Goal: Task Accomplishment & Management: Manage account settings

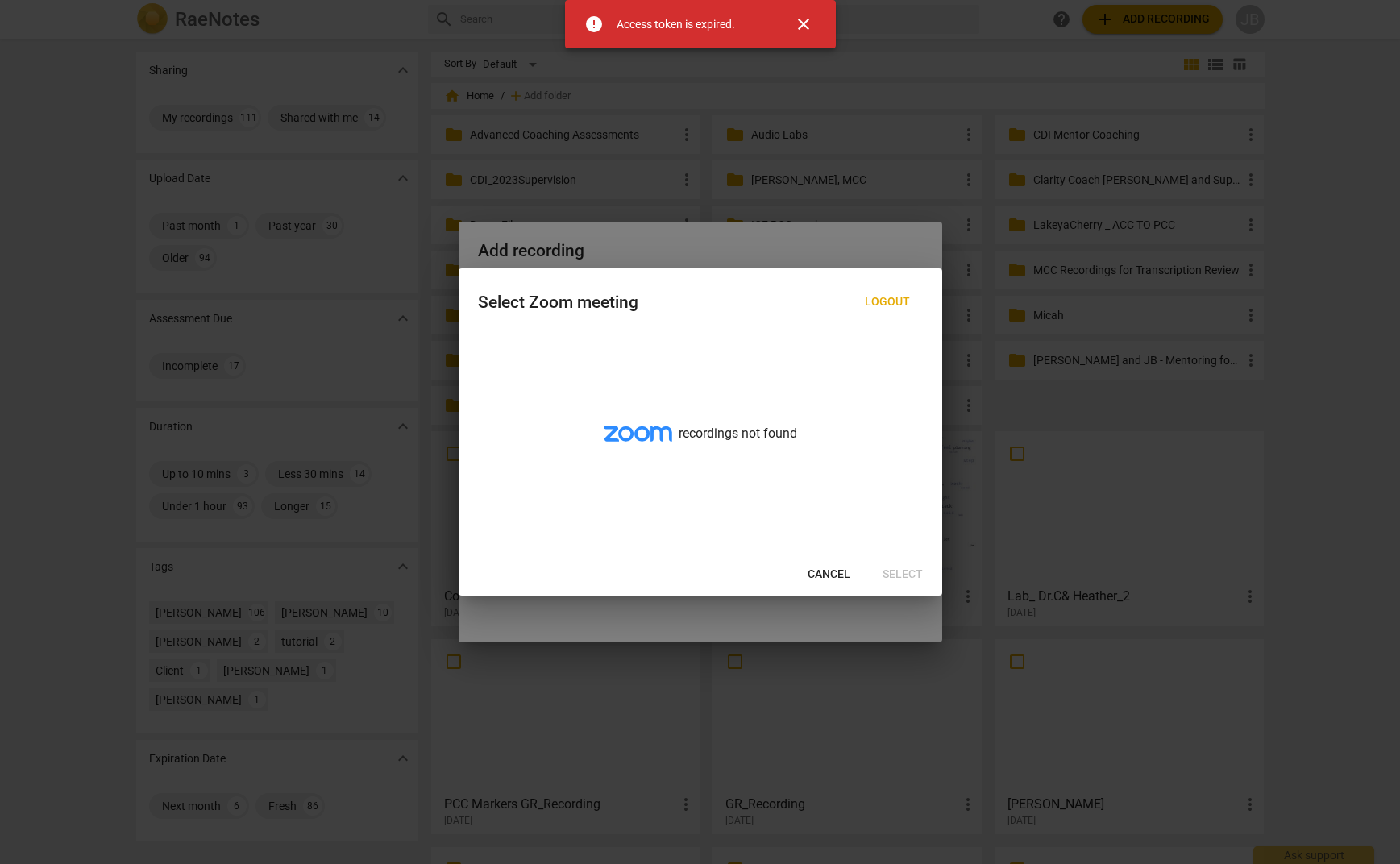
click at [806, 19] on span "close" at bounding box center [804, 24] width 19 height 19
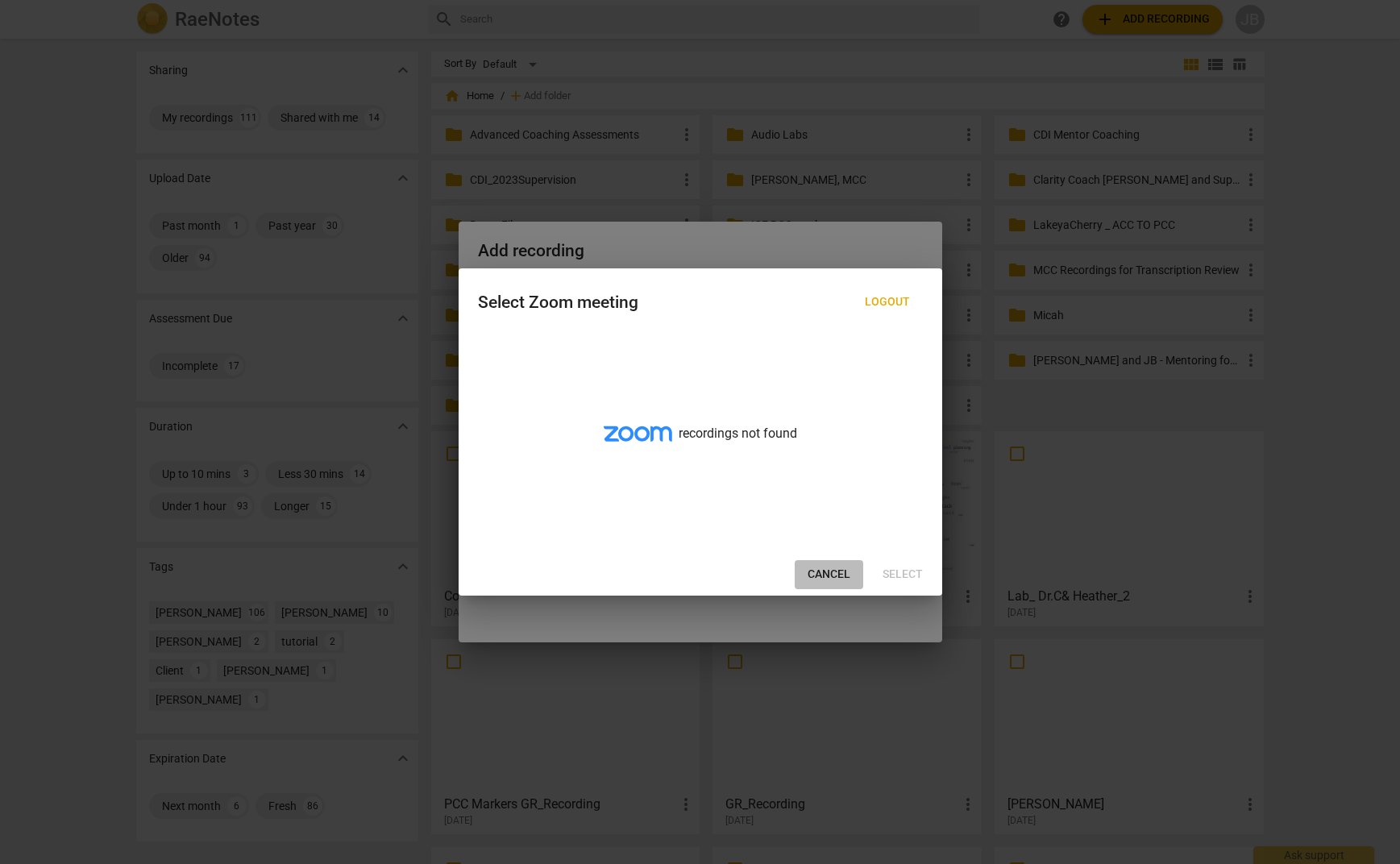
click at [831, 570] on span "Cancel" at bounding box center [829, 575] width 43 height 16
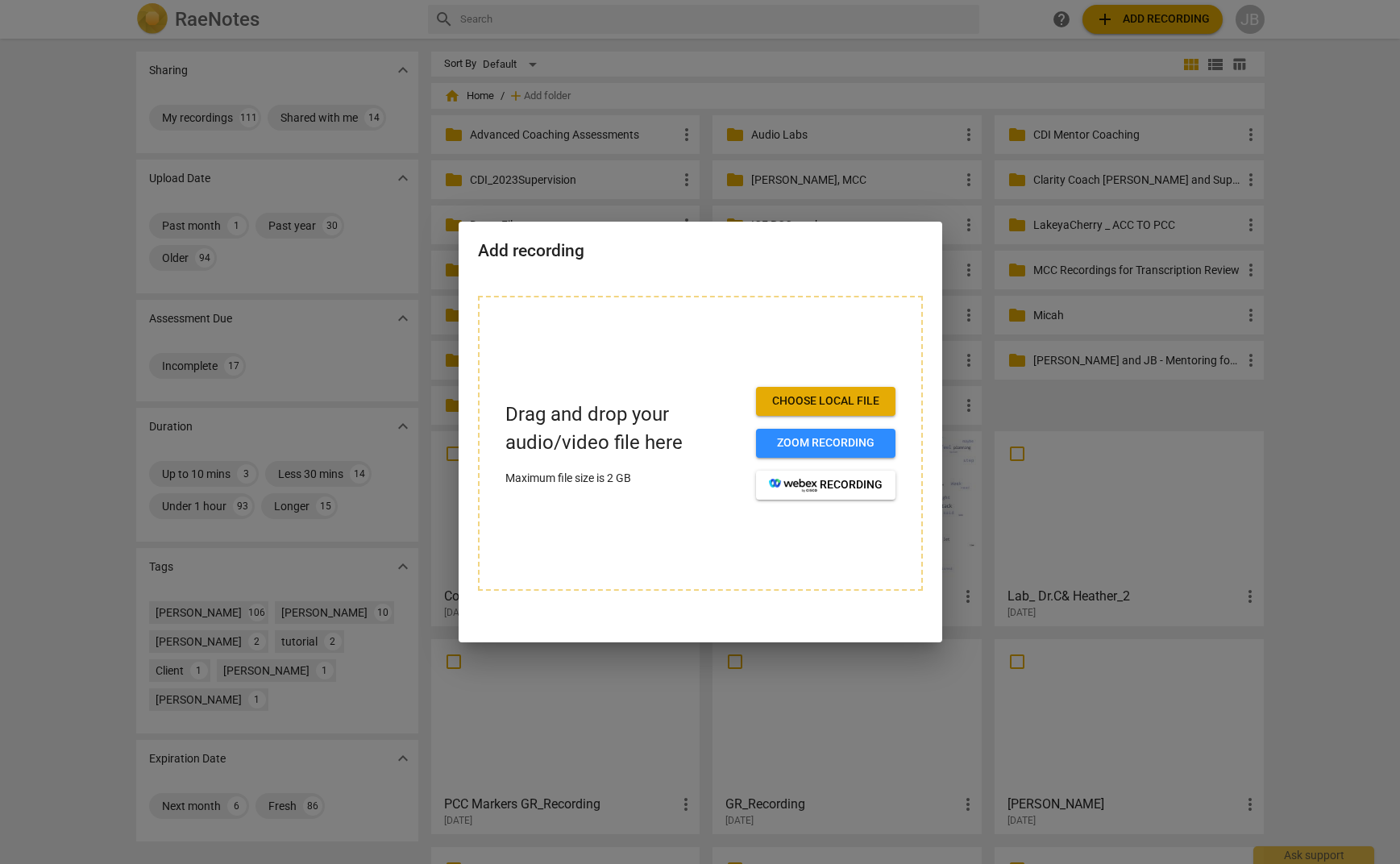
drag, startPoint x: 342, startPoint y: 137, endPoint x: 344, endPoint y: 152, distance: 15.1
click at [342, 140] on div at bounding box center [700, 432] width 1400 height 864
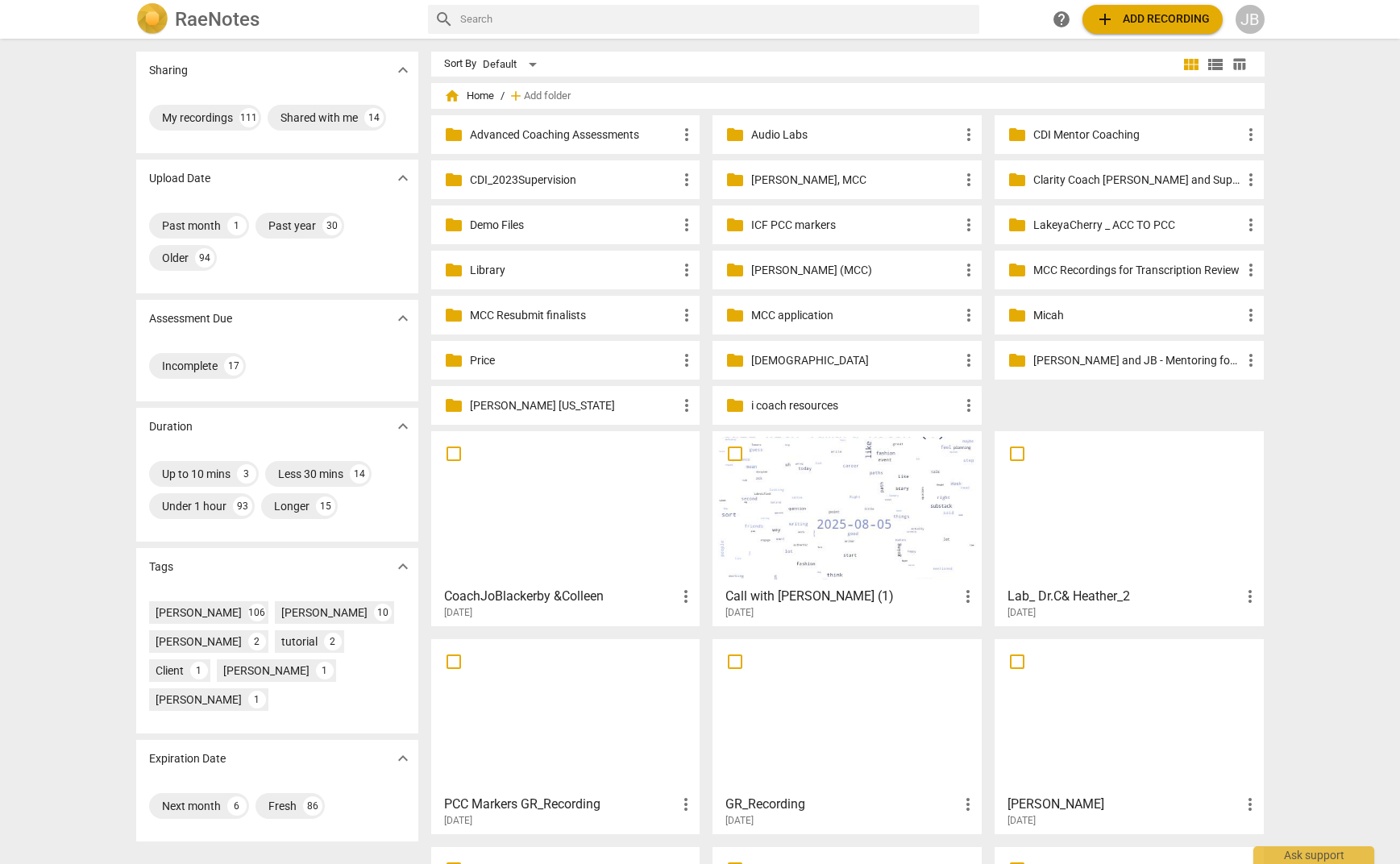
click at [800, 494] on div at bounding box center [847, 509] width 258 height 143
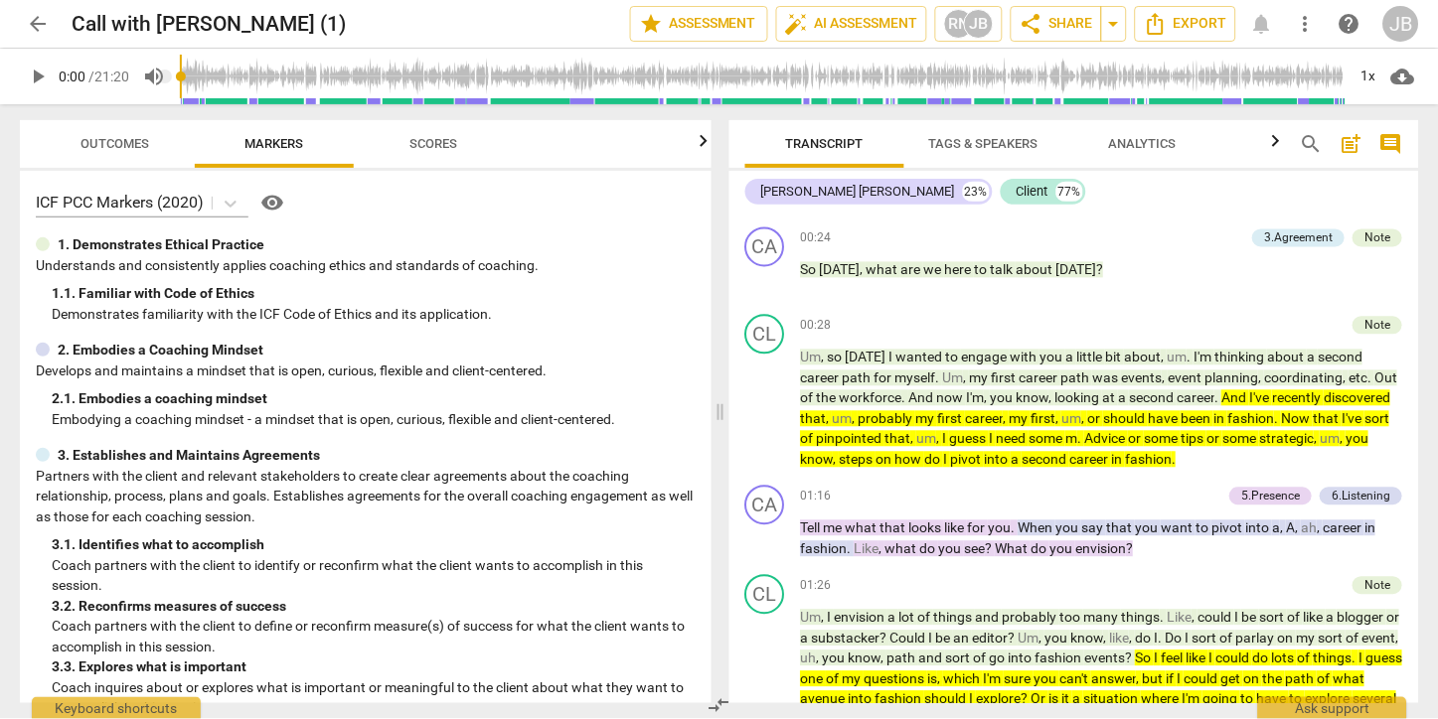
scroll to position [3661, 0]
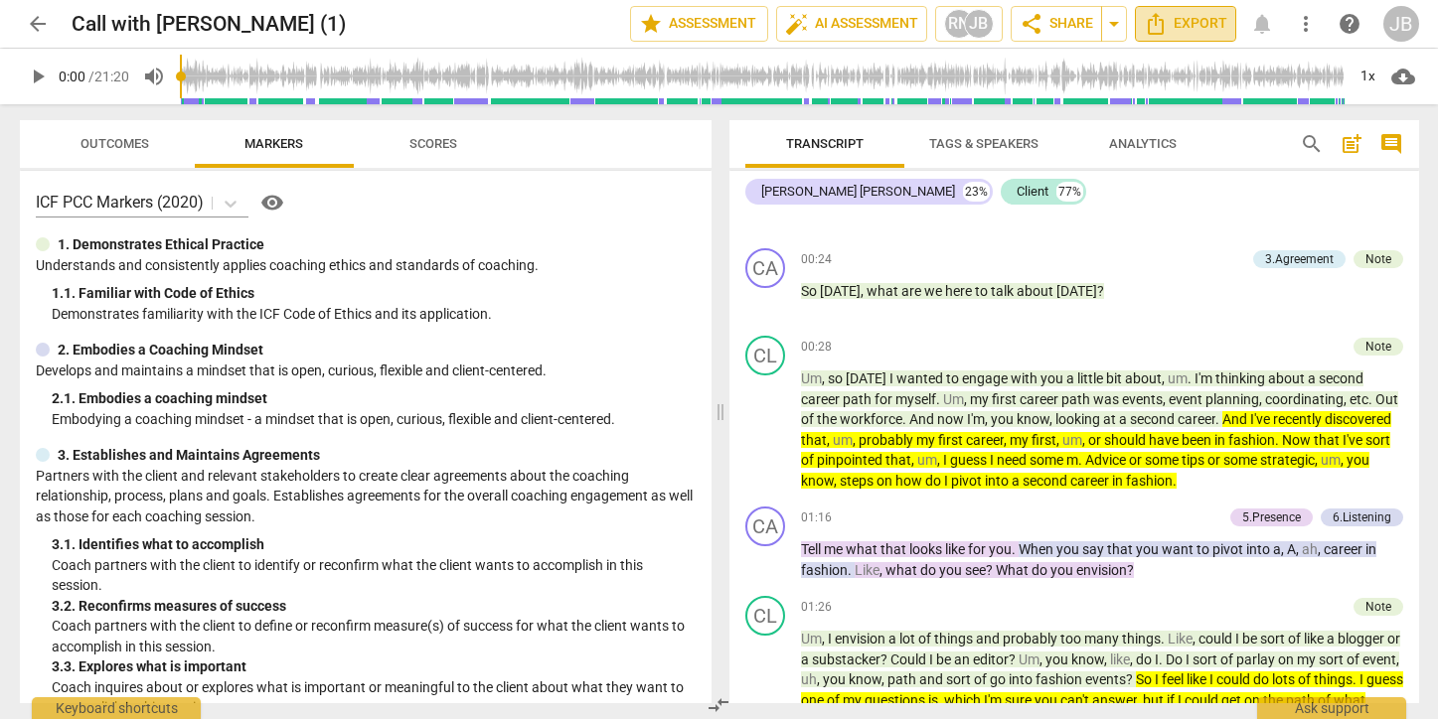
click at [1183, 20] on span "Export" at bounding box center [1185, 24] width 83 height 24
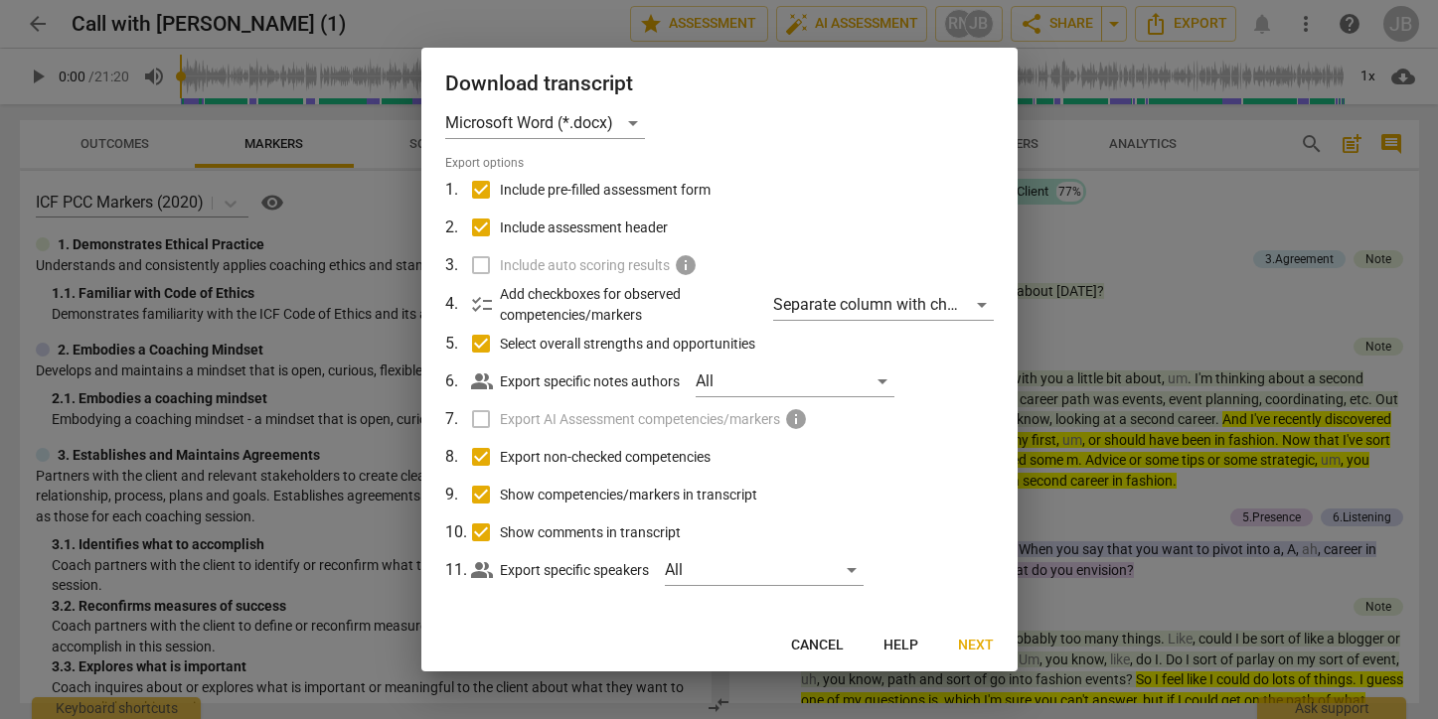
scroll to position [34, 0]
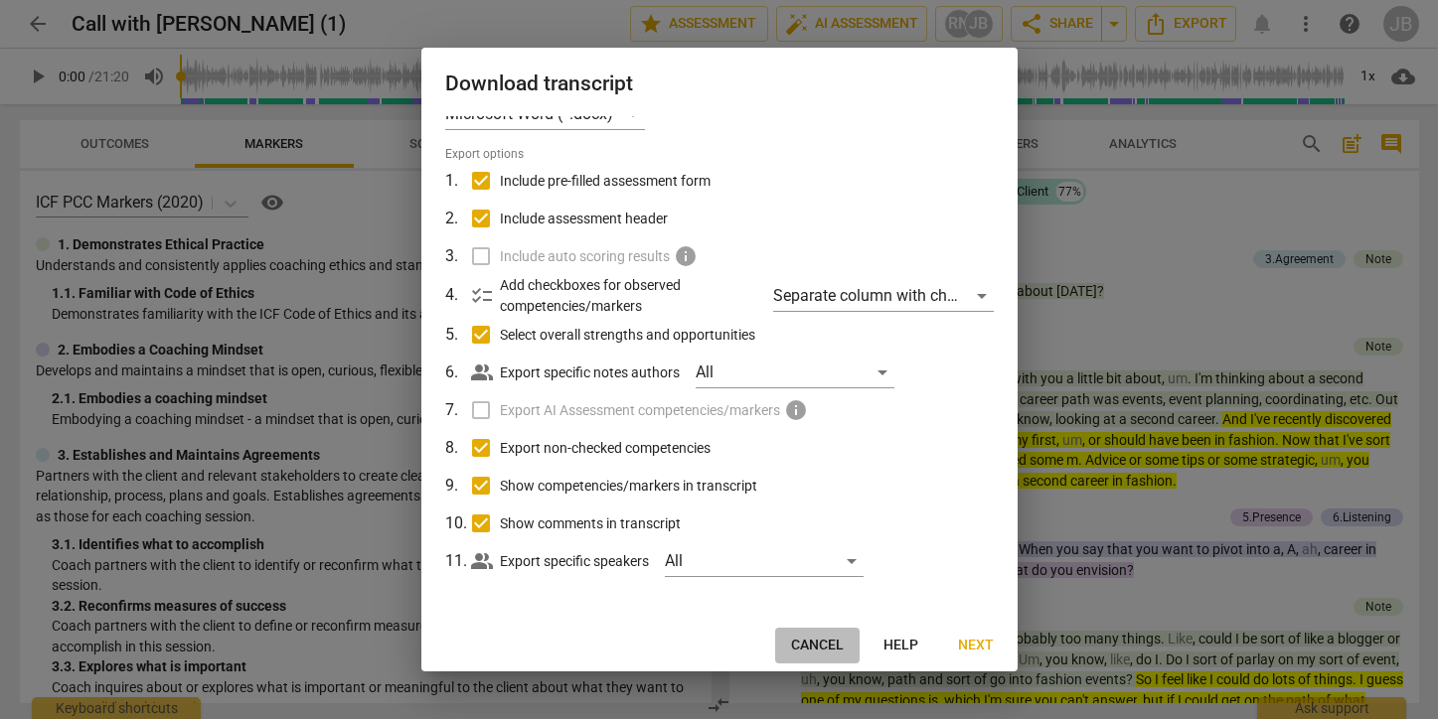
click at [821, 647] on span "Cancel" at bounding box center [817, 646] width 53 height 20
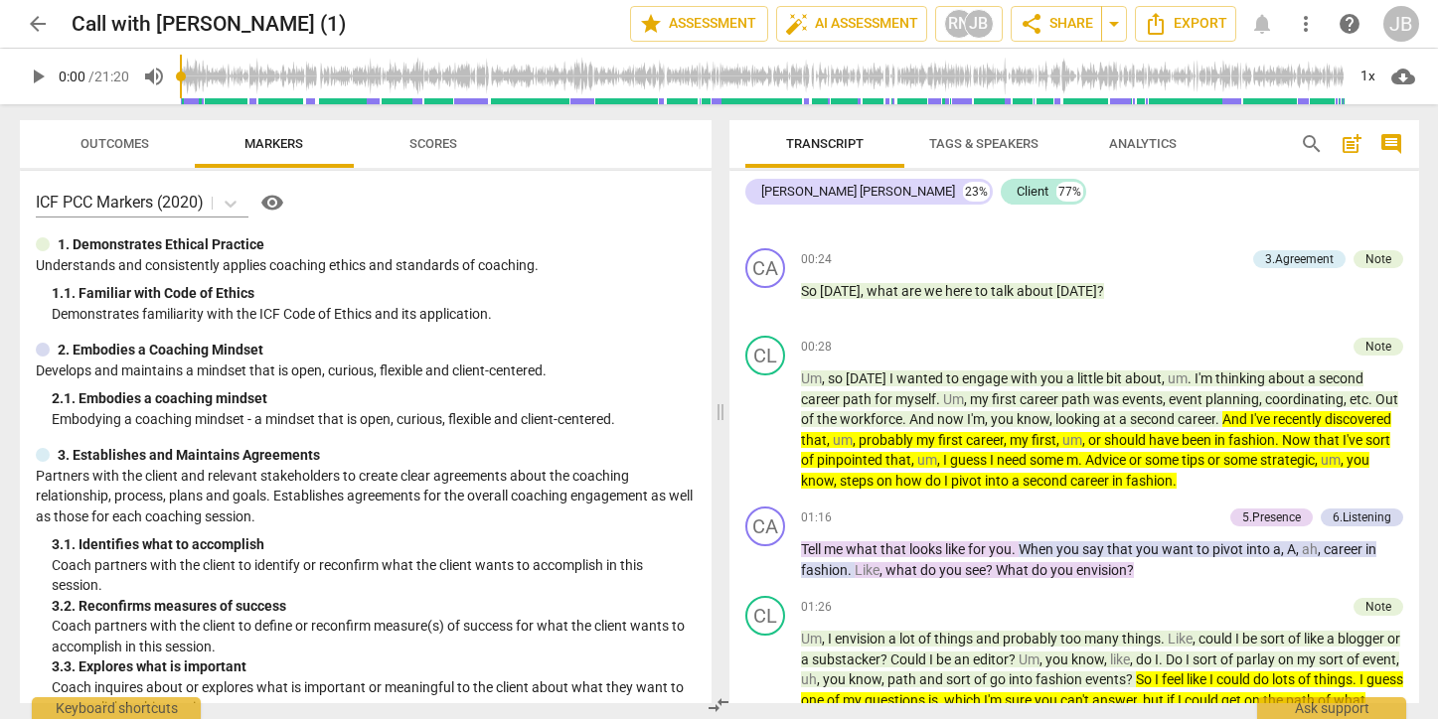
click at [1400, 77] on span "cloud_download" at bounding box center [1403, 77] width 24 height 24
click at [1400, 77] on li "Download audio" at bounding box center [1349, 77] width 147 height 48
click at [37, 81] on span "play_arrow" at bounding box center [38, 77] width 24 height 24
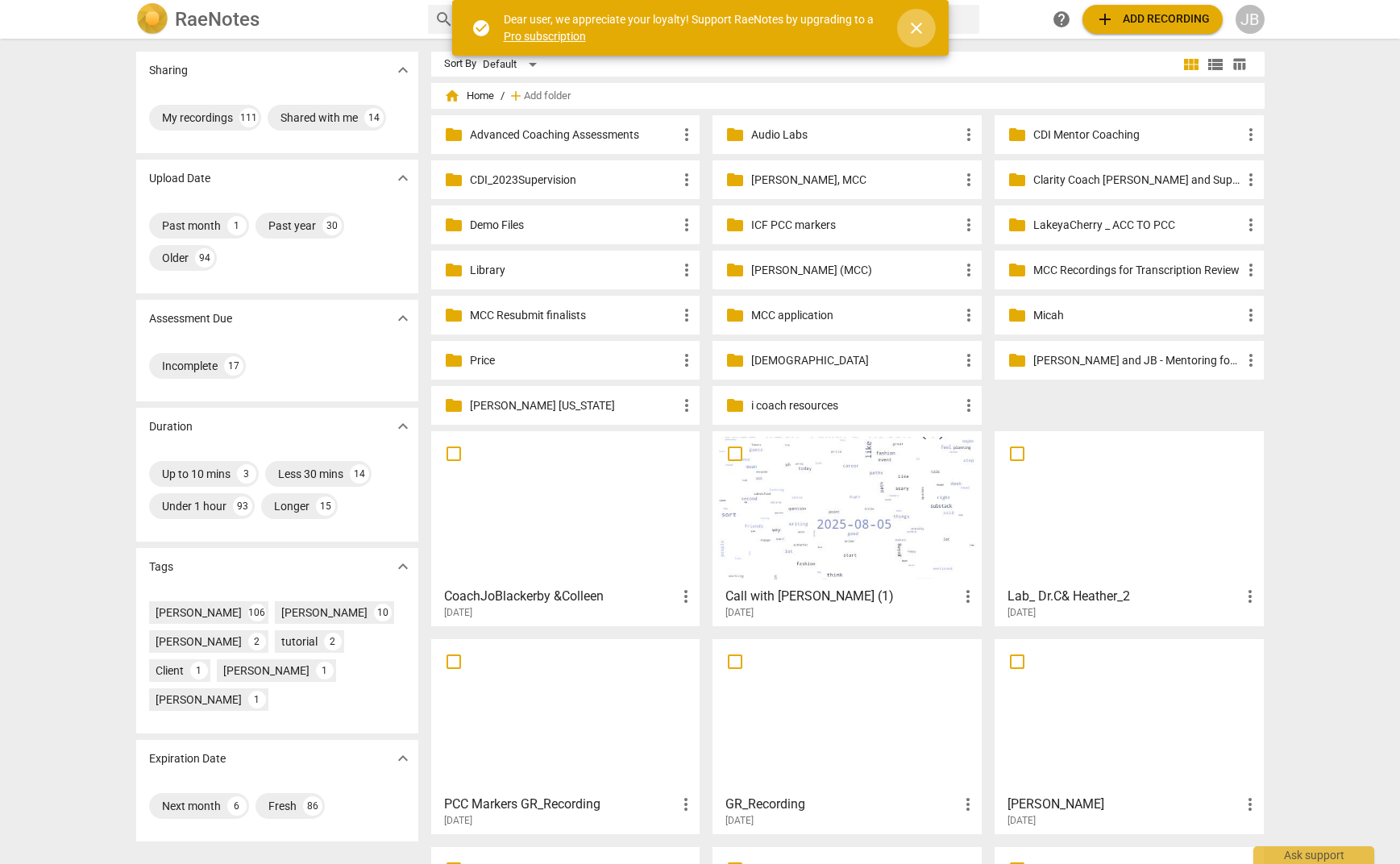
click at [923, 25] on span "close" at bounding box center [917, 28] width 19 height 19
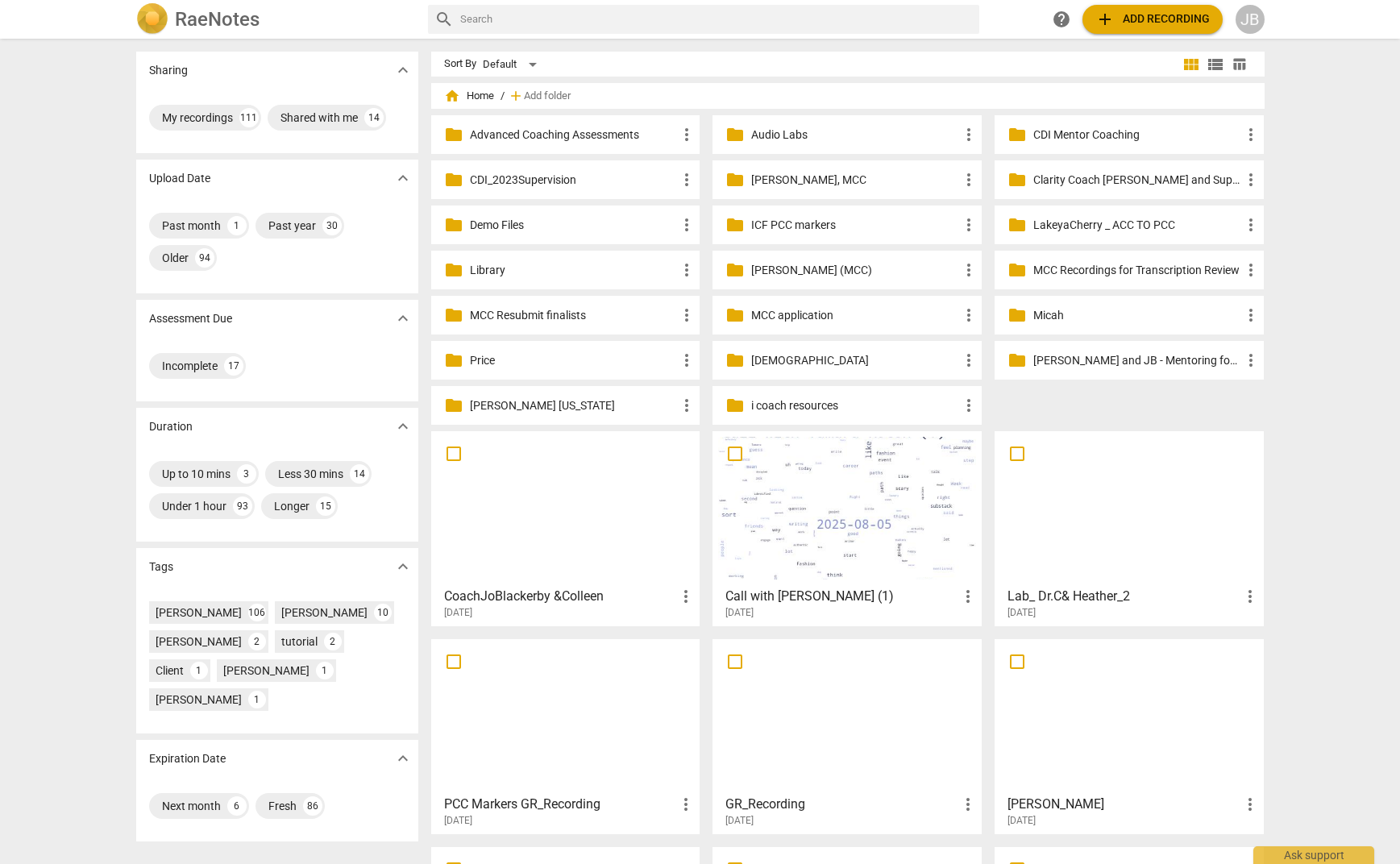
click at [790, 502] on div at bounding box center [847, 509] width 258 height 143
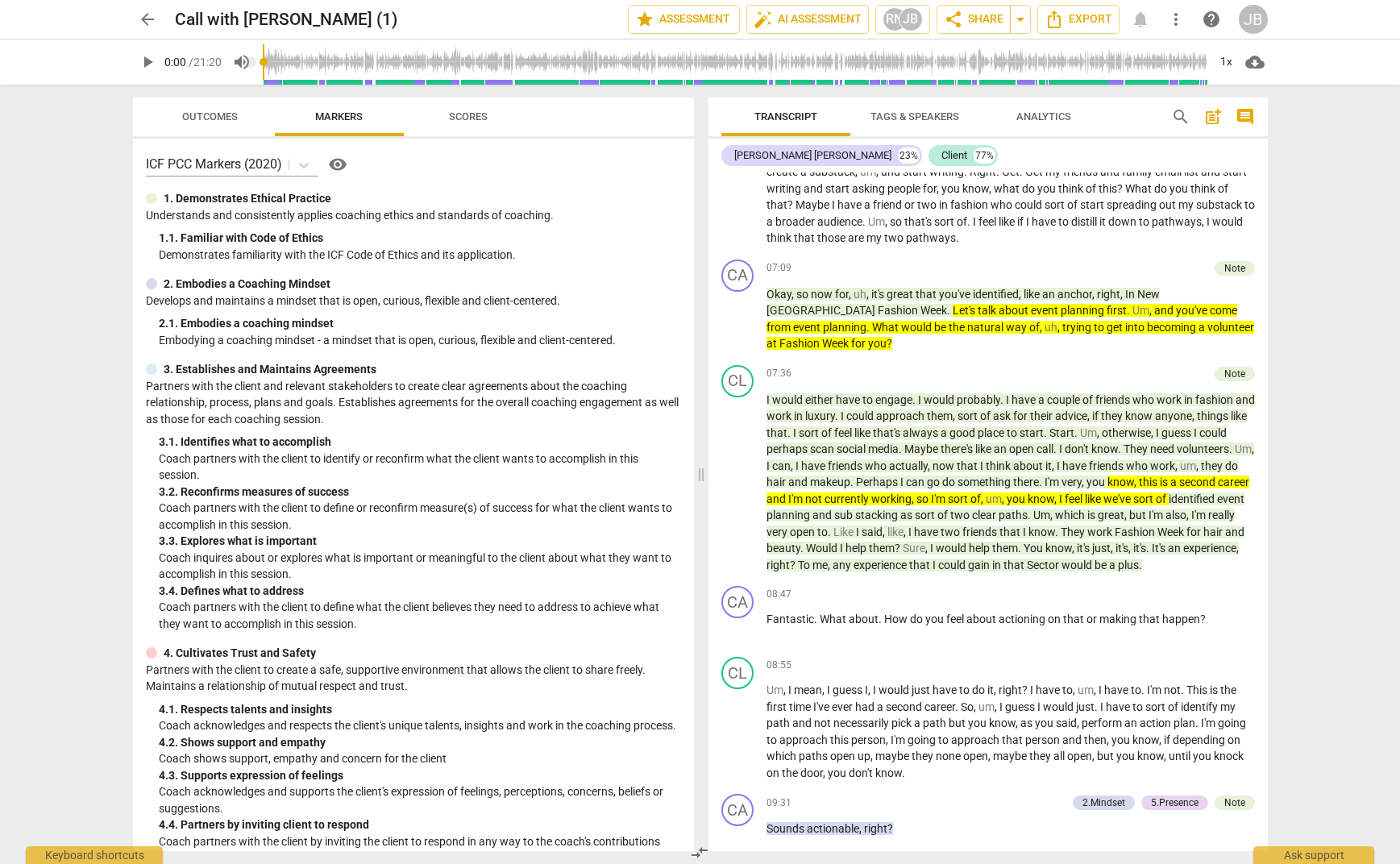
scroll to position [4501, 0]
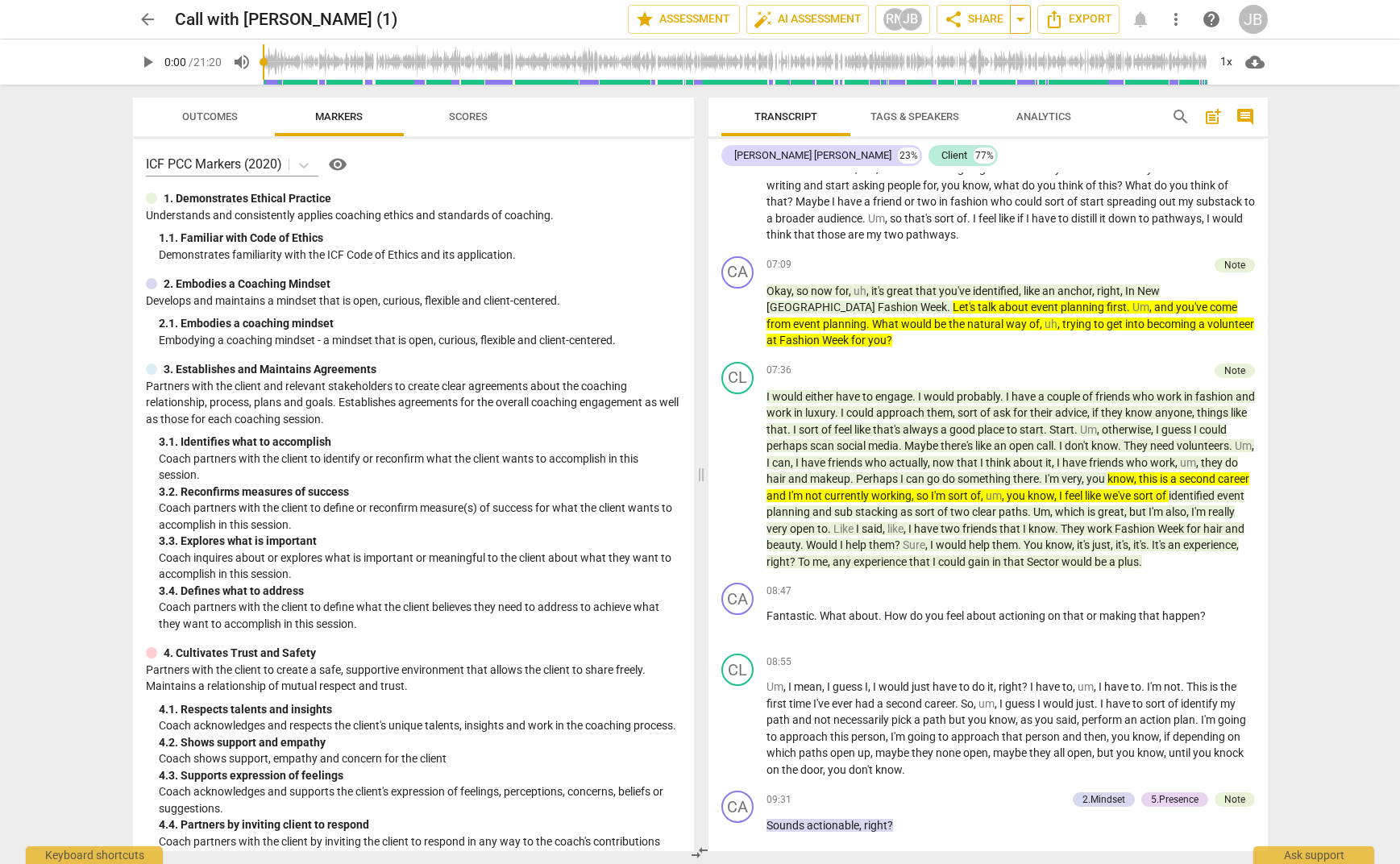
click at [1024, 19] on span "arrow_drop_down" at bounding box center [1020, 19] width 19 height 19
click at [1177, 17] on span "more_vert" at bounding box center [1176, 19] width 19 height 19
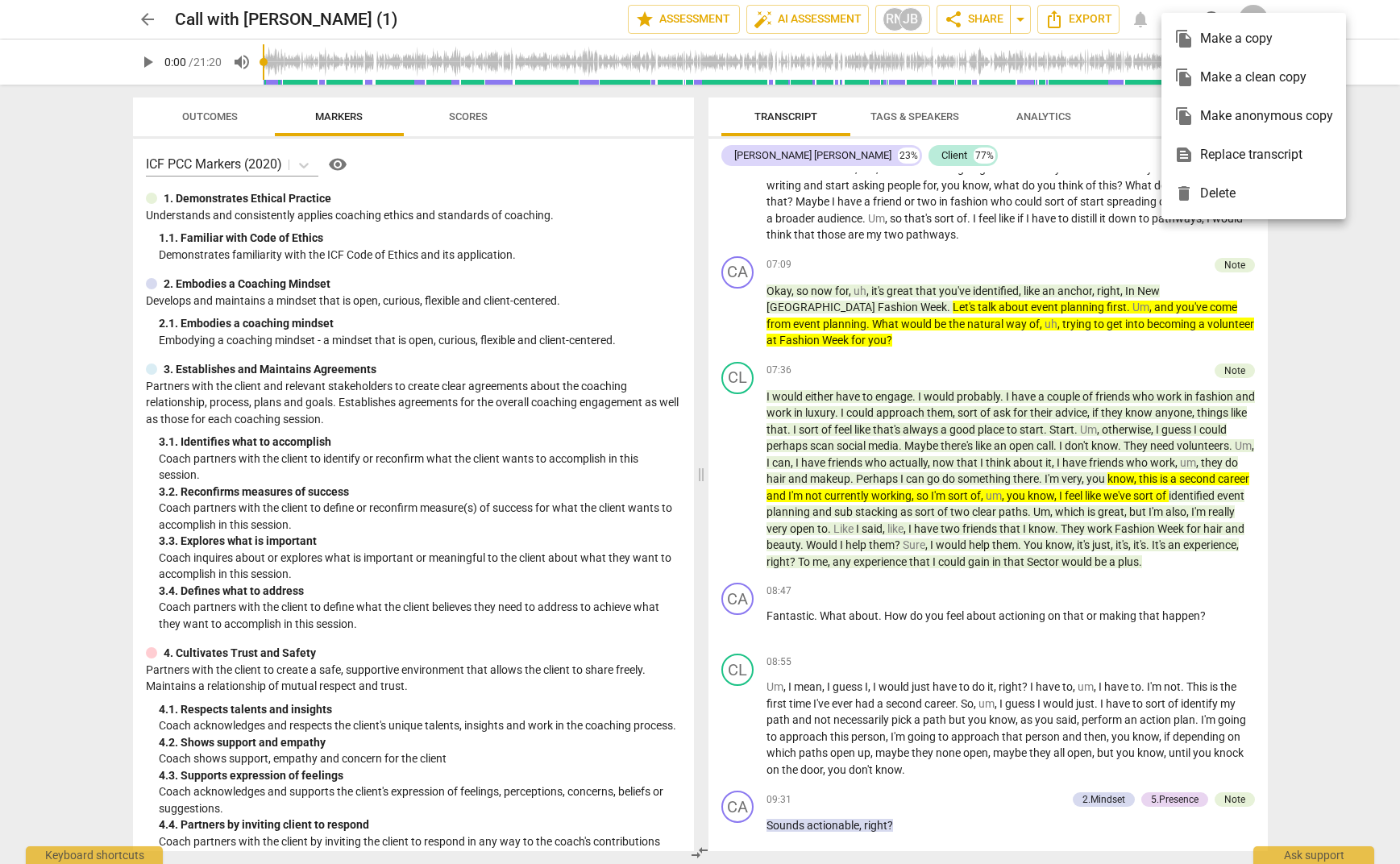
click at [1214, 79] on div "file_copy Make a clean copy" at bounding box center [1254, 78] width 159 height 39
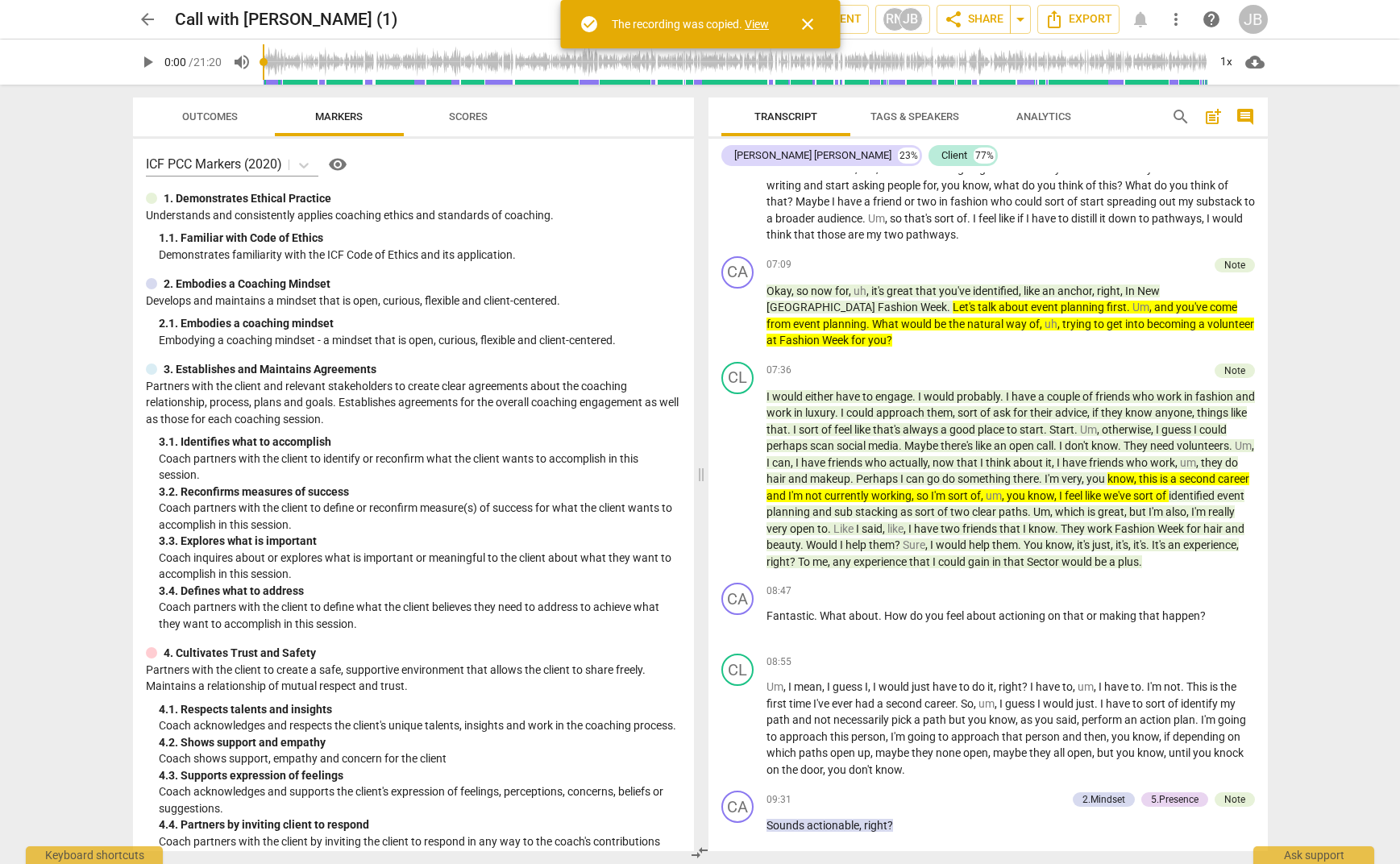
click at [759, 26] on link "View" at bounding box center [757, 24] width 24 height 13
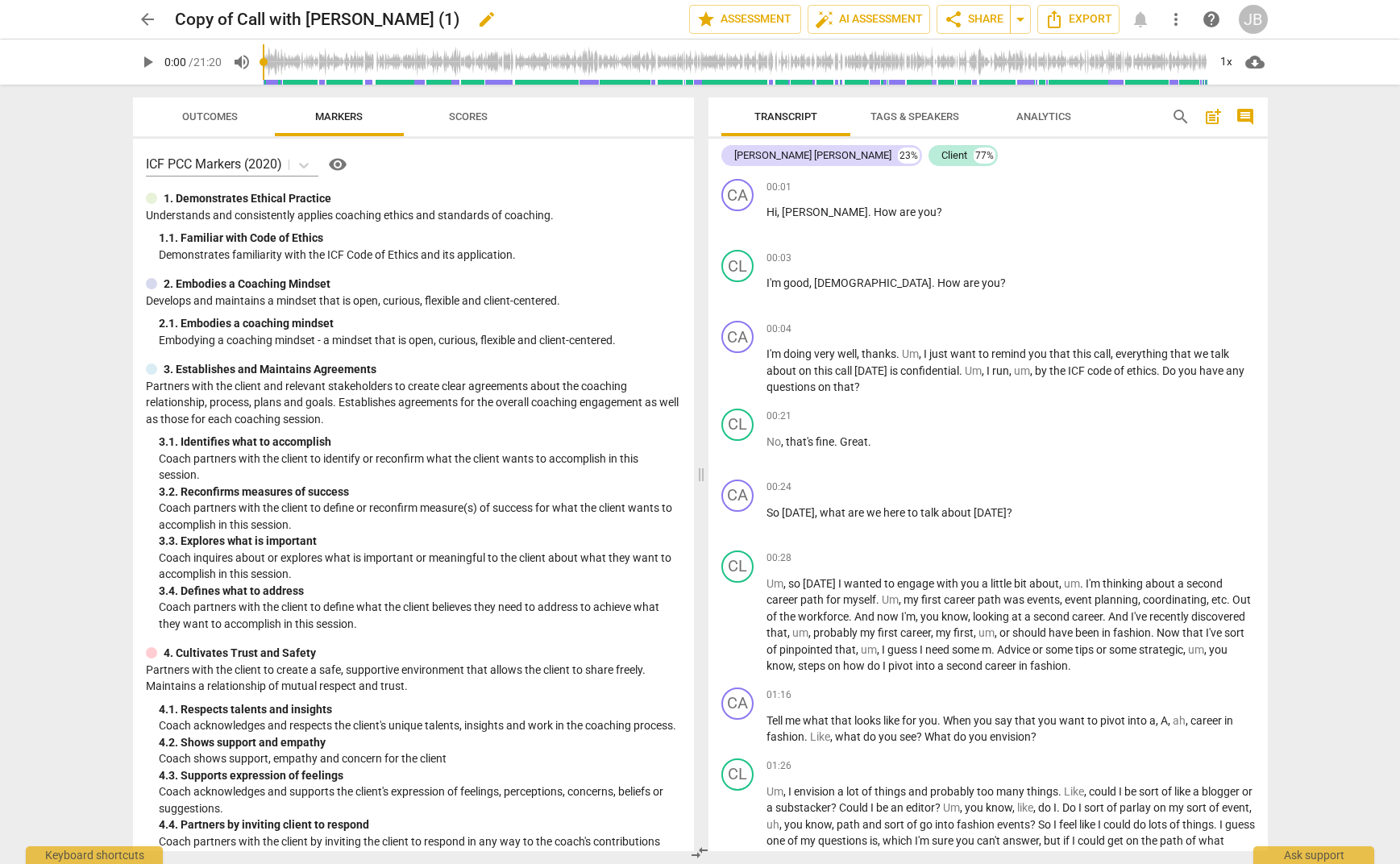
click at [377, 25] on h2 "Copy of Call with [PERSON_NAME] (1)" at bounding box center [317, 19] width 285 height 20
drag, startPoint x: 368, startPoint y: 21, endPoint x: 439, endPoint y: 20, distance: 71.0
click at [439, 20] on div "Copy of Call with [PERSON_NAME] (1) edit" at bounding box center [426, 19] width 501 height 29
click at [477, 27] on span "edit" at bounding box center [487, 19] width 19 height 19
drag, startPoint x: 366, startPoint y: 24, endPoint x: 431, endPoint y: 24, distance: 65.0
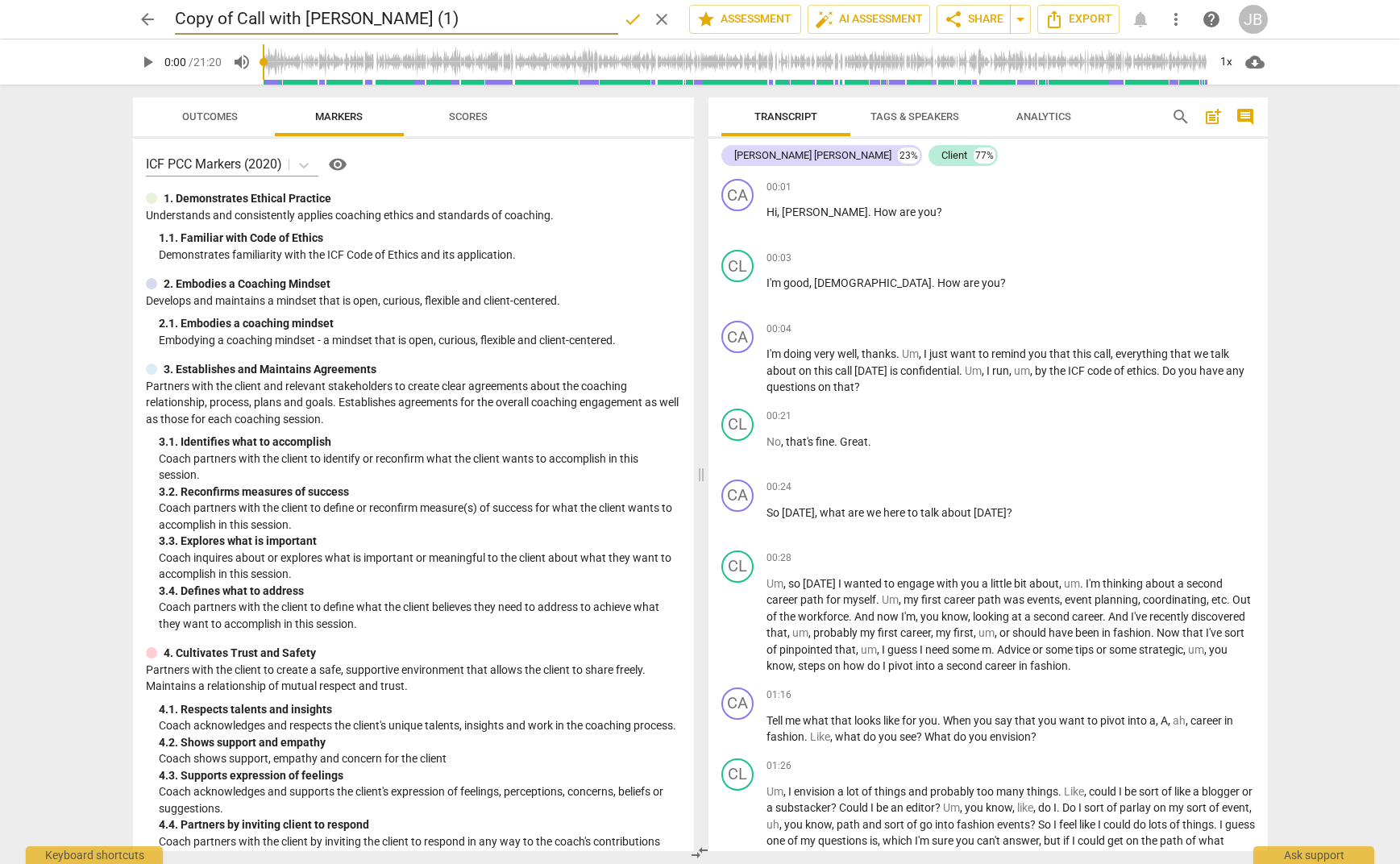
click at [432, 24] on input "Copy of Call with [PERSON_NAME] (1)" at bounding box center [397, 19] width 444 height 31
click at [378, 20] on input "Copy of Call with [PERSON_NAME] )" at bounding box center [397, 19] width 444 height 31
drag, startPoint x: 217, startPoint y: 20, endPoint x: 170, endPoint y: 28, distance: 47.7
click at [170, 28] on div "arrow_back Copy of Call with [PERSON_NAME] done clear star Assessment auto_fix_…" at bounding box center [700, 19] width 1135 height 31
drag, startPoint x: 302, startPoint y: 19, endPoint x: 178, endPoint y: 25, distance: 124.1
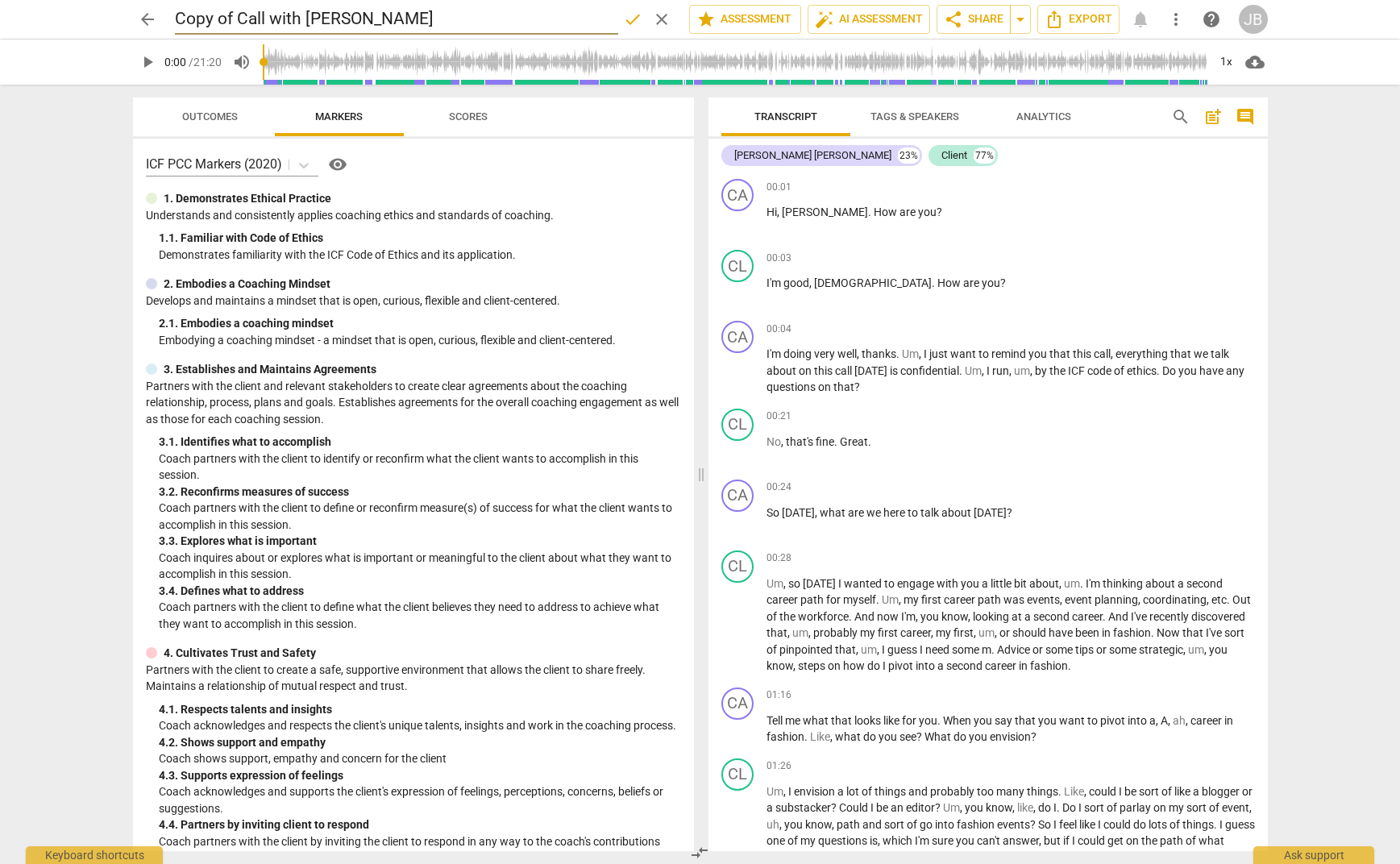
click at [178, 25] on input "Copy of Call with [PERSON_NAME]" at bounding box center [397, 19] width 444 height 31
type input "Audio Lab [PERSON_NAME]"
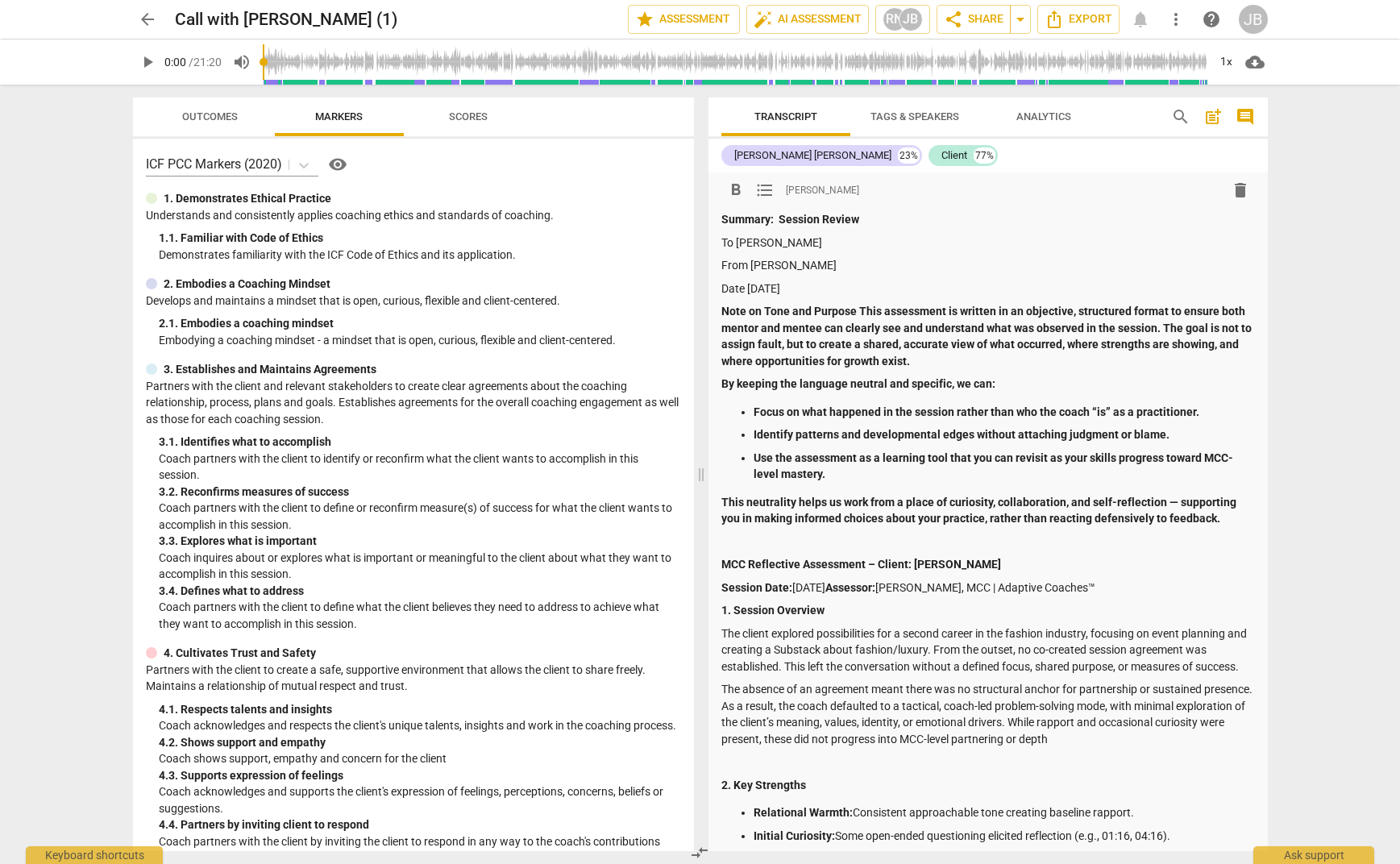
drag, startPoint x: 720, startPoint y: 244, endPoint x: 878, endPoint y: 250, distance: 158.1
click at [878, 250] on p "To [PERSON_NAME]" at bounding box center [988, 243] width 534 height 17
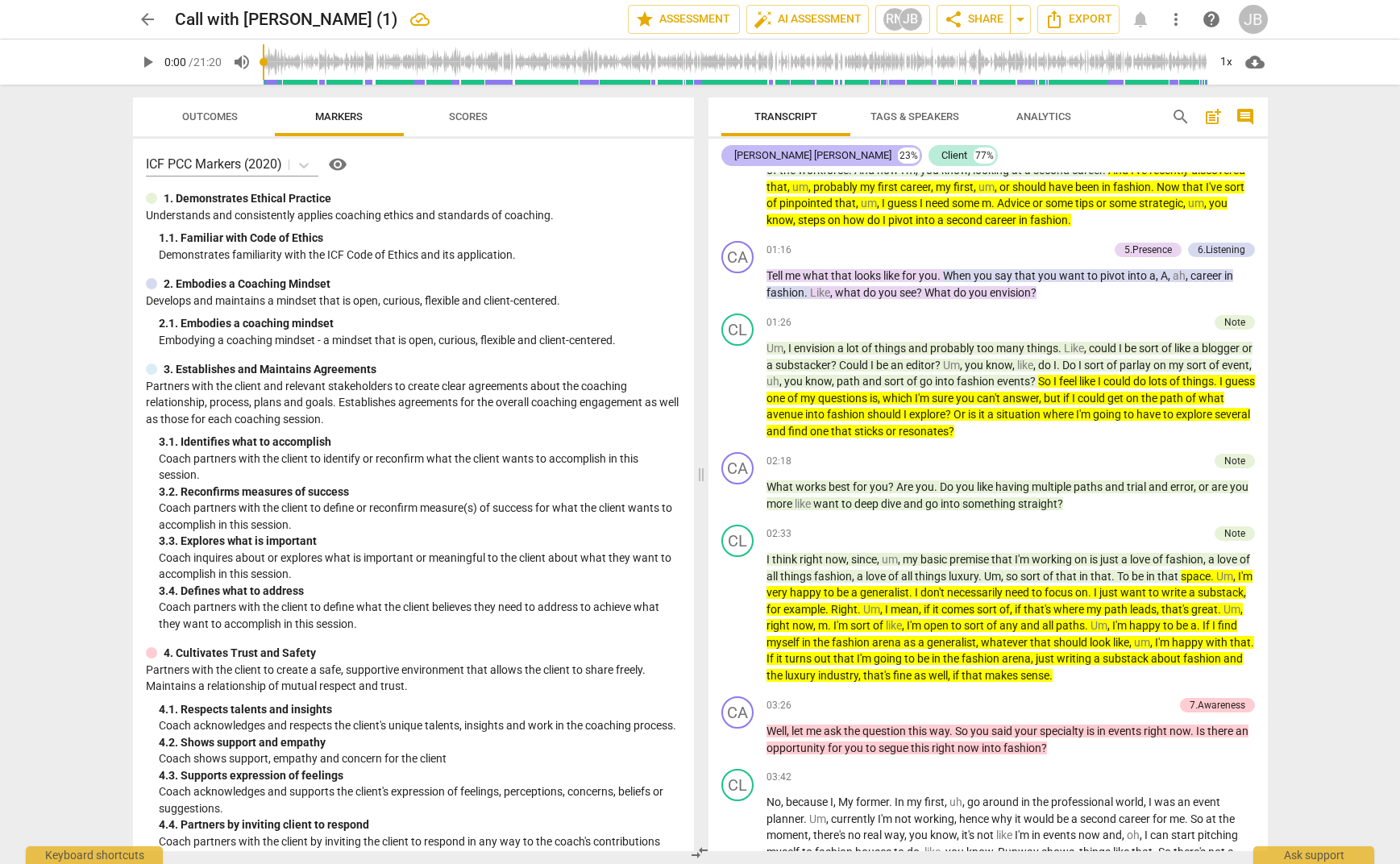
scroll to position [3139, 0]
click at [154, 19] on span "arrow_back" at bounding box center [148, 19] width 19 height 19
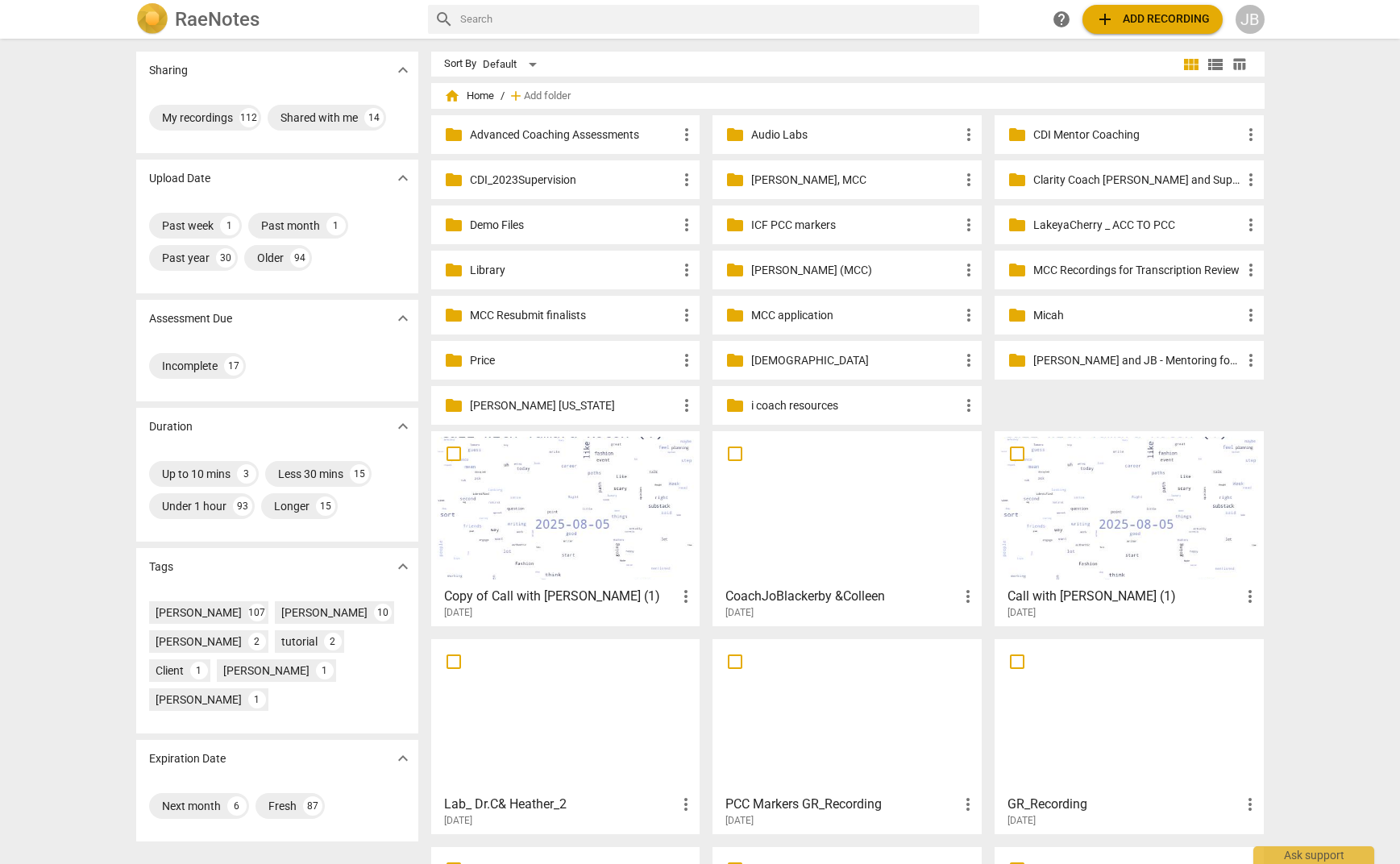
click at [634, 526] on div at bounding box center [566, 509] width 258 height 143
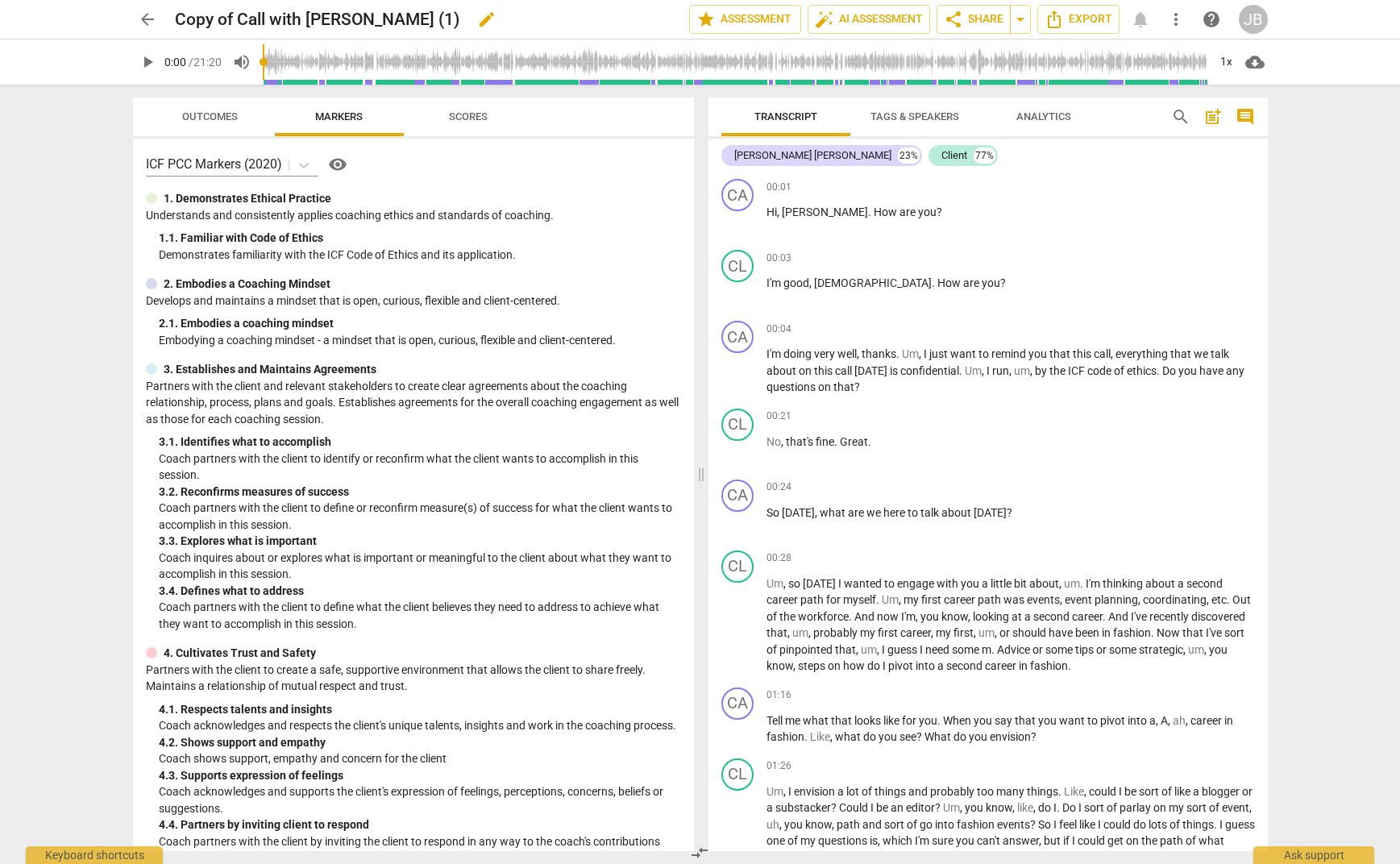
click at [474, 23] on span "edit" at bounding box center [487, 19] width 29 height 19
drag, startPoint x: 412, startPoint y: 21, endPoint x: 184, endPoint y: 16, distance: 228.1
click at [184, 16] on input "Copy of Call with [PERSON_NAME] (1)" at bounding box center [397, 19] width 444 height 31
drag, startPoint x: 184, startPoint y: 16, endPoint x: 410, endPoint y: 27, distance: 226.3
click at [410, 27] on input "Copy of Call with [PERSON_NAME] (1)" at bounding box center [397, 19] width 444 height 31
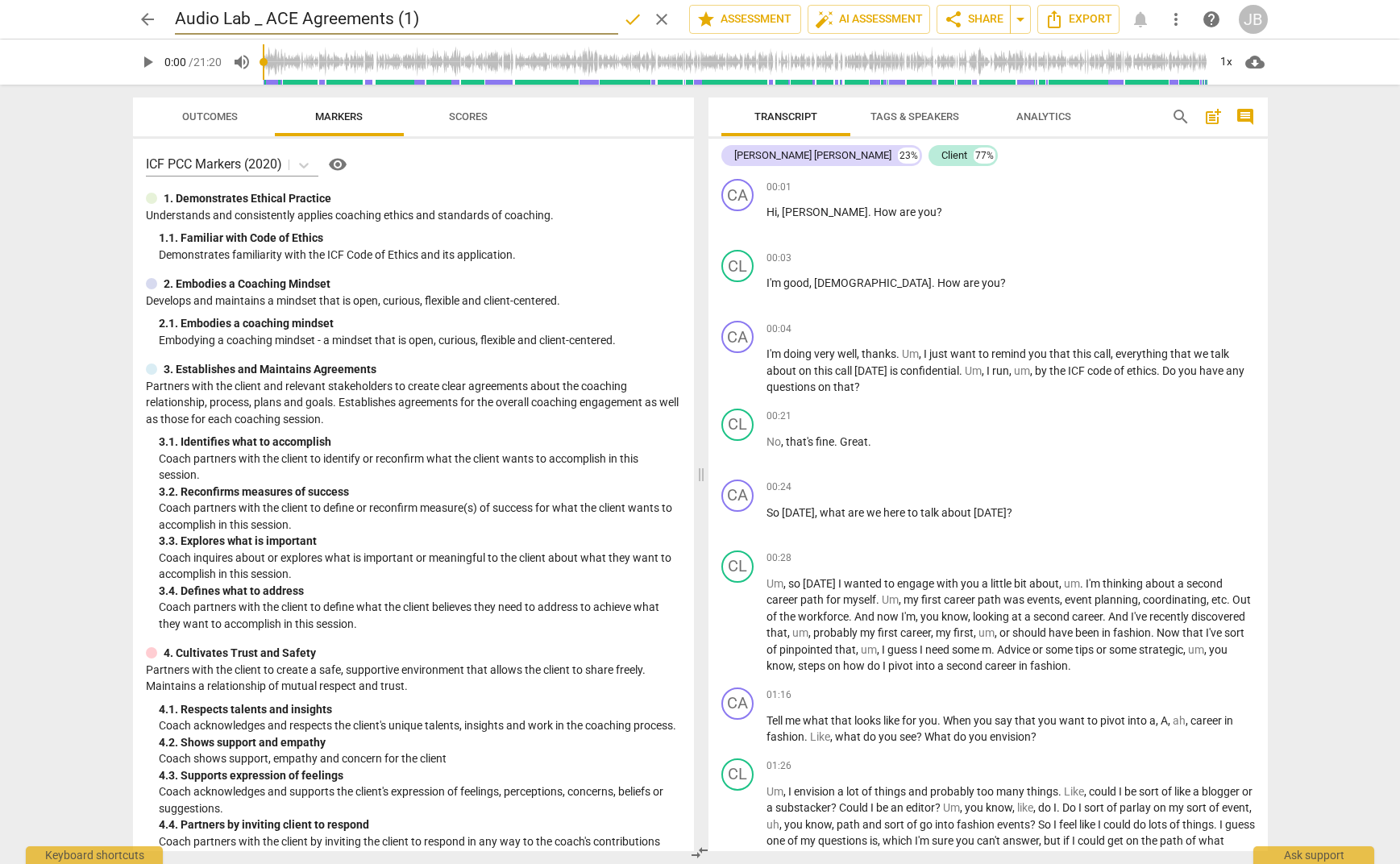
click at [436, 16] on input "Audio Lab _ ACE Agreements (1)" at bounding box center [397, 19] width 444 height 31
type input "Audio Lab _ ACE Agreements (1)"
click at [623, 19] on span "done" at bounding box center [633, 19] width 19 height 19
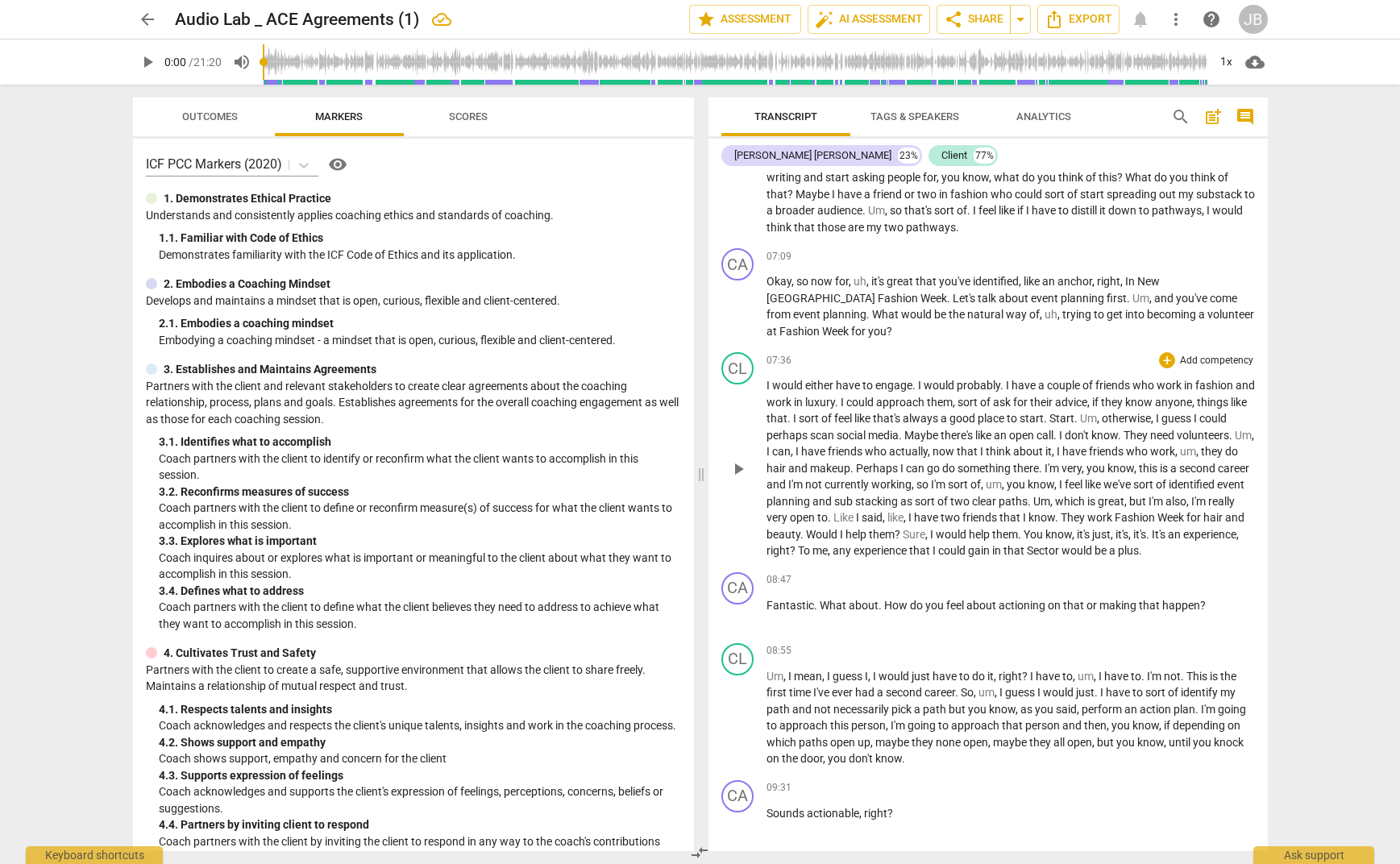
scroll to position [1810, 0]
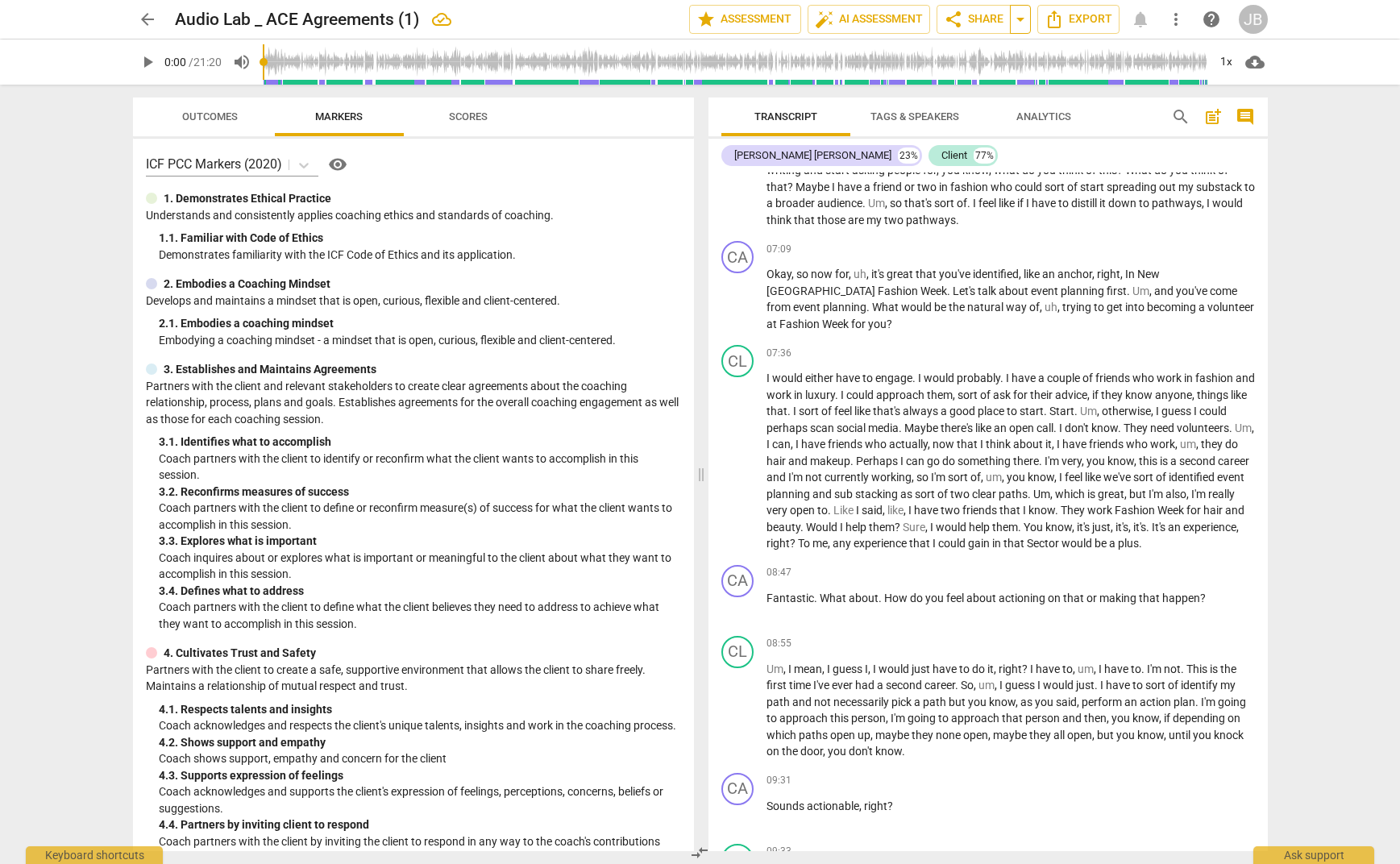
click at [1024, 19] on span "arrow_drop_down" at bounding box center [1020, 19] width 19 height 19
click at [989, 18] on span "share Share" at bounding box center [974, 19] width 60 height 19
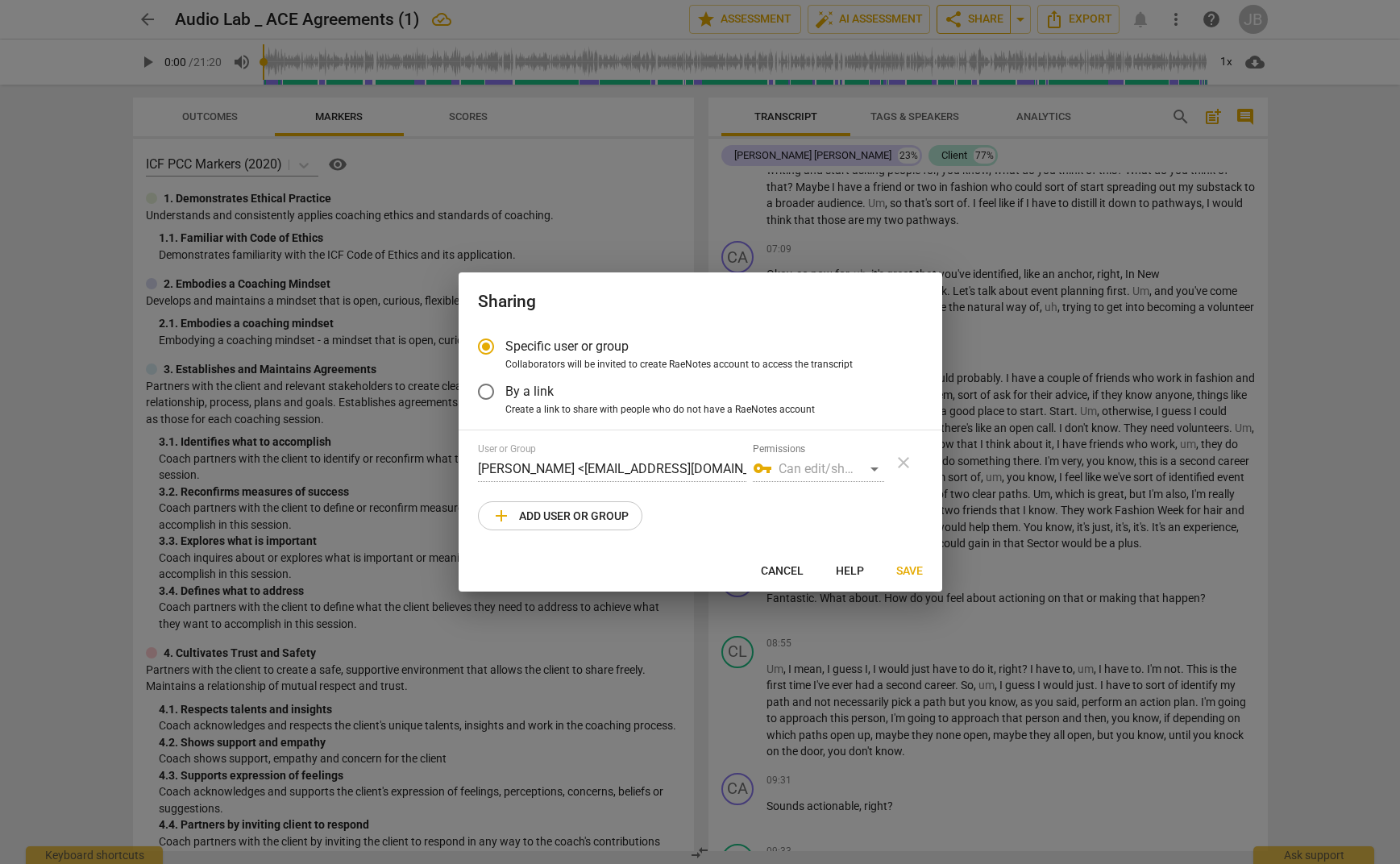
radio input "false"
click at [491, 389] on input "By a link" at bounding box center [486, 392] width 39 height 39
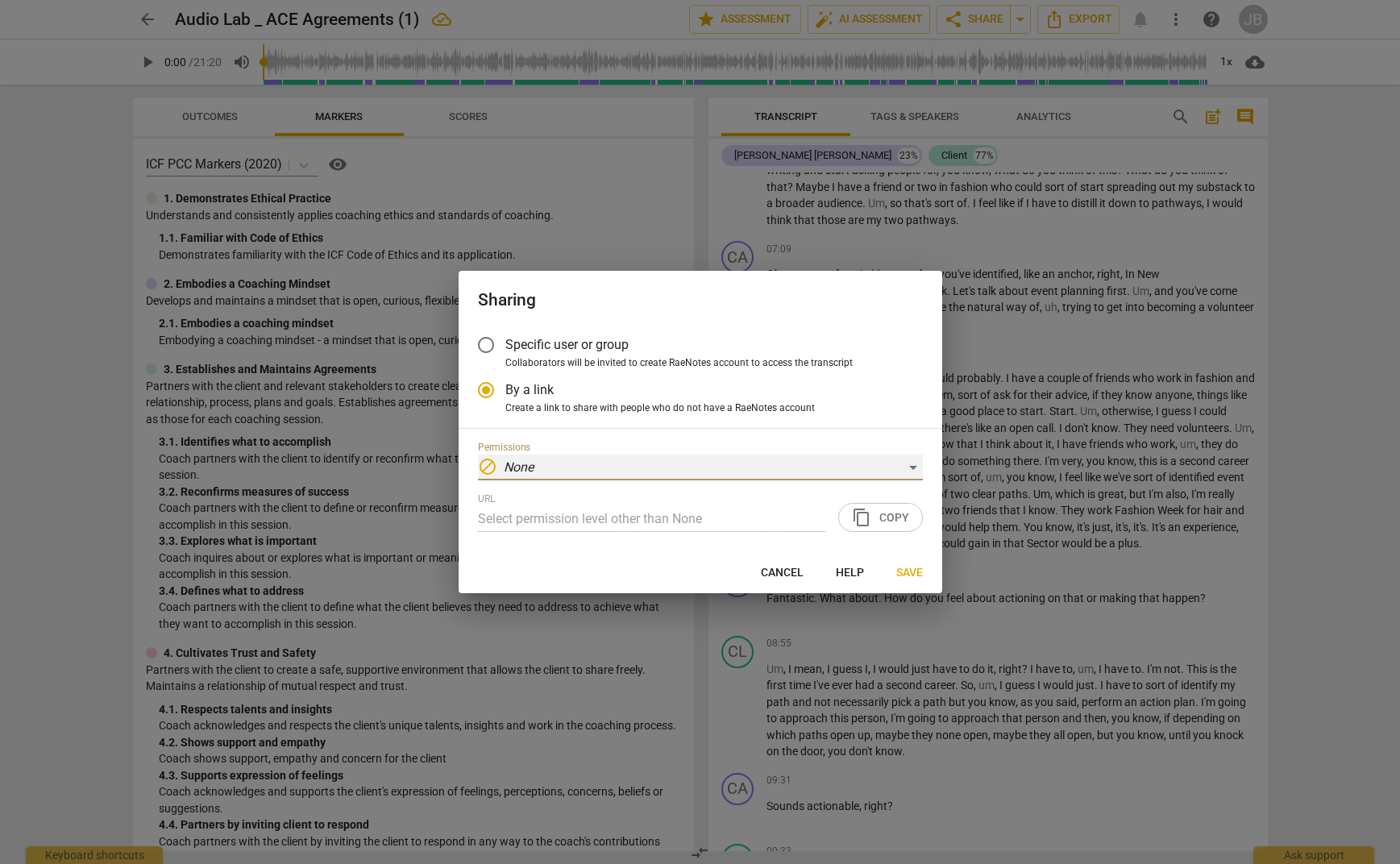
click at [905, 472] on div "block None" at bounding box center [700, 467] width 444 height 26
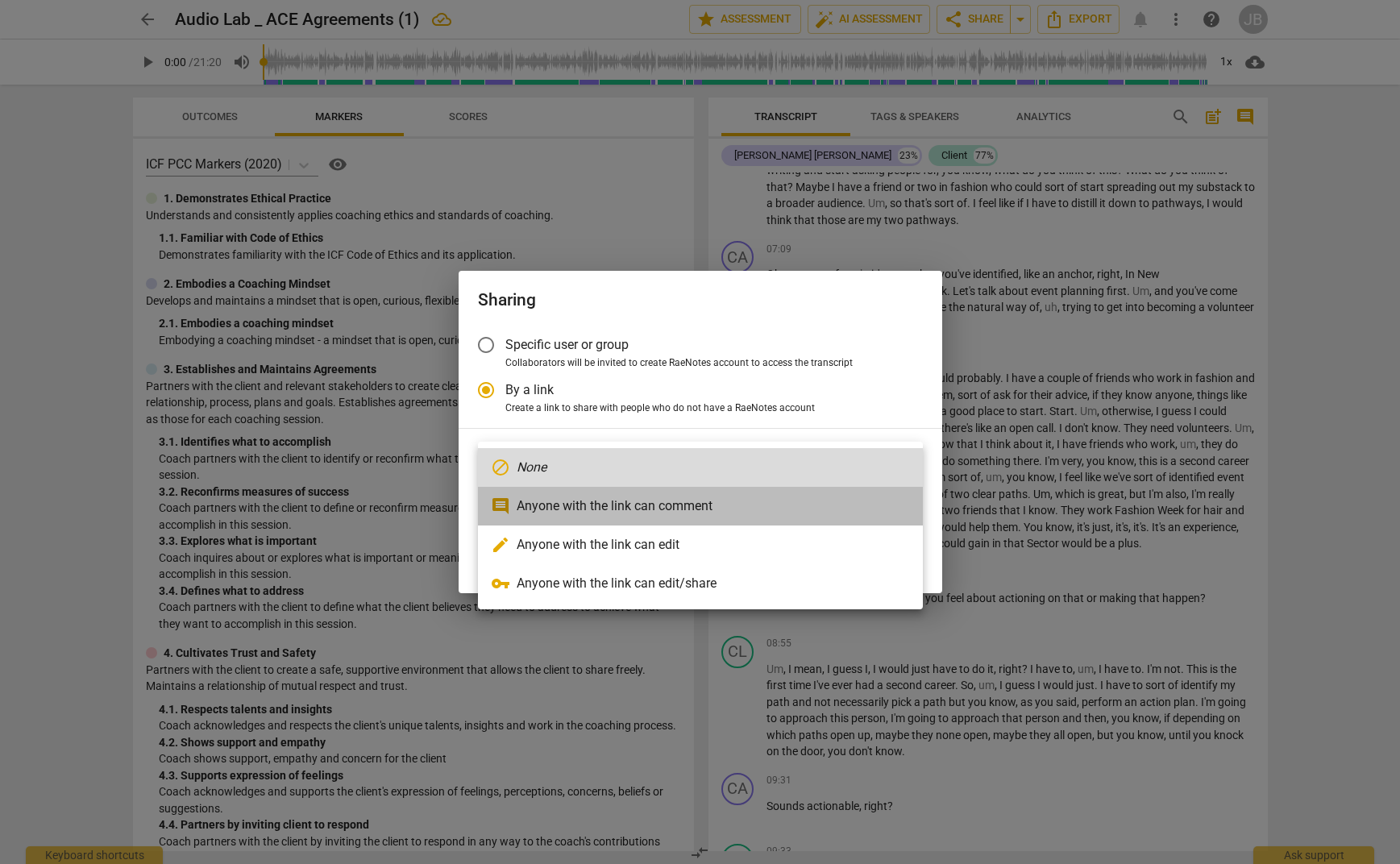
click at [775, 504] on li "comment Anyone with the link can comment" at bounding box center [700, 506] width 444 height 39
radio input "false"
type input "[URL][DOMAIN_NAME]"
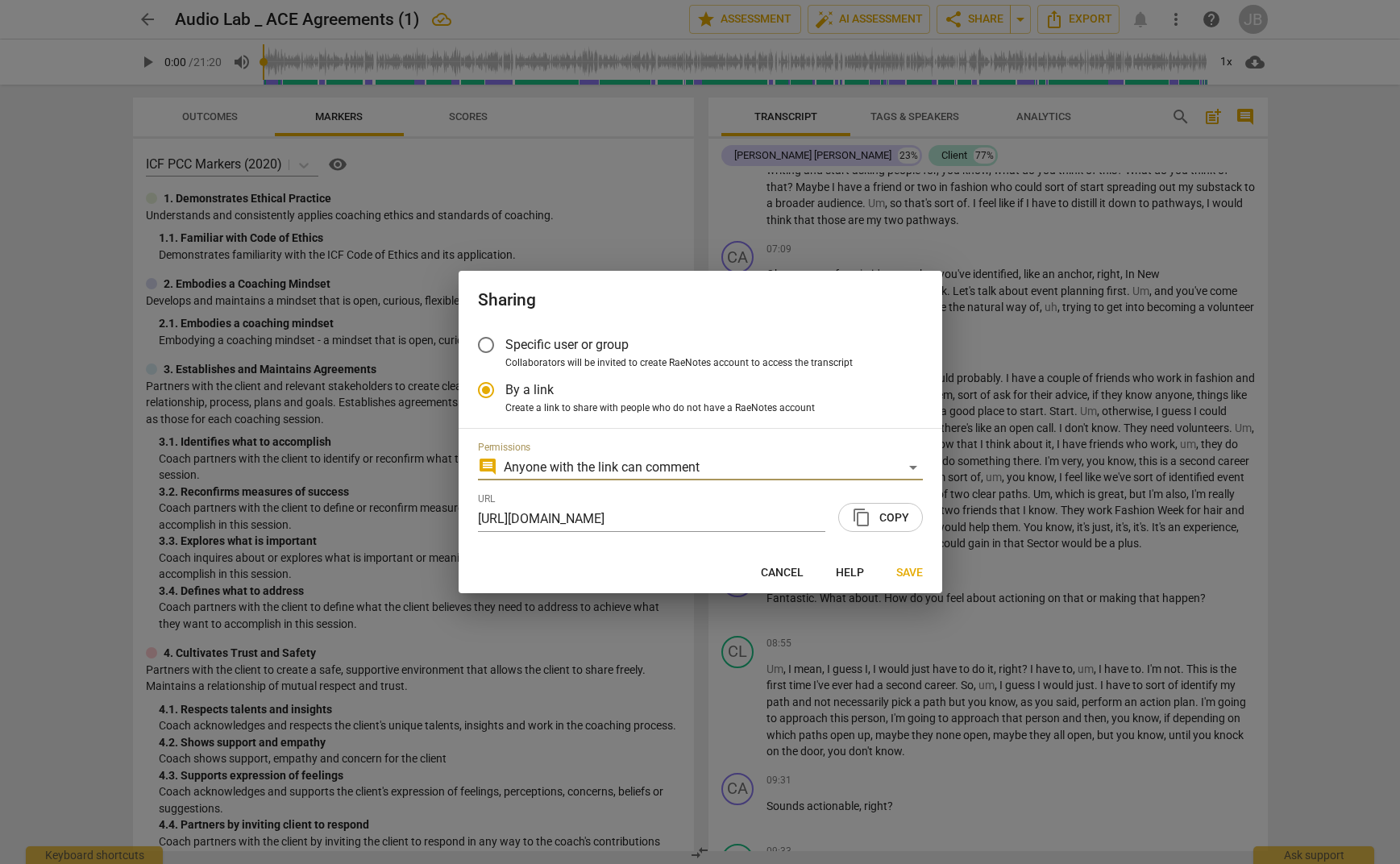
click at [905, 513] on span "content_copy Copy" at bounding box center [880, 518] width 58 height 19
click at [907, 572] on span "Save" at bounding box center [909, 574] width 27 height 16
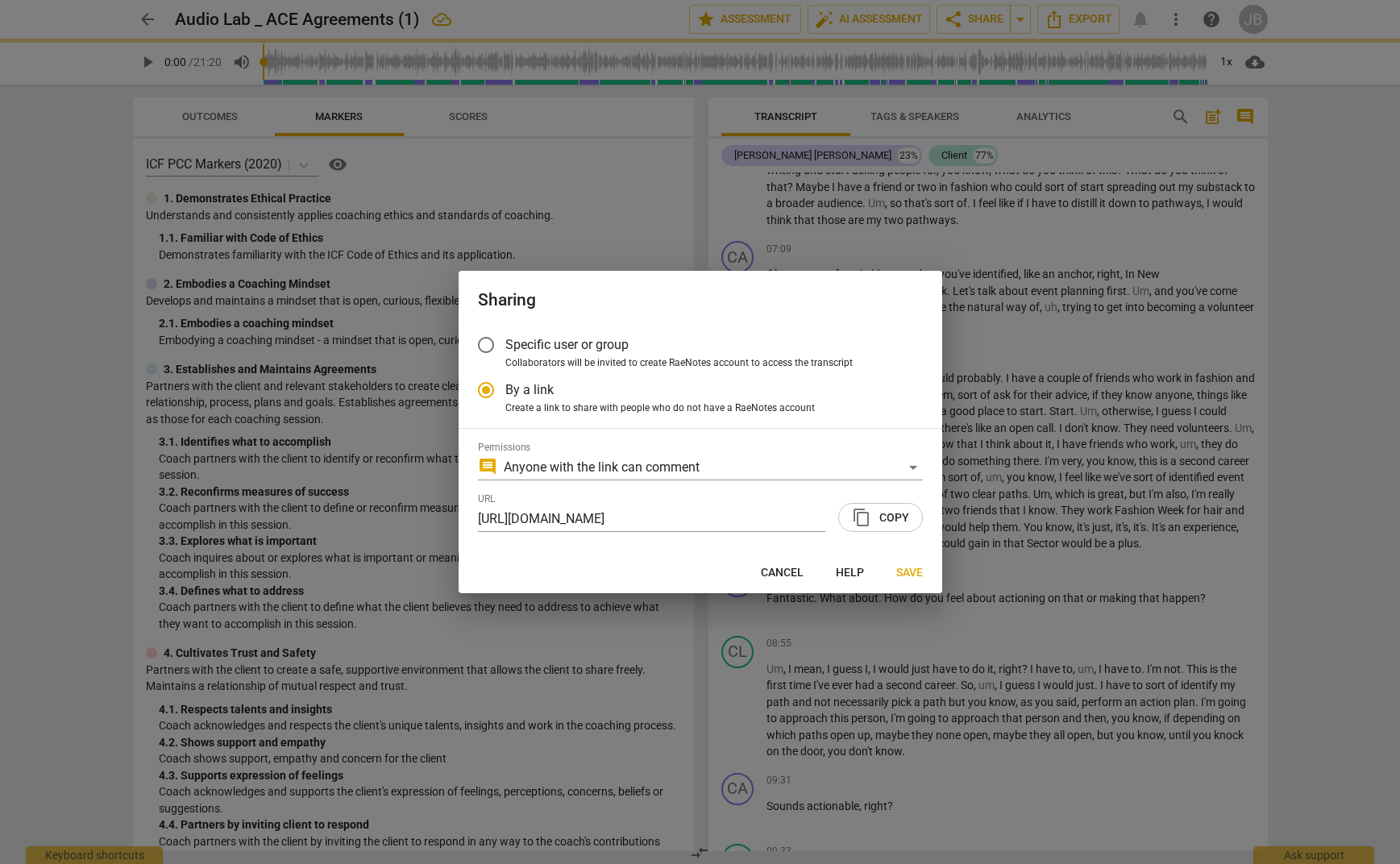
radio input "false"
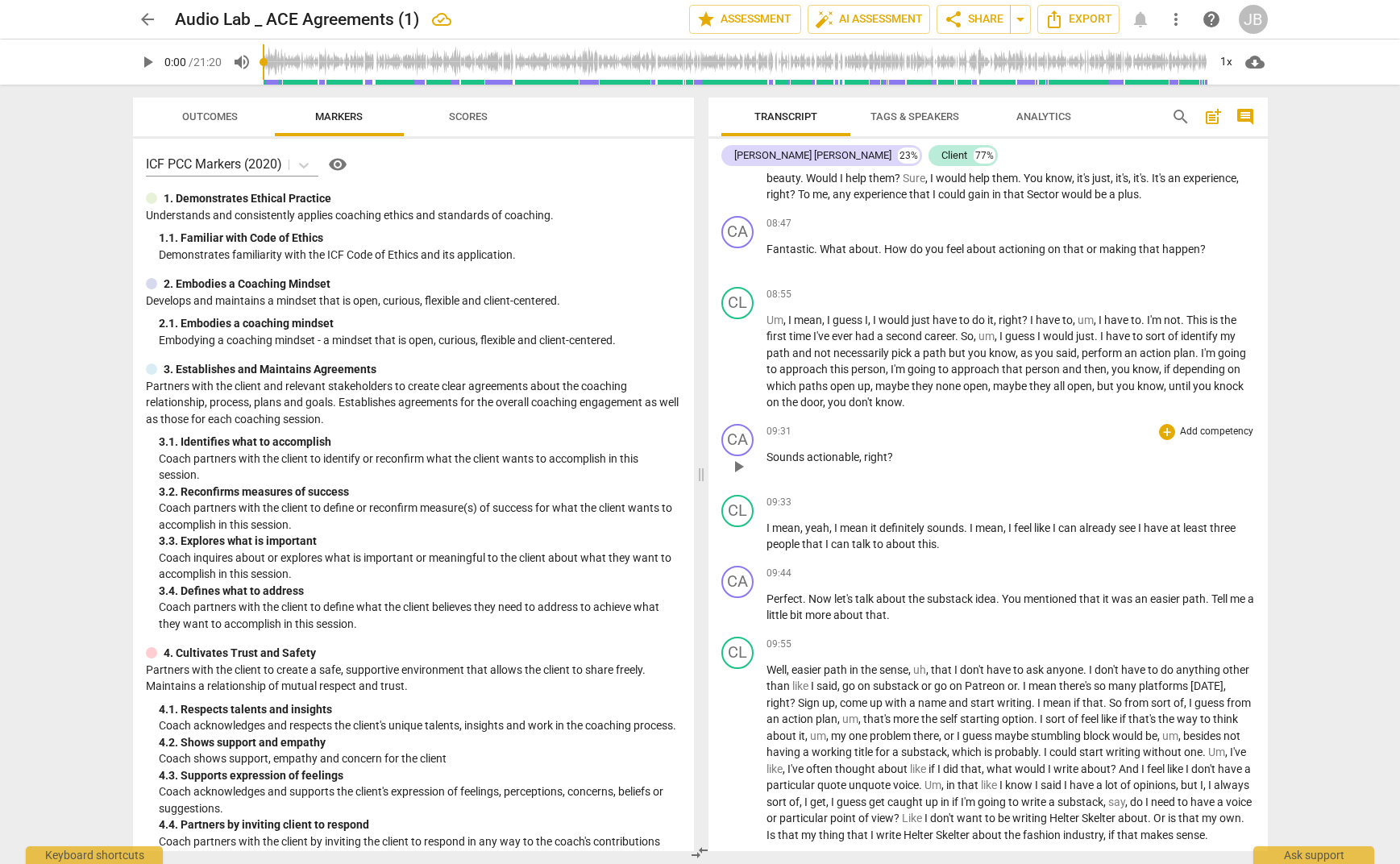
scroll to position [2029, 0]
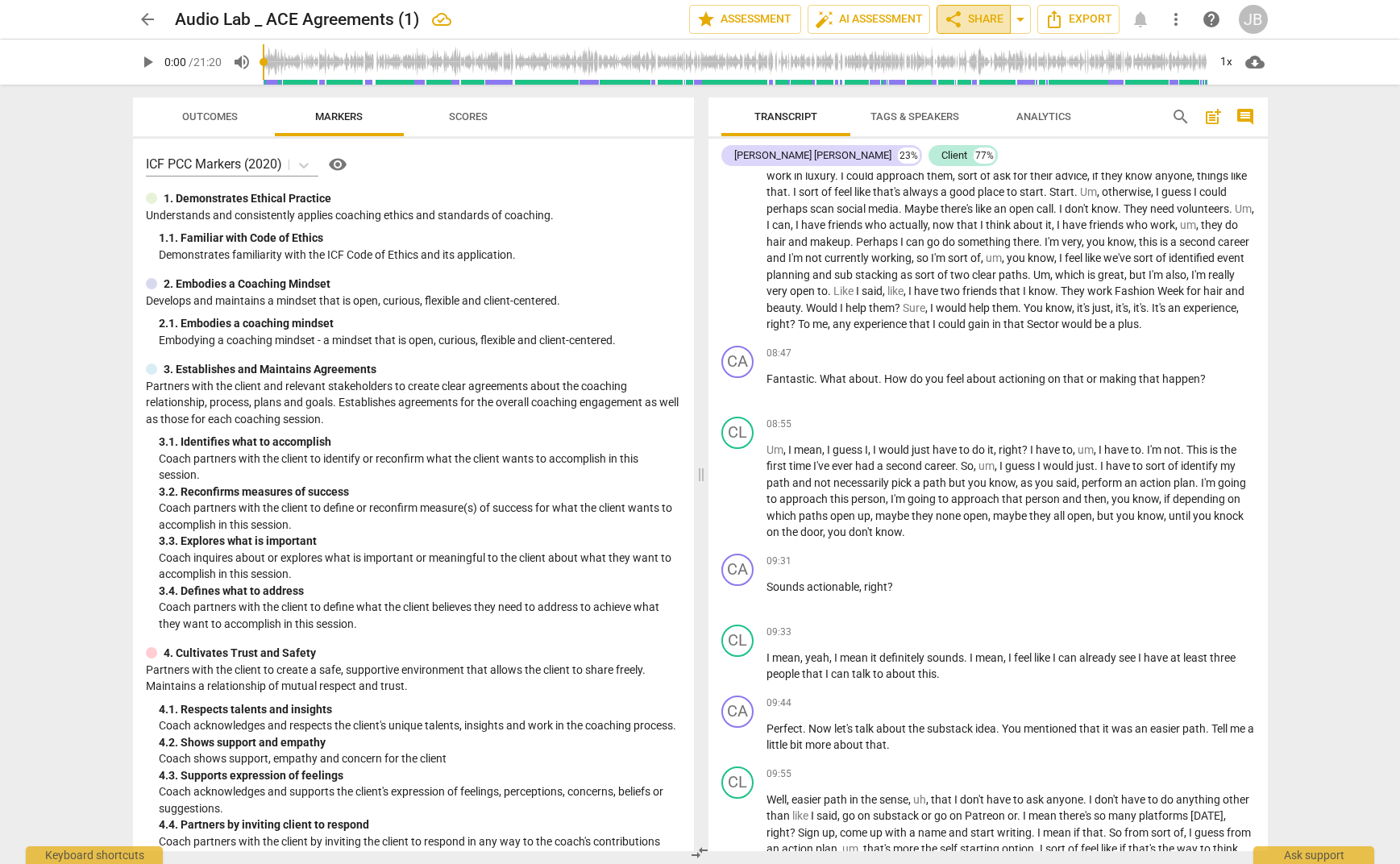
click at [998, 19] on span "share Share" at bounding box center [974, 19] width 60 height 19
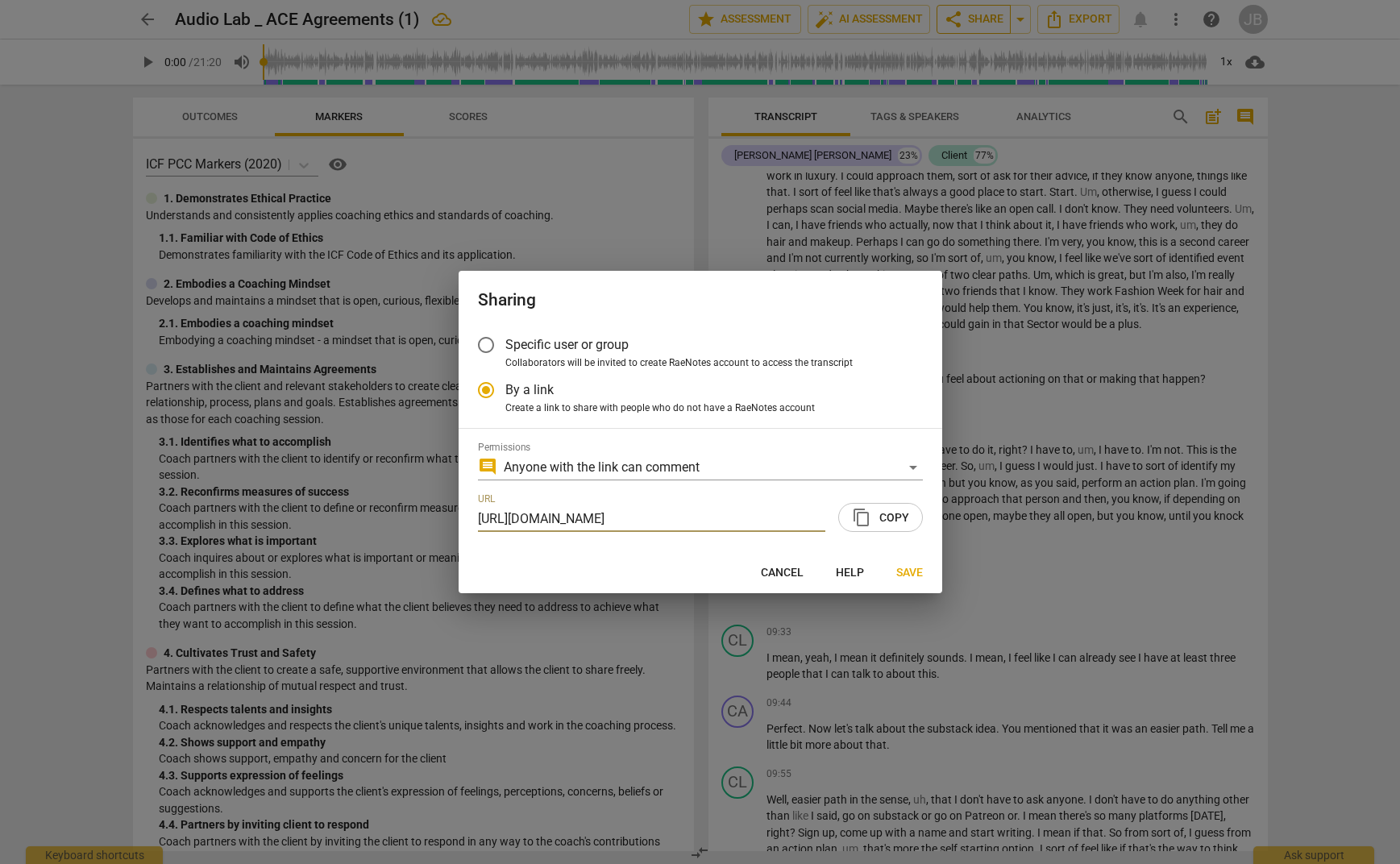
scroll to position [0, 82]
click at [889, 520] on span "content_copy Copy" at bounding box center [880, 518] width 58 height 19
click at [912, 572] on span "Save" at bounding box center [909, 574] width 27 height 16
radio input "false"
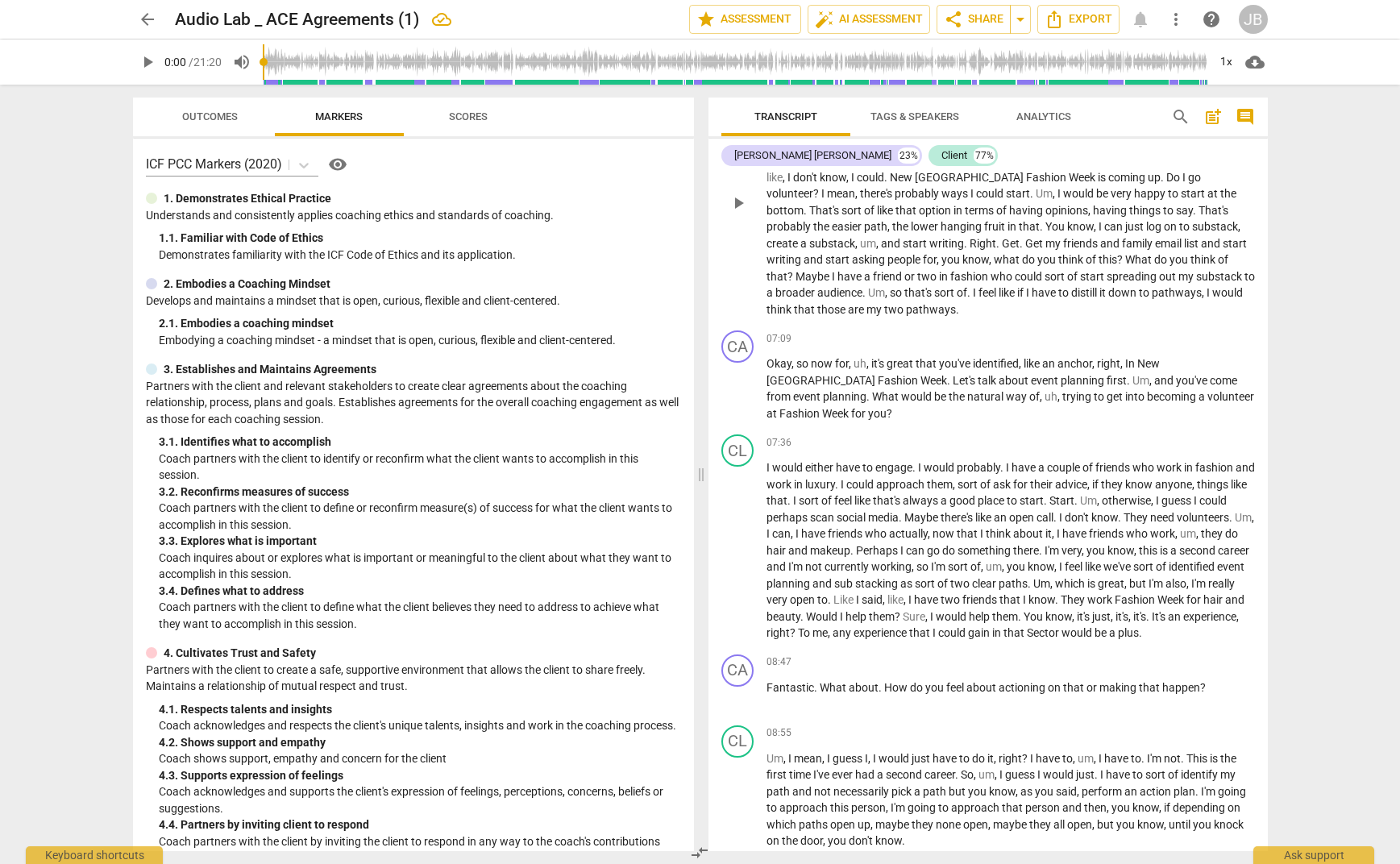
scroll to position [1712, 0]
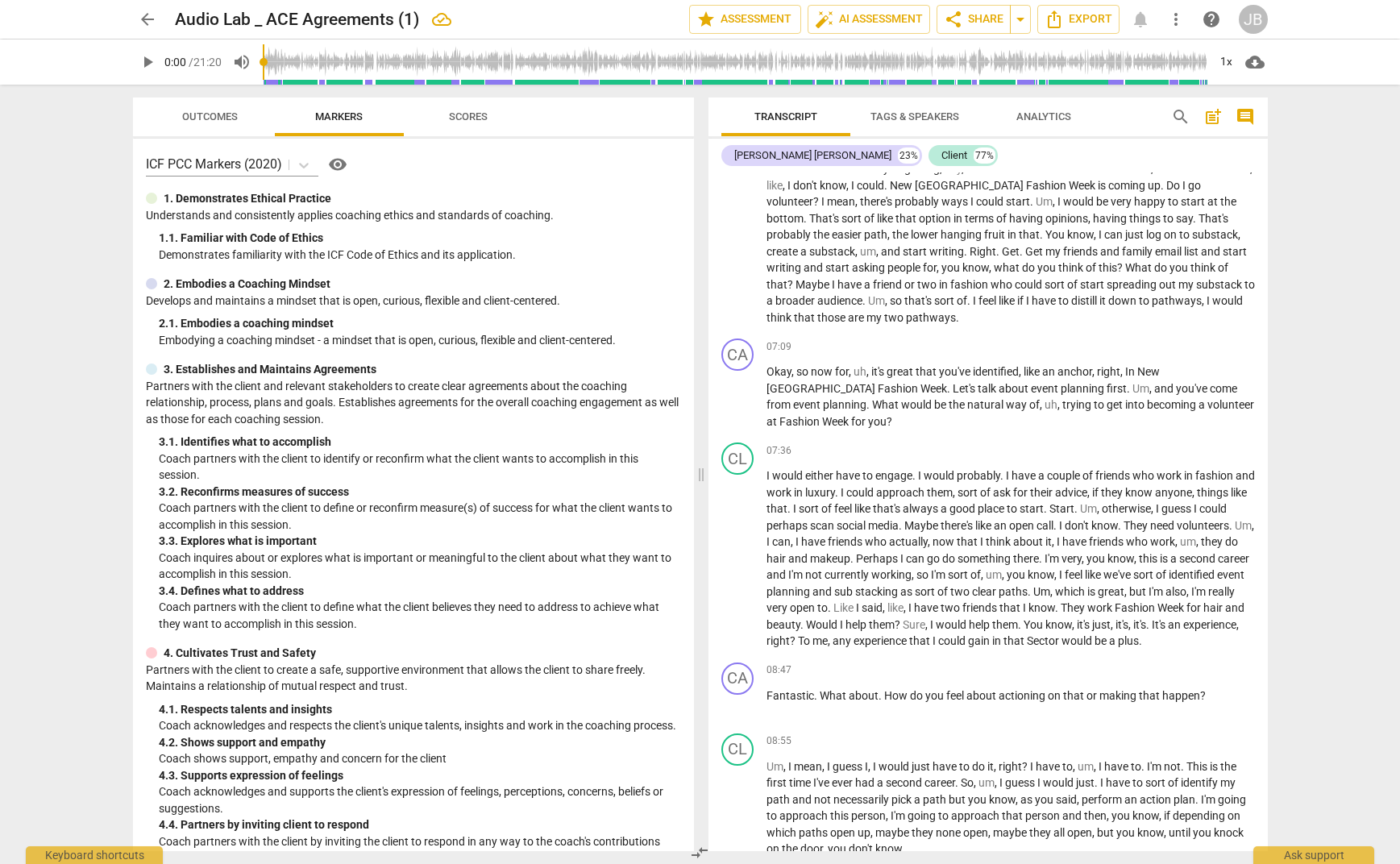
click at [202, 125] on span "Outcomes" at bounding box center [210, 117] width 94 height 22
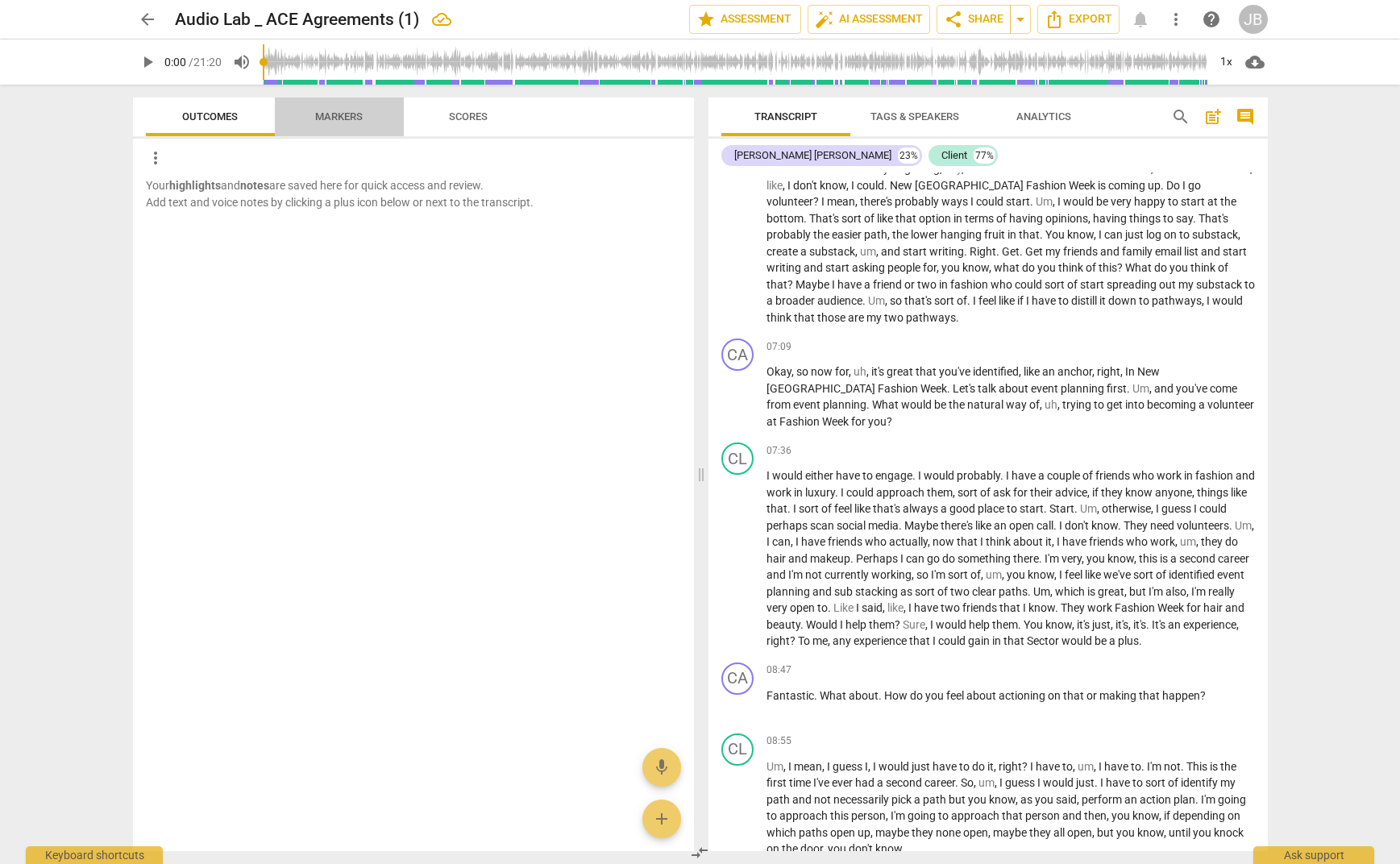
click at [328, 122] on span "Markers" at bounding box center [339, 117] width 86 height 22
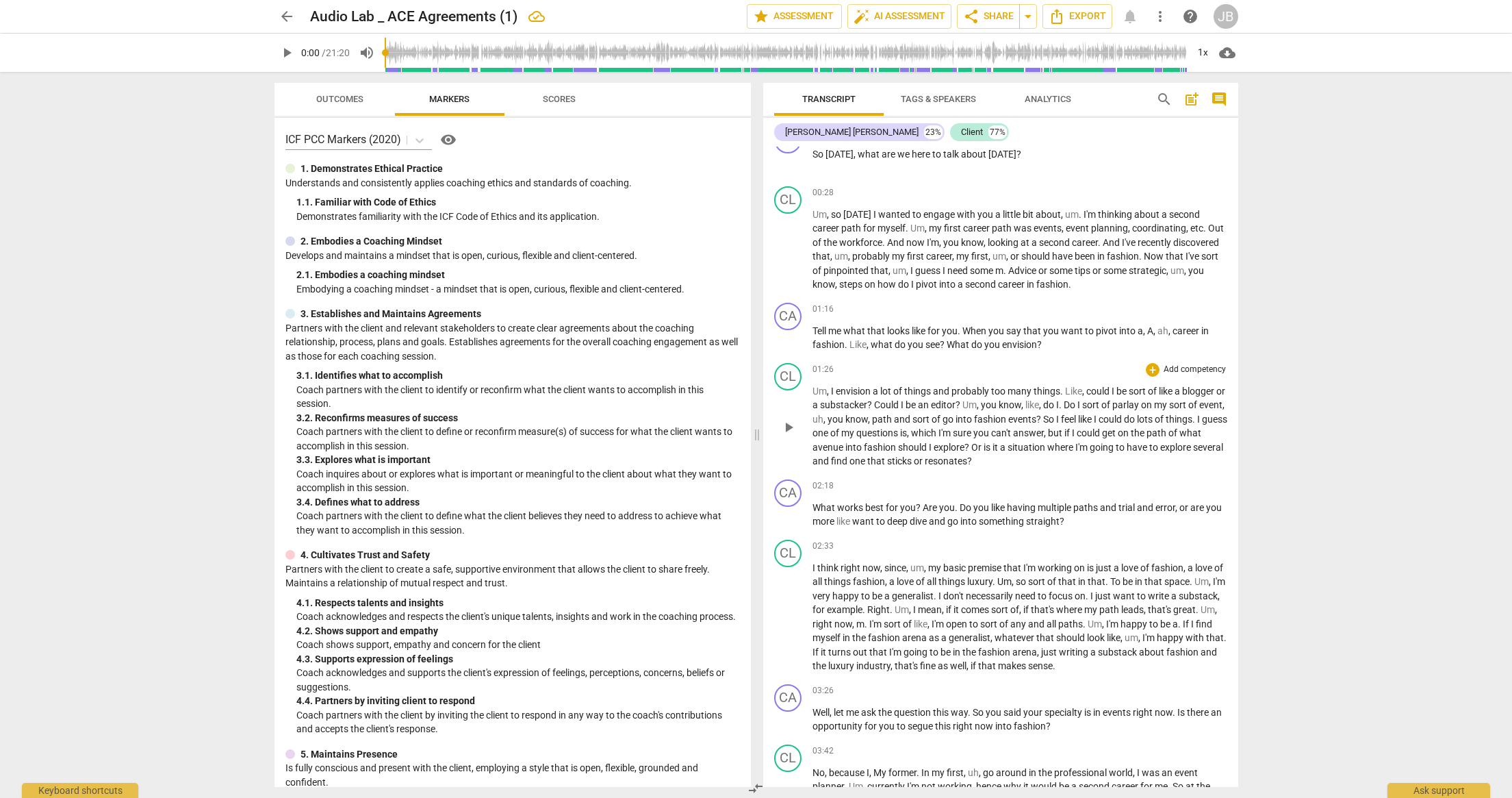
scroll to position [305, 0]
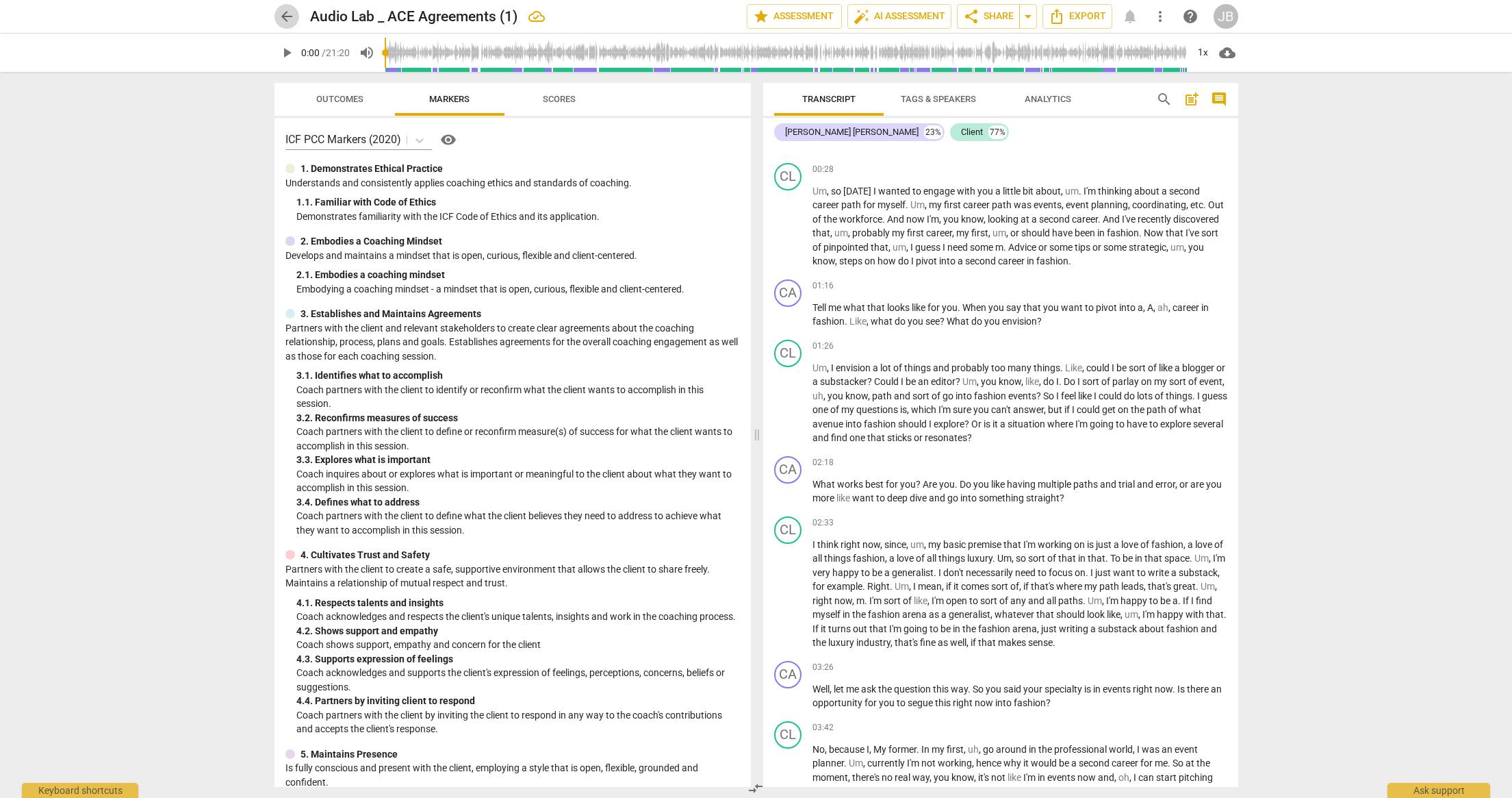
click at [285, 22] on span "arrow_back" at bounding box center [287, 17] width 17 height 17
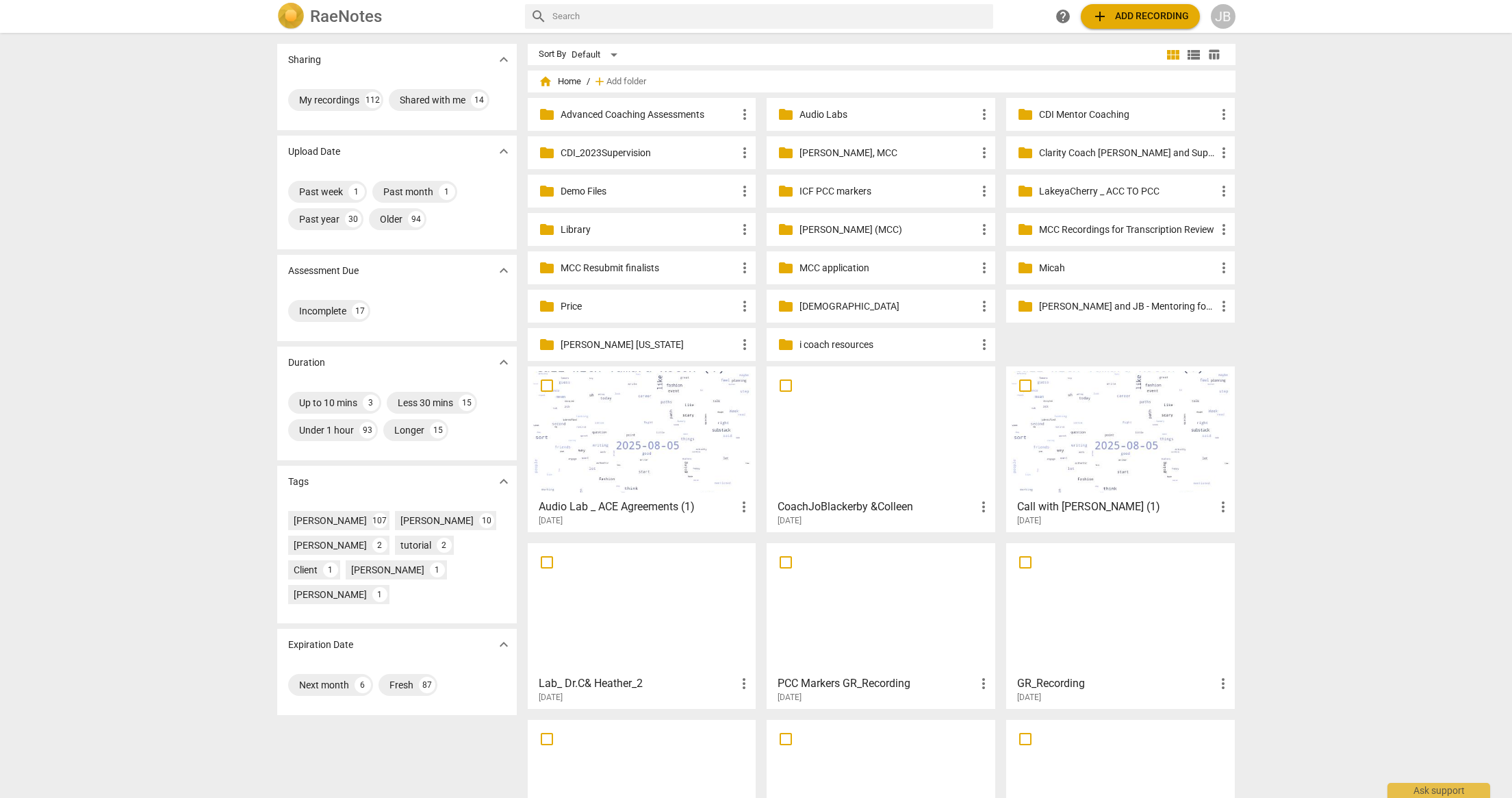
click at [1149, 416] on div at bounding box center [1121, 432] width 219 height 121
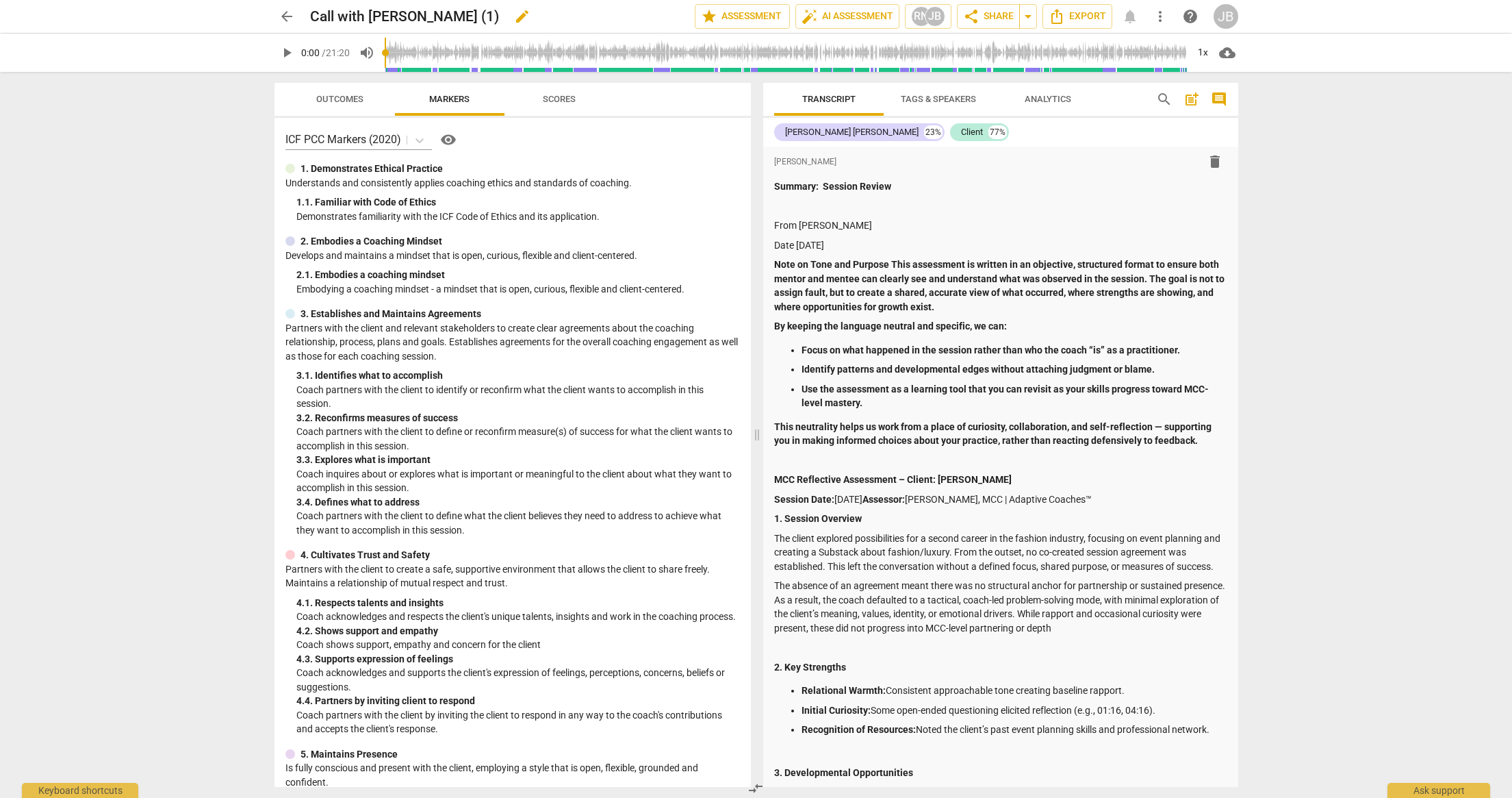
click at [439, 17] on h2 "Call with [PERSON_NAME] (1)" at bounding box center [404, 17] width 189 height 17
click at [439, 17] on h2 "Call with [PERSON_NAME] (1)" at bounding box center [404, 17] width 189 height 17
click at [514, 16] on span "edit" at bounding box center [522, 17] width 17 height 17
click at [451, 11] on input "Call with [PERSON_NAME] (1)" at bounding box center [472, 17] width 324 height 26
click at [451, 12] on input "Call with [PERSON_NAME] (1)" at bounding box center [472, 17] width 324 height 26
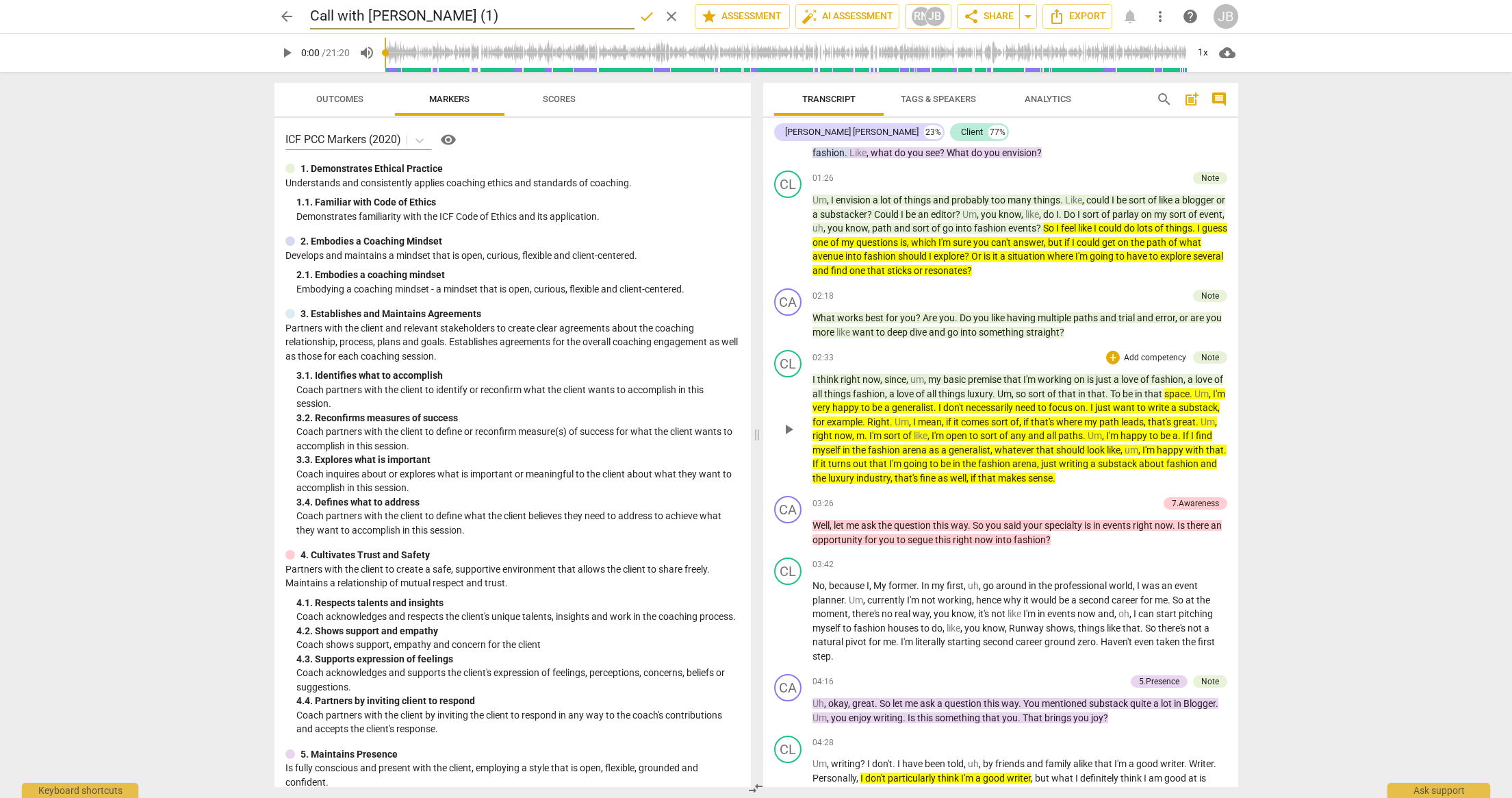
scroll to position [2751, 0]
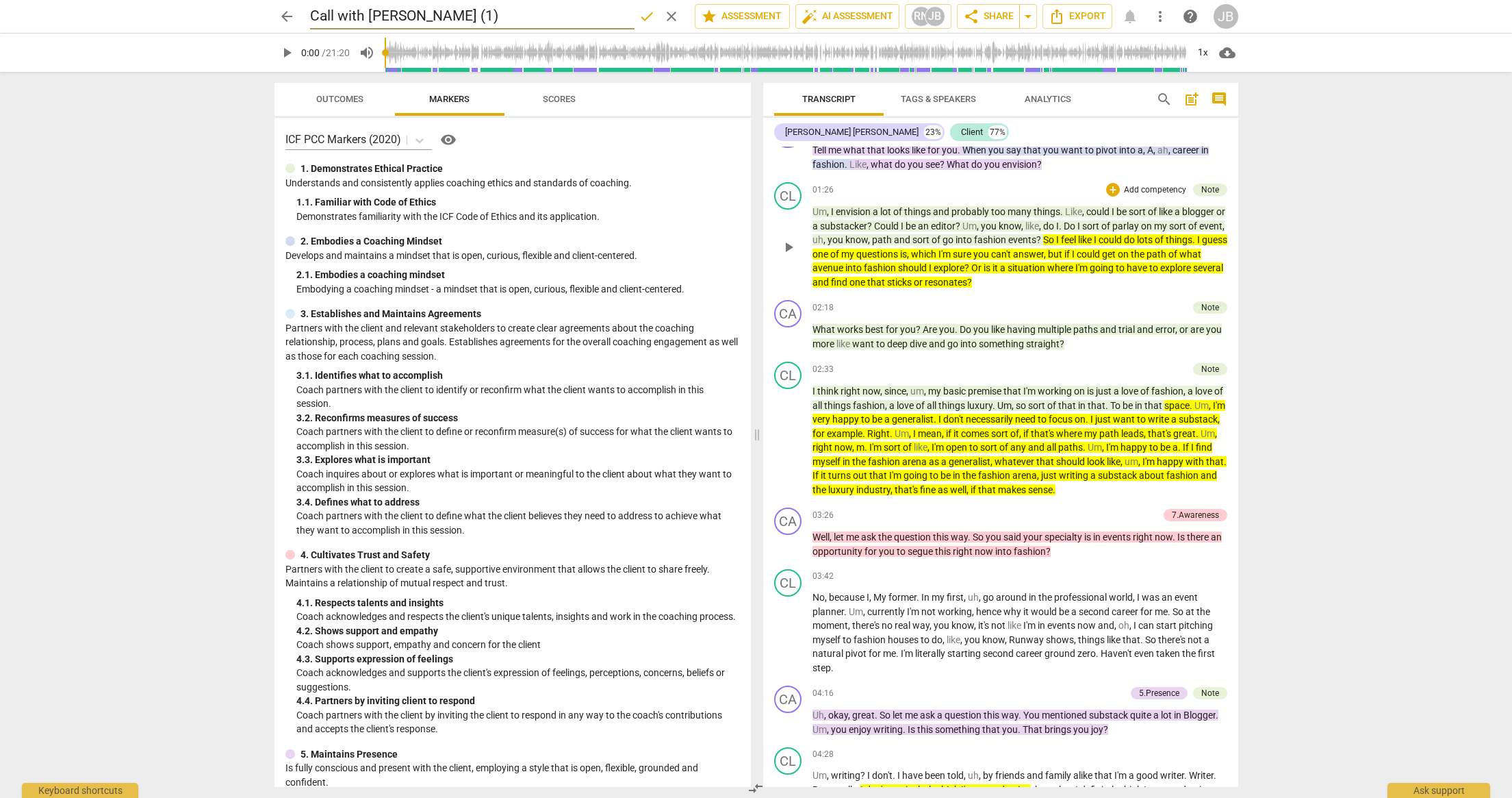
type input "Call with [PERSON_NAME] (1)"
click at [938, 254] on span "which" at bounding box center [925, 254] width 28 height 11
click at [1117, 260] on p "Um , I envision a lot of things and probably too many things . Like , could I b…" at bounding box center [1019, 247] width 415 height 84
click at [1112, 289] on div "CL play_arrow pause 01:26 + Add competency Note keyboard_arrow_right Um , I env…" at bounding box center [1001, 235] width 475 height 118
click at [789, 245] on span "play_arrow" at bounding box center [789, 247] width 17 height 17
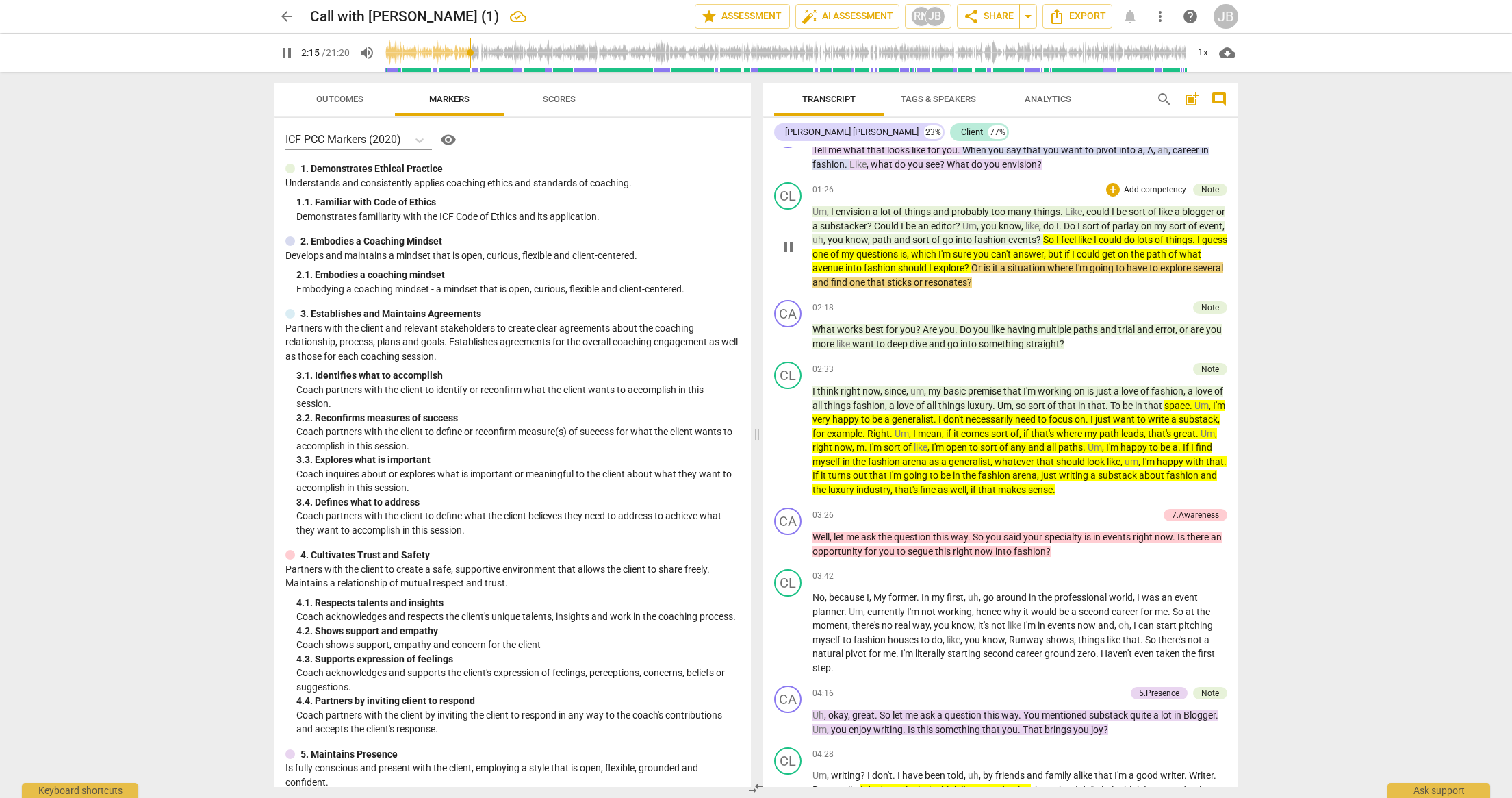
click at [786, 253] on span "pause" at bounding box center [789, 247] width 17 height 17
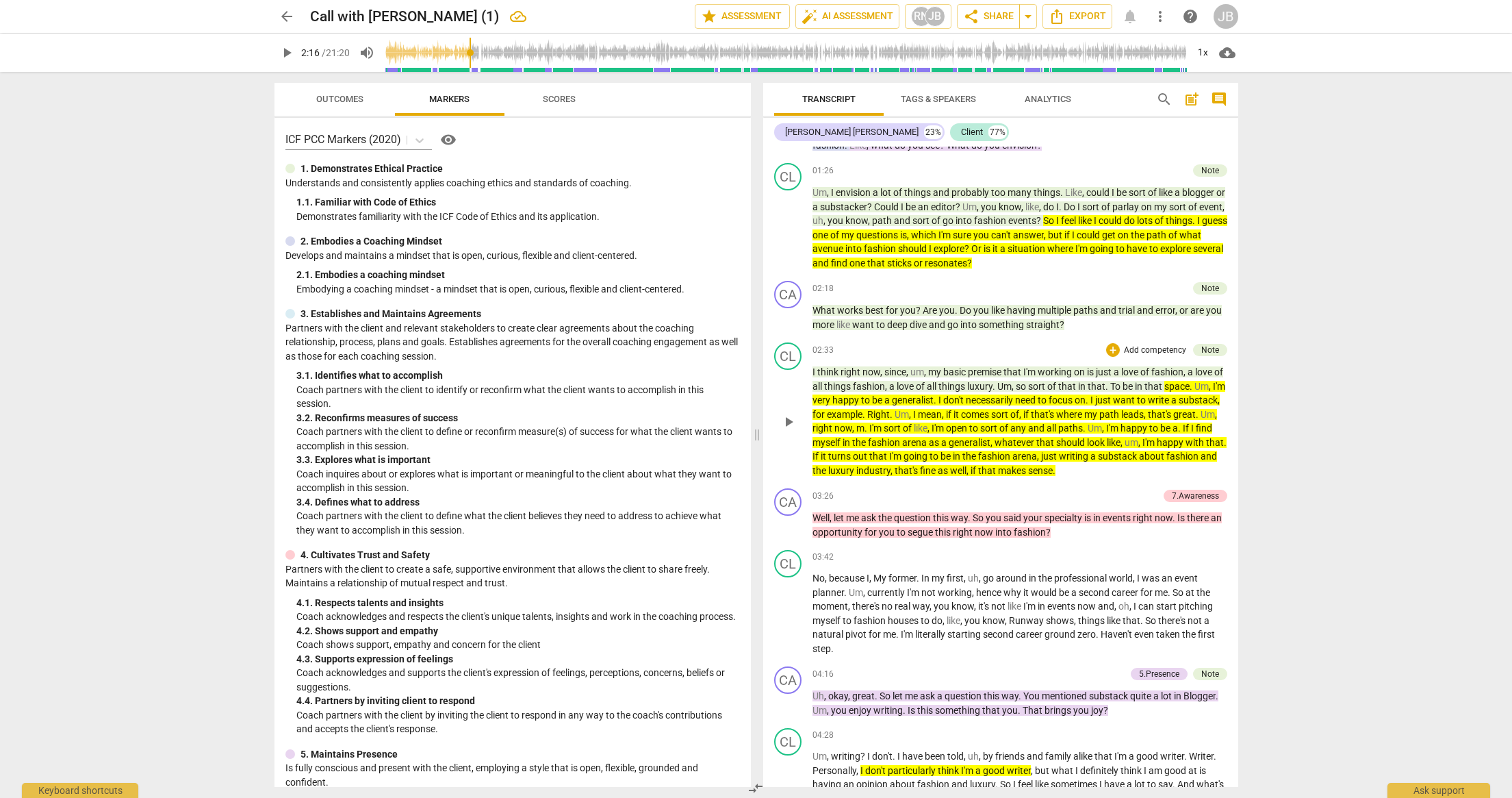
scroll to position [2858, 0]
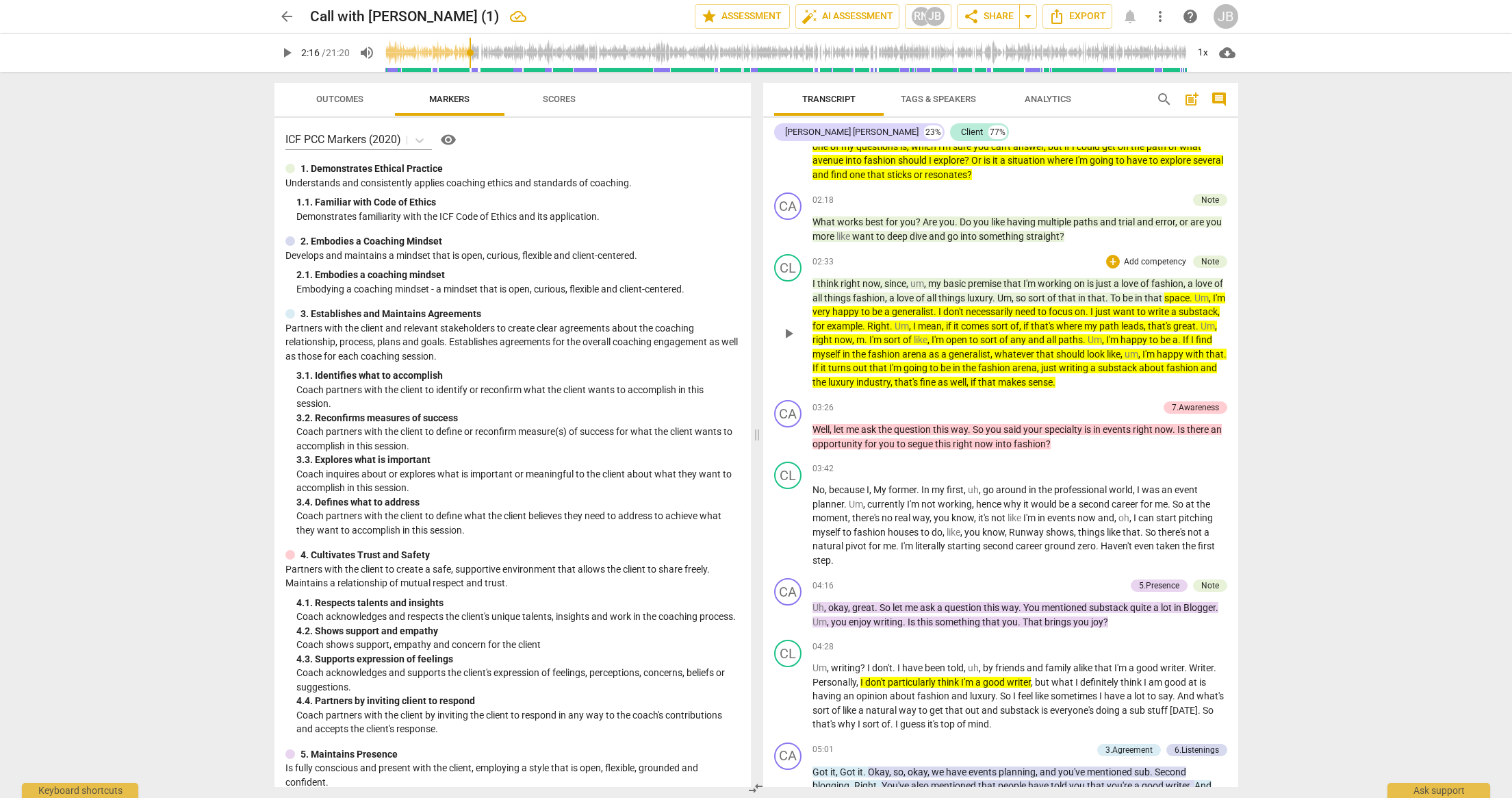
click at [787, 336] on span "play_arrow" at bounding box center [789, 334] width 17 height 17
click at [784, 334] on span "pause" at bounding box center [789, 334] width 17 height 17
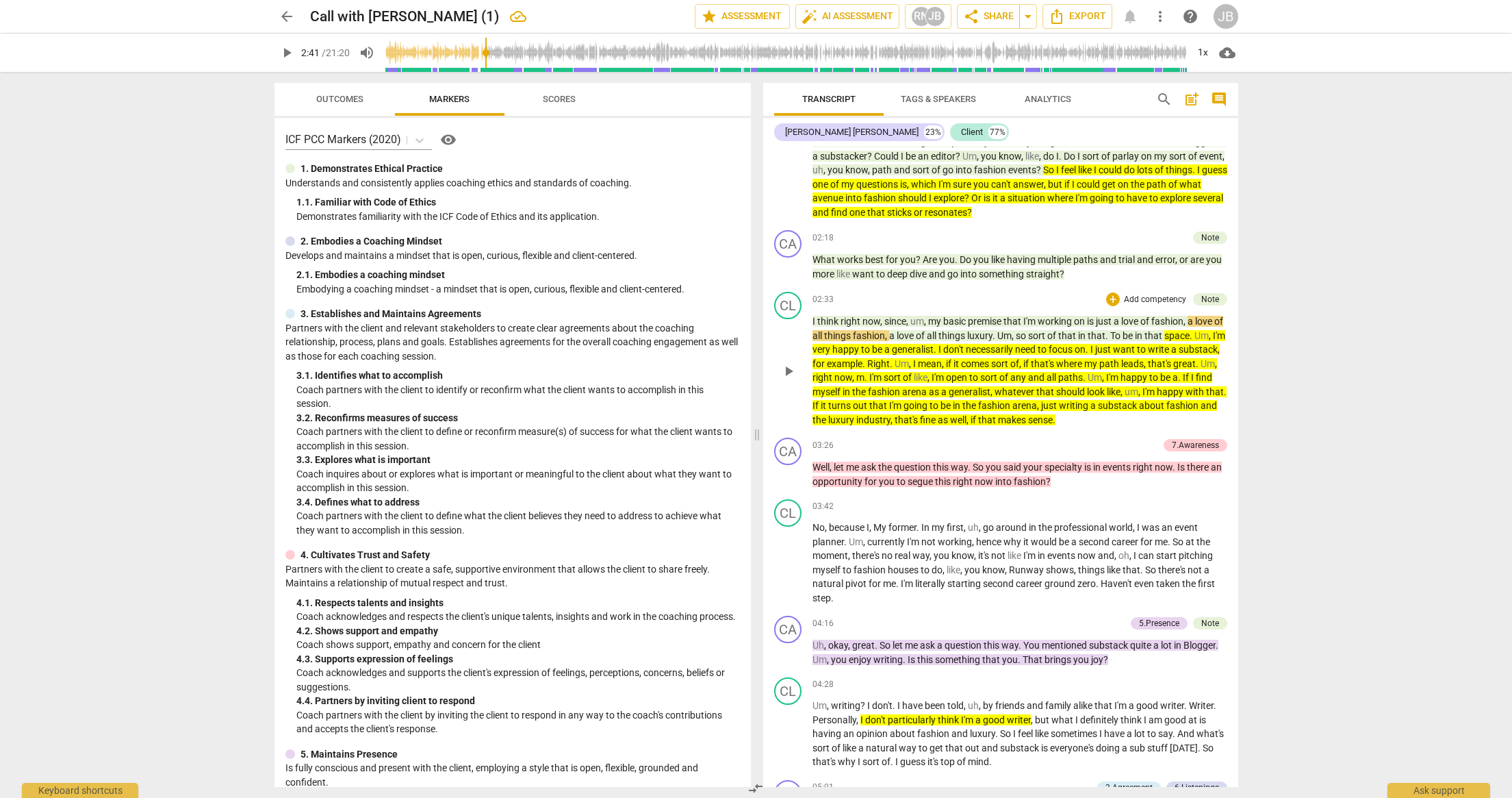
scroll to position [2833, 0]
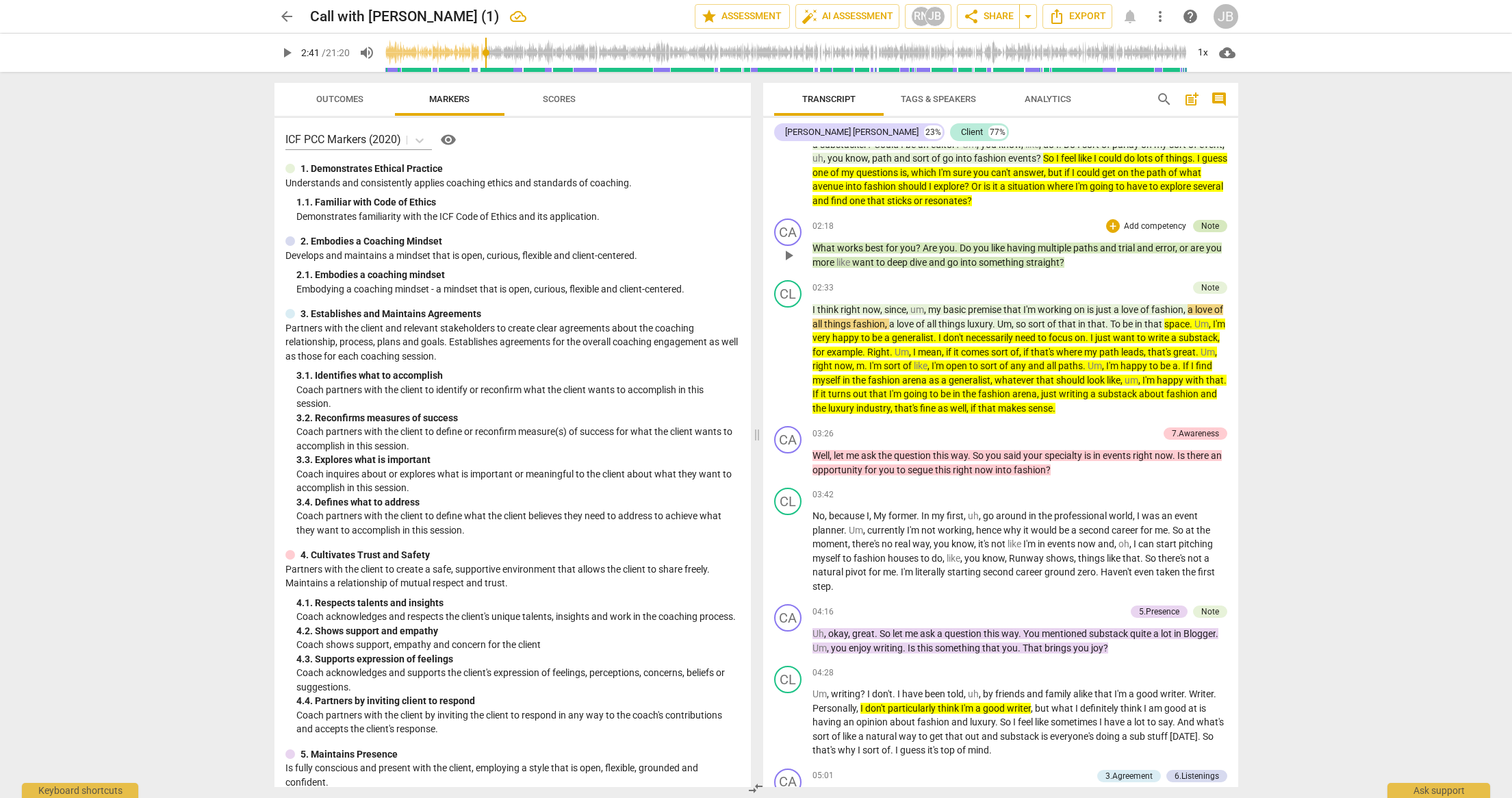
click at [1188, 228] on div "Note" at bounding box center [1210, 226] width 34 height 12
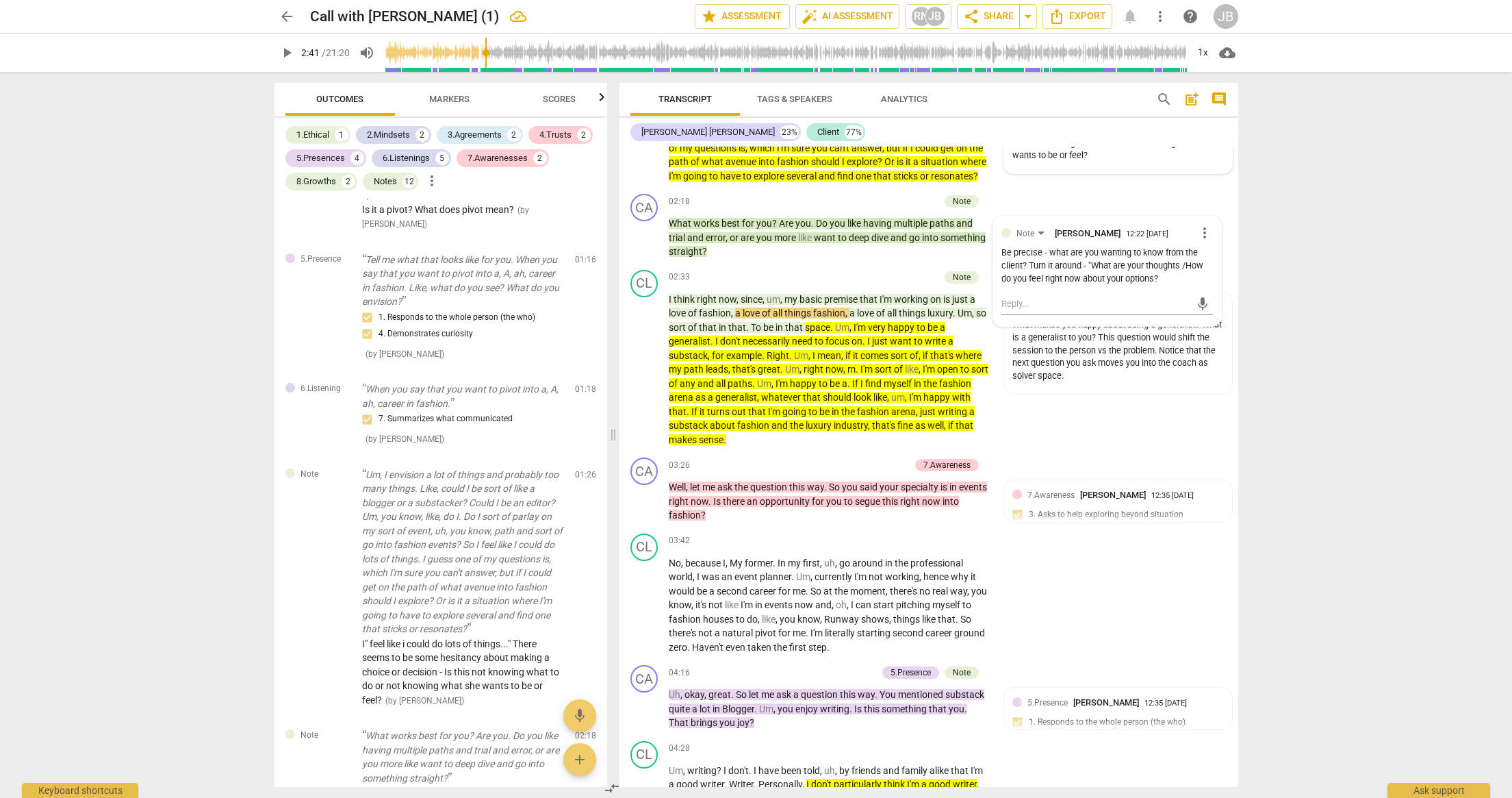
scroll to position [2590, 0]
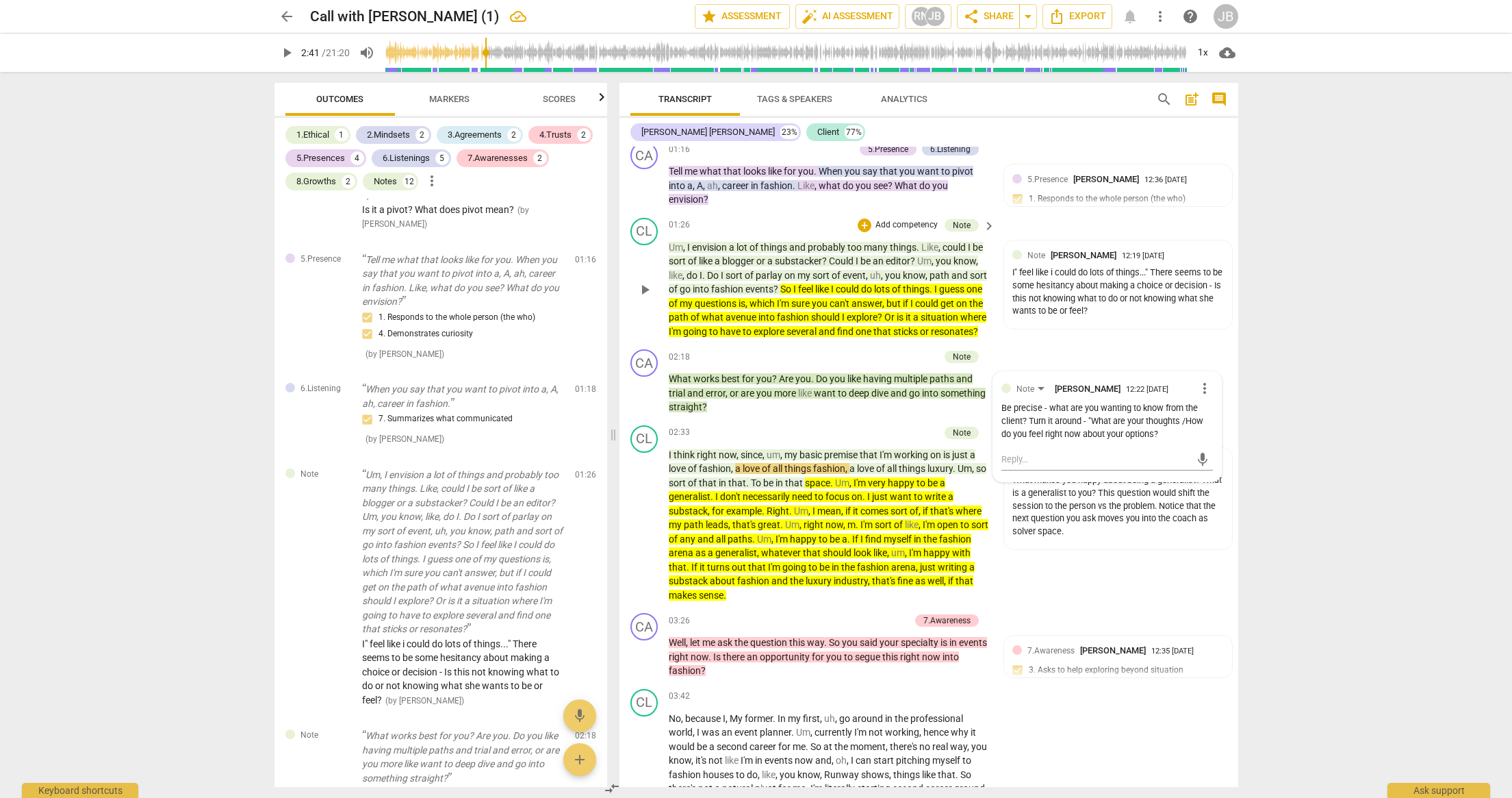
click at [1151, 345] on div "CL play_arrow pause 01:26 + Add competency Note keyboard_arrow_right Um , I env…" at bounding box center [929, 278] width 619 height 132
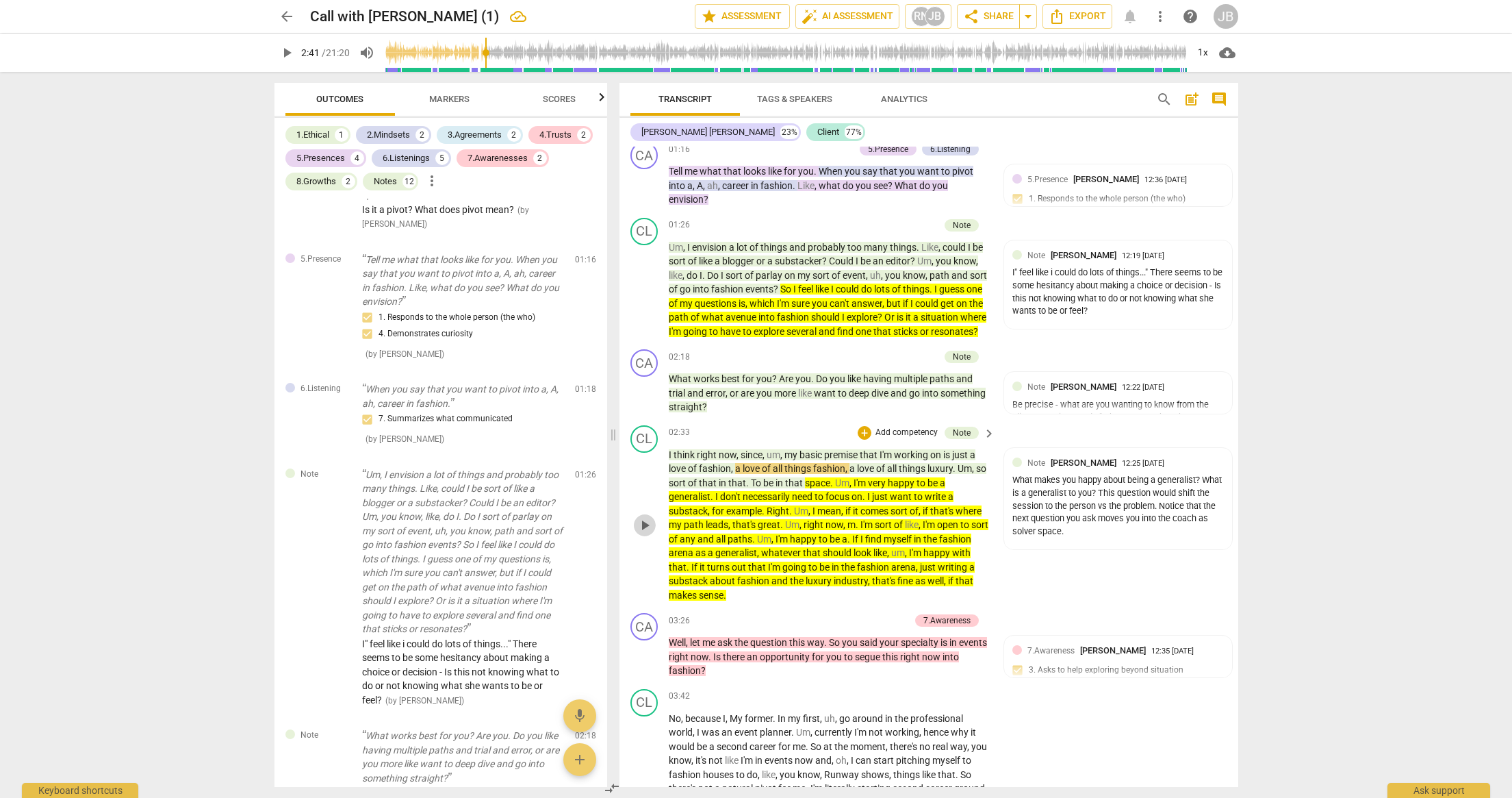
click at [640, 533] on span "play_arrow" at bounding box center [645, 525] width 17 height 17
click at [650, 533] on span "pause" at bounding box center [645, 525] width 17 height 17
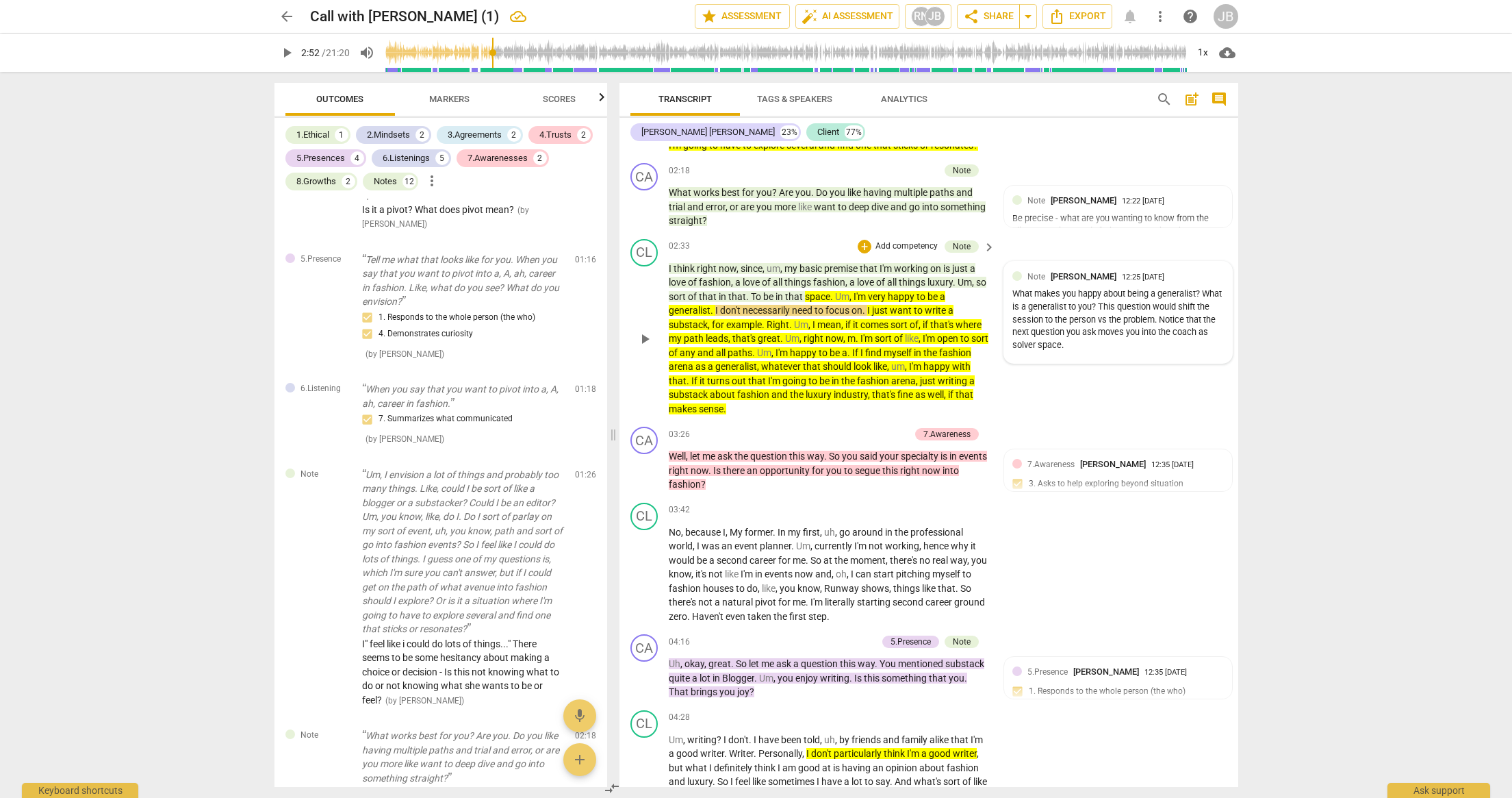
scroll to position [2858, 0]
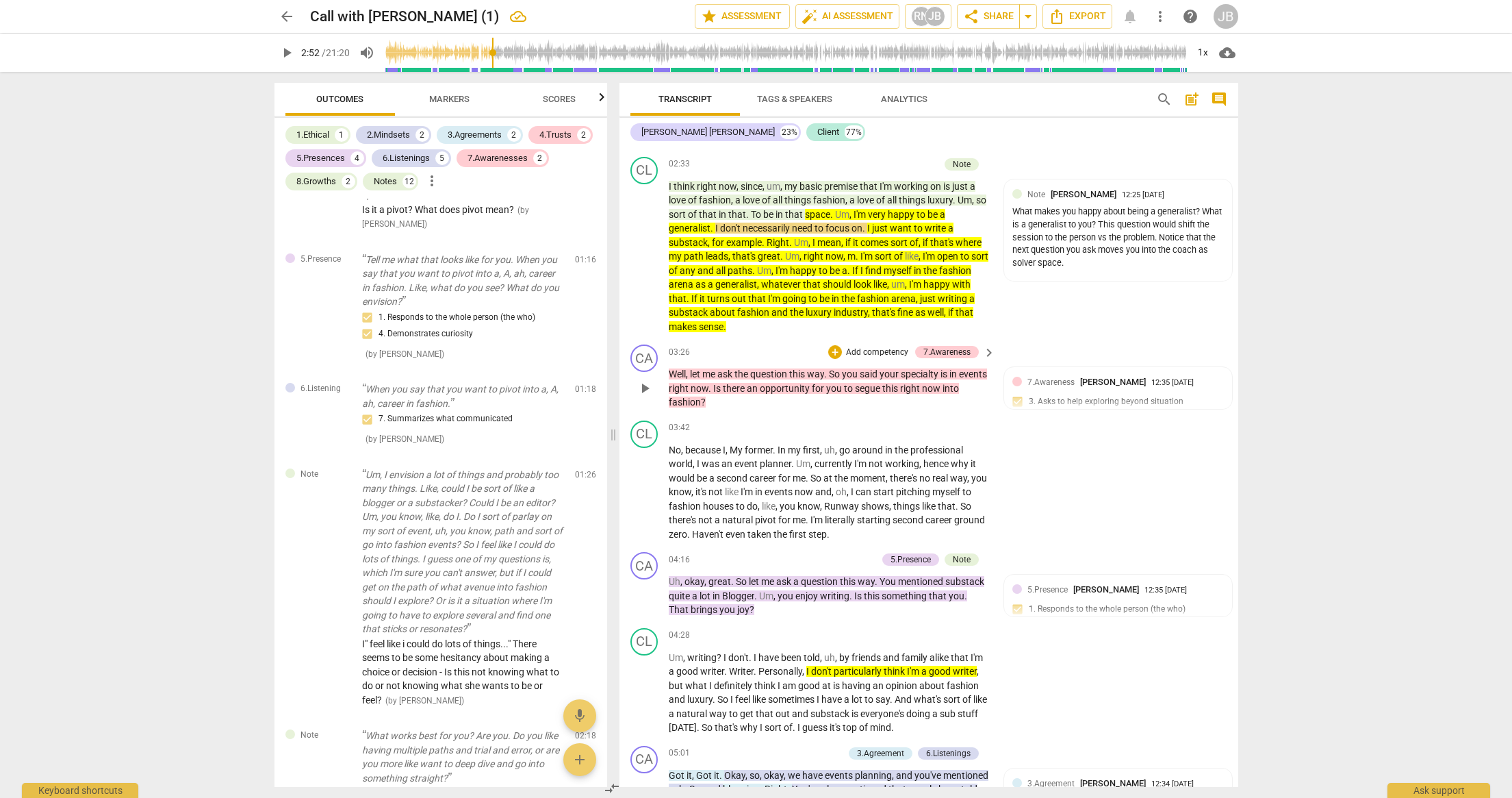
click at [638, 396] on span "play_arrow" at bounding box center [645, 388] width 17 height 17
click at [649, 396] on span "pause" at bounding box center [645, 388] width 17 height 17
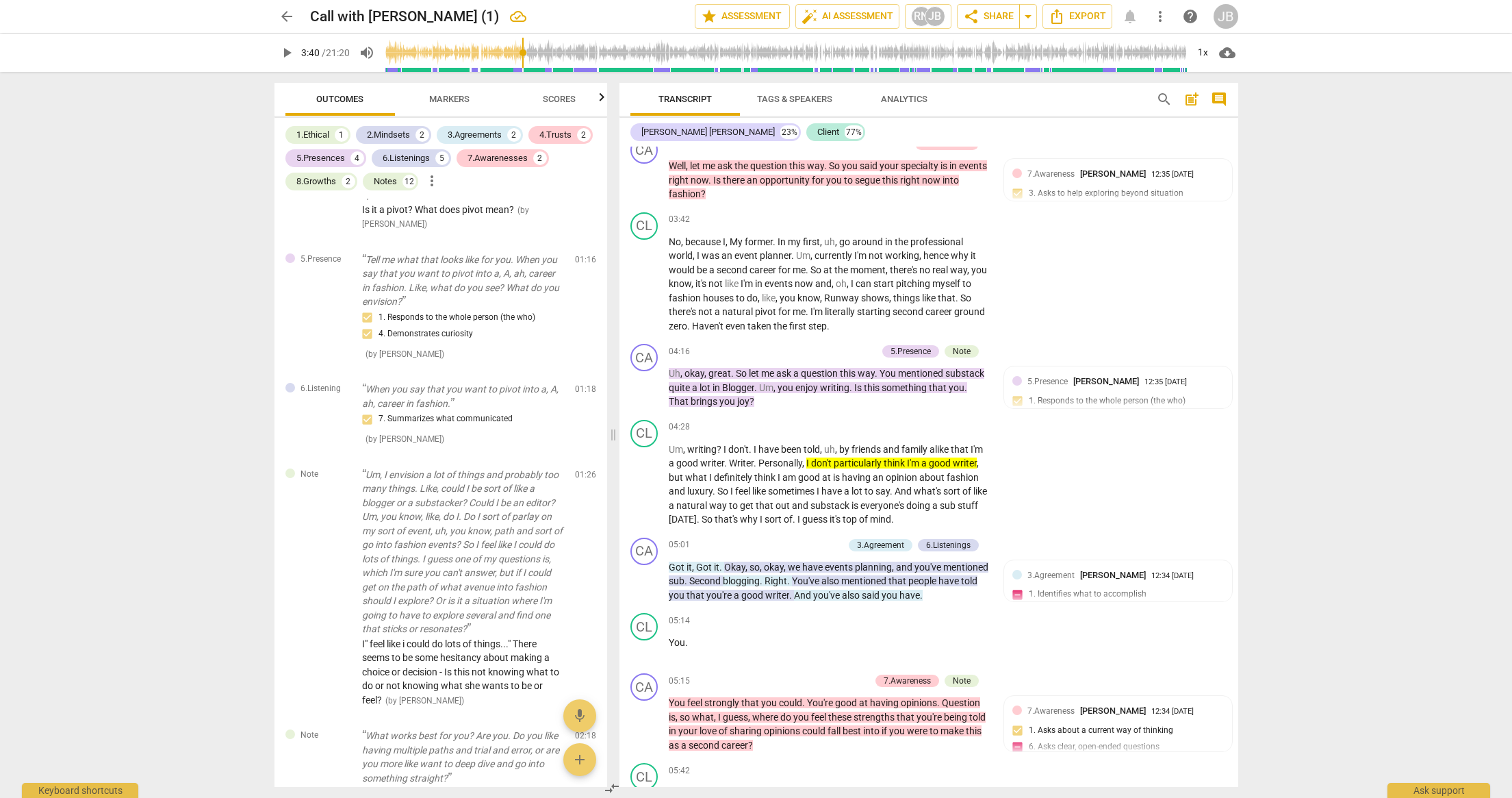
scroll to position [3073, 0]
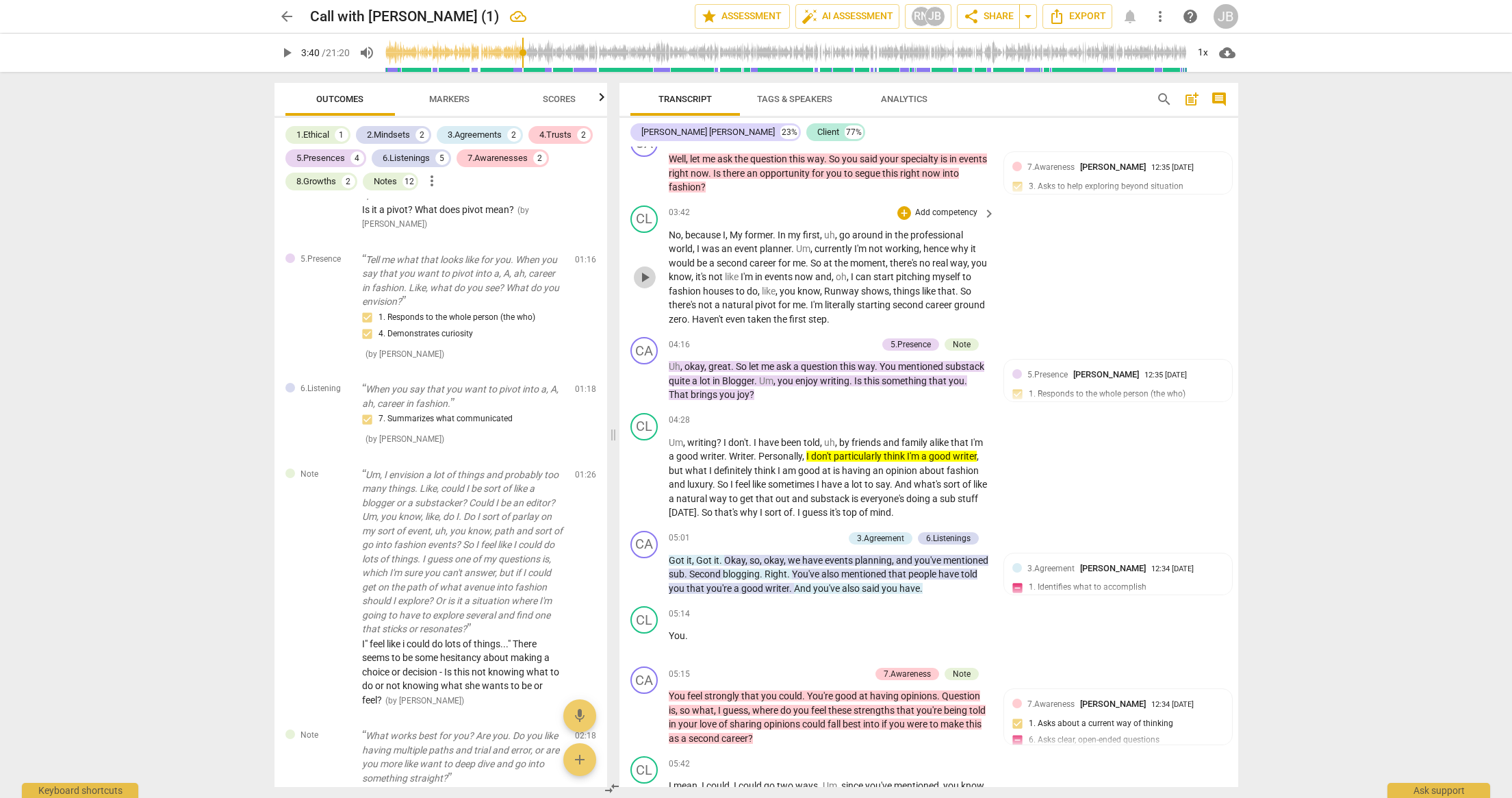
click at [639, 285] on span "play_arrow" at bounding box center [645, 278] width 17 height 17
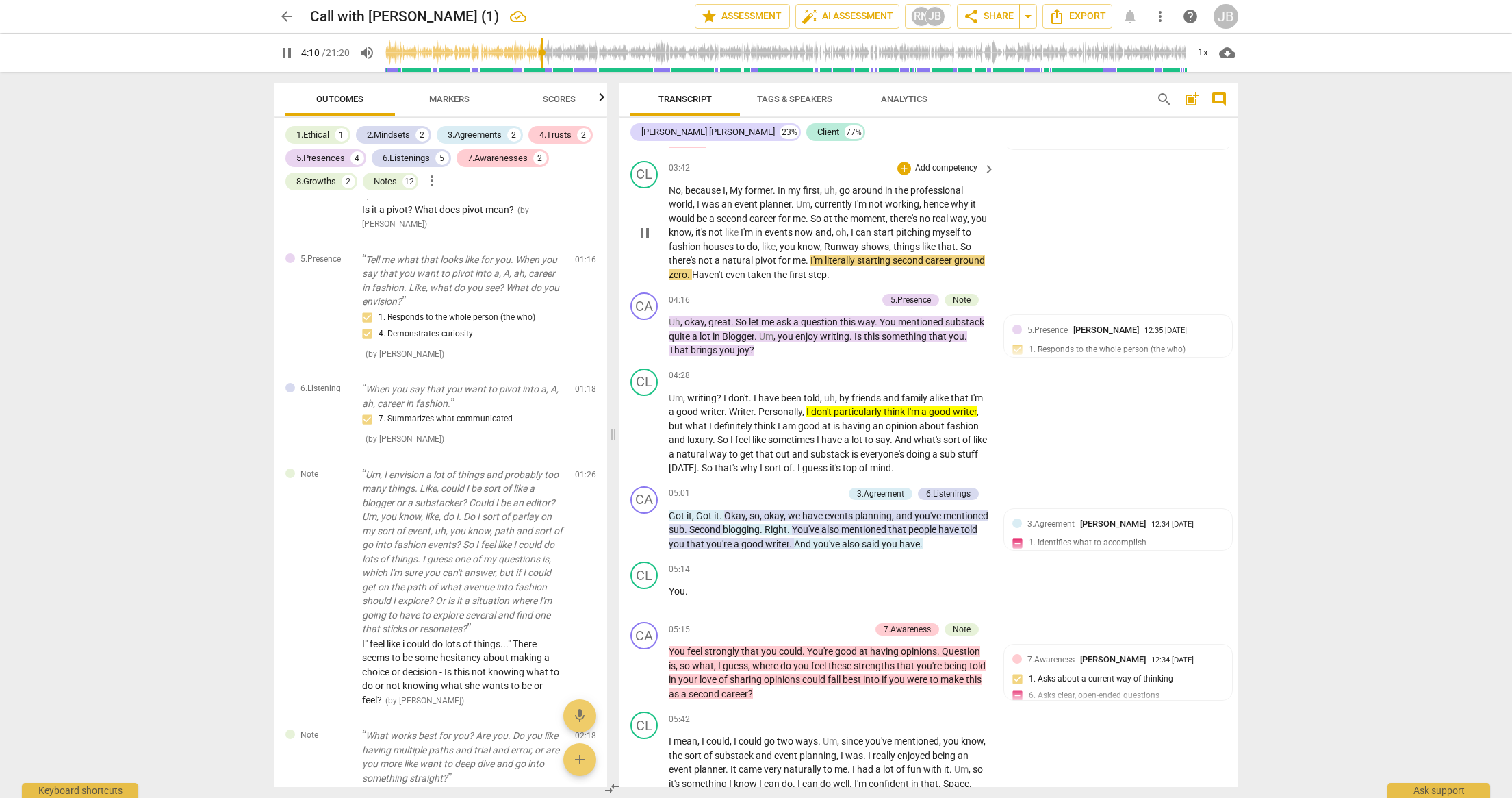
scroll to position [3149, 0]
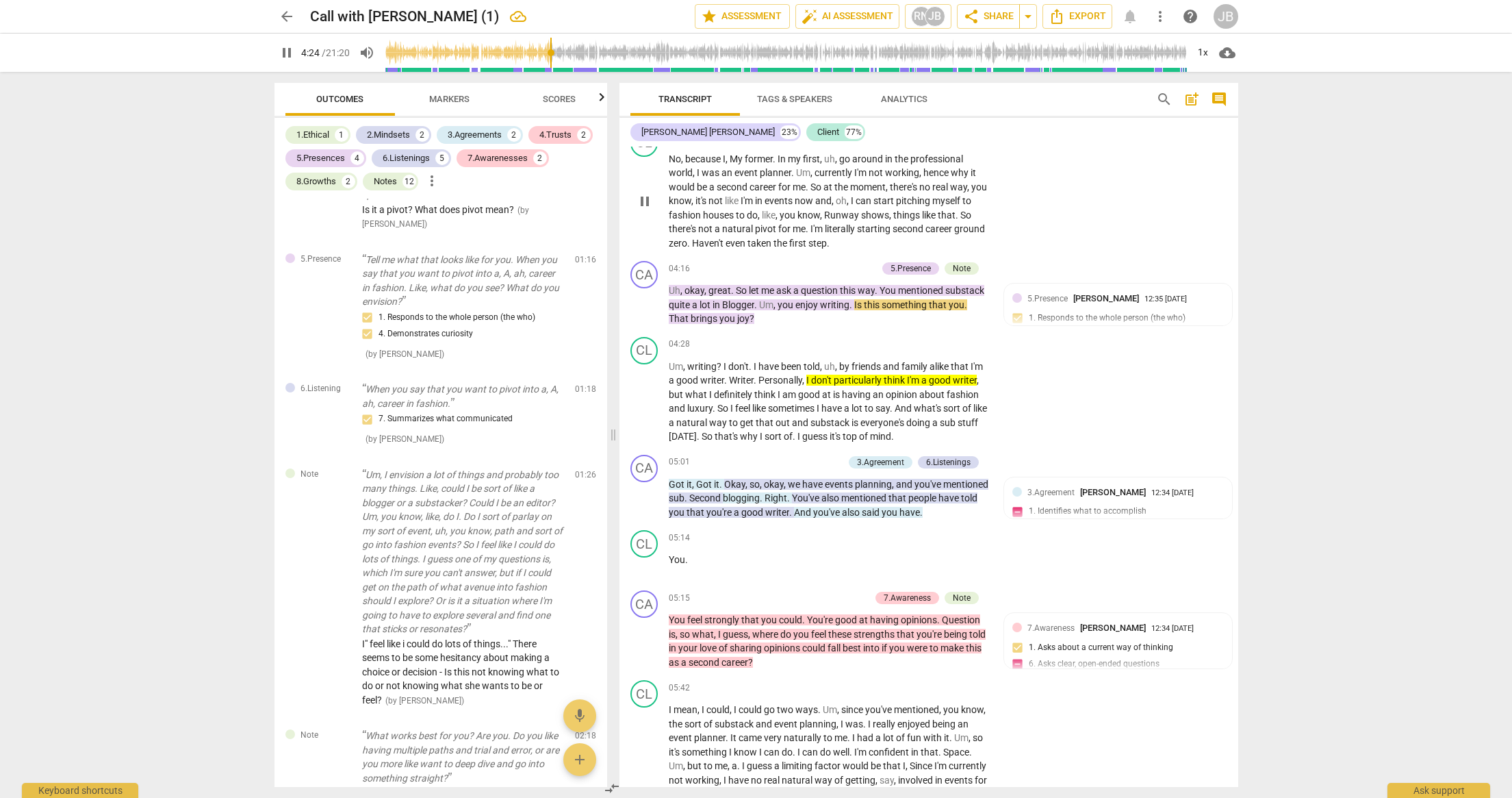
click at [645, 209] on span "pause" at bounding box center [645, 201] width 17 height 17
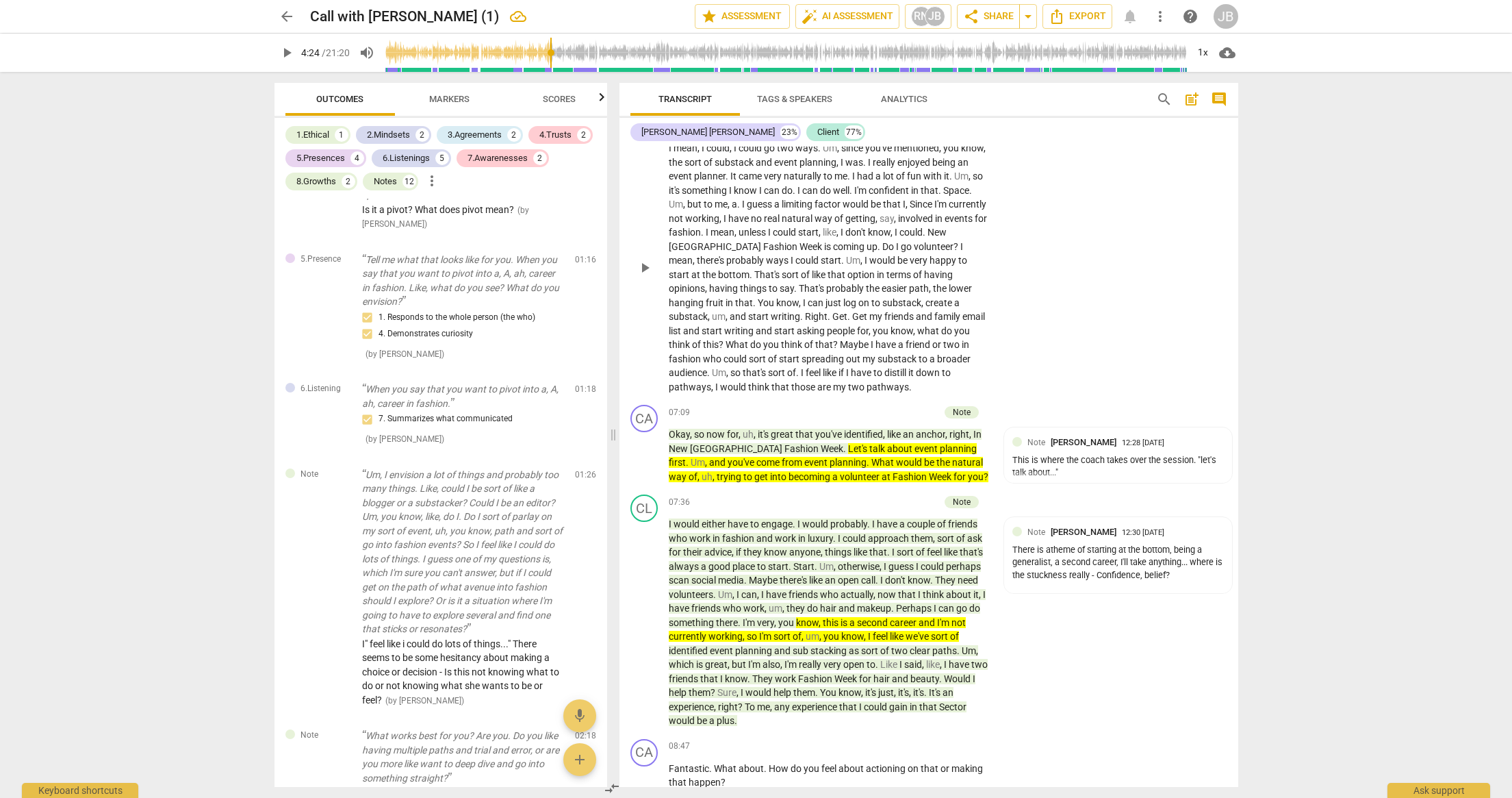
scroll to position [3710, 0]
click at [646, 276] on span "play_arrow" at bounding box center [645, 269] width 17 height 17
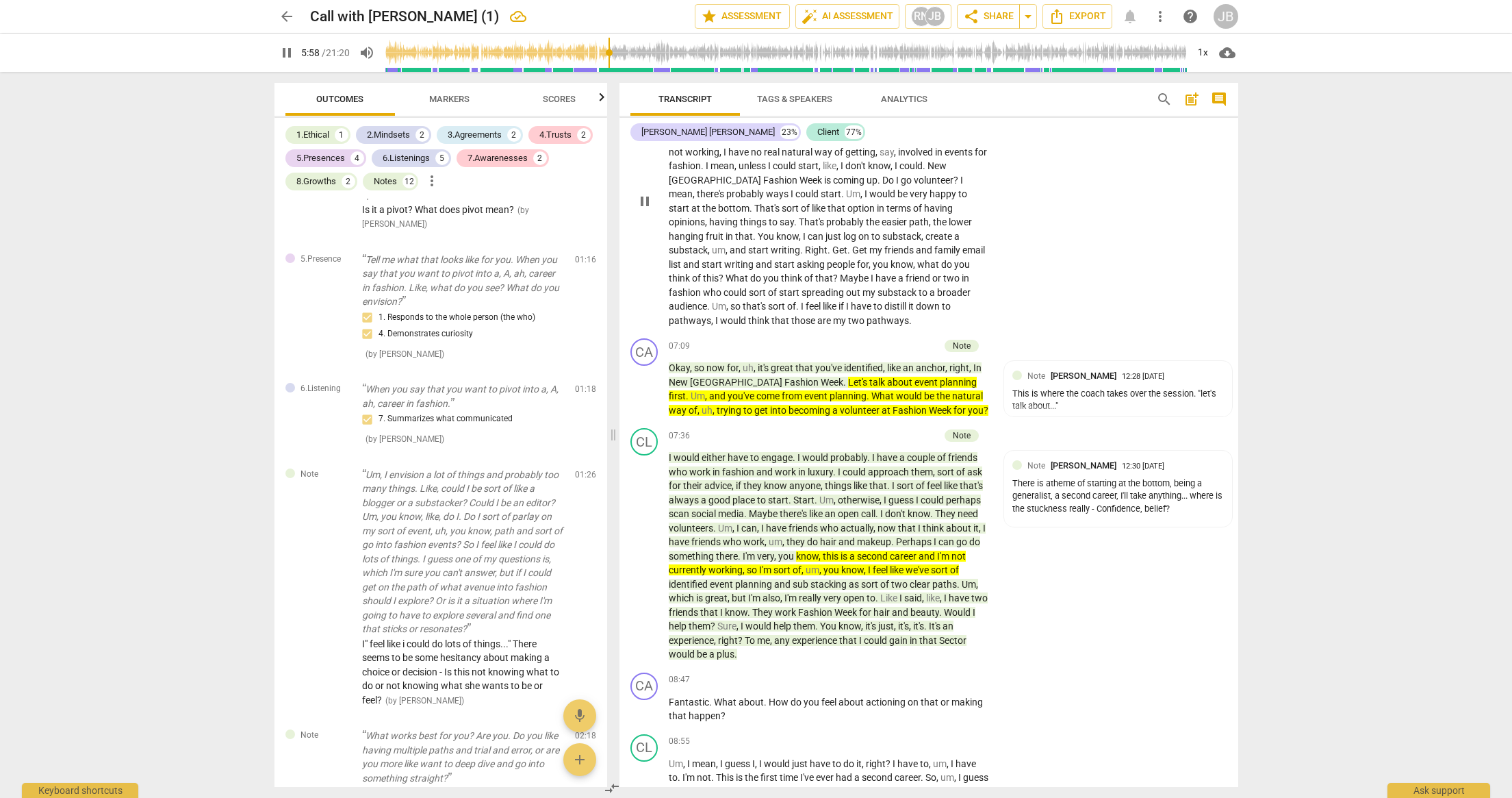
scroll to position [3778, 0]
click at [648, 209] on span "pause" at bounding box center [645, 201] width 17 height 17
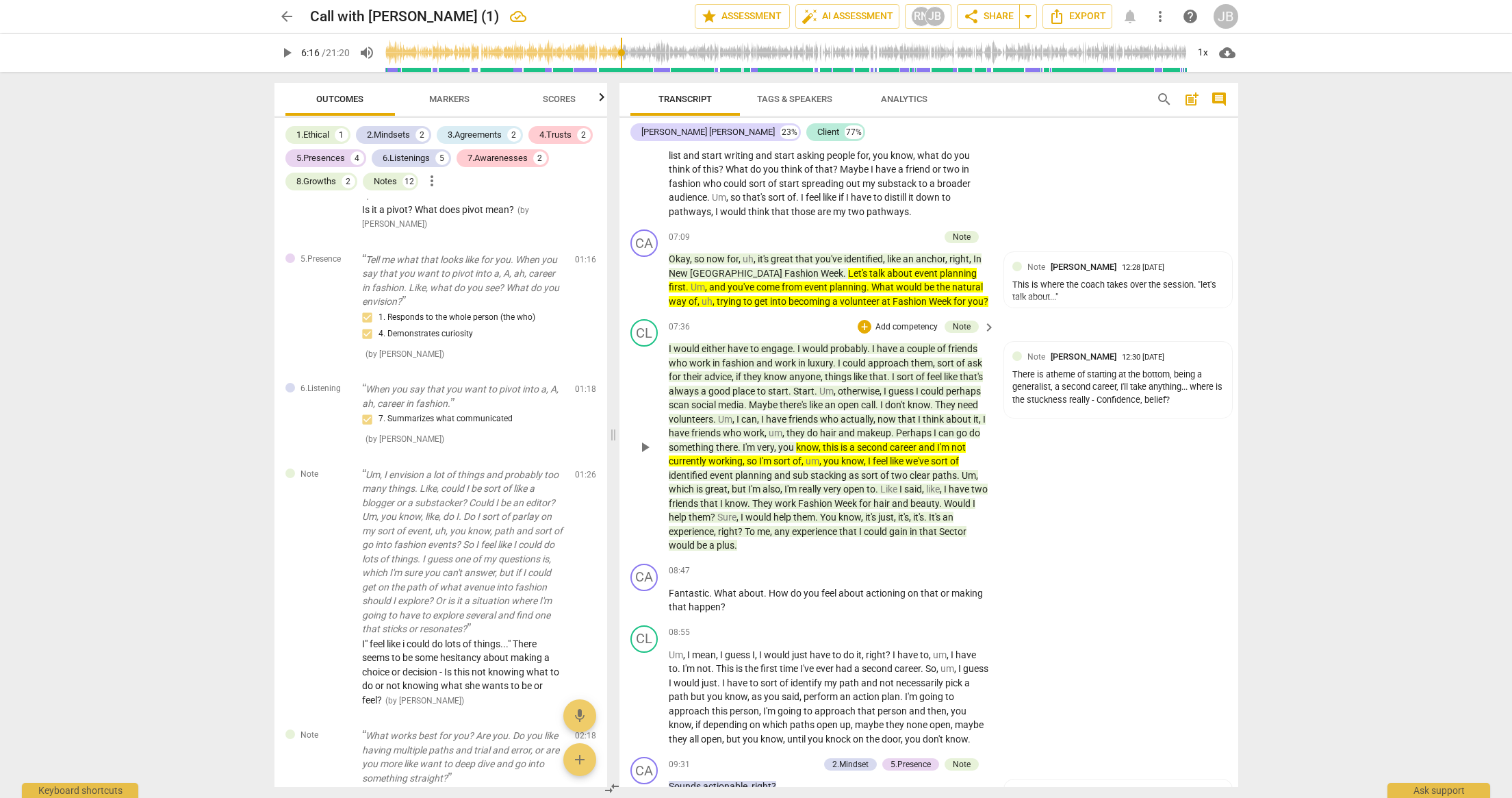
scroll to position [3889, 0]
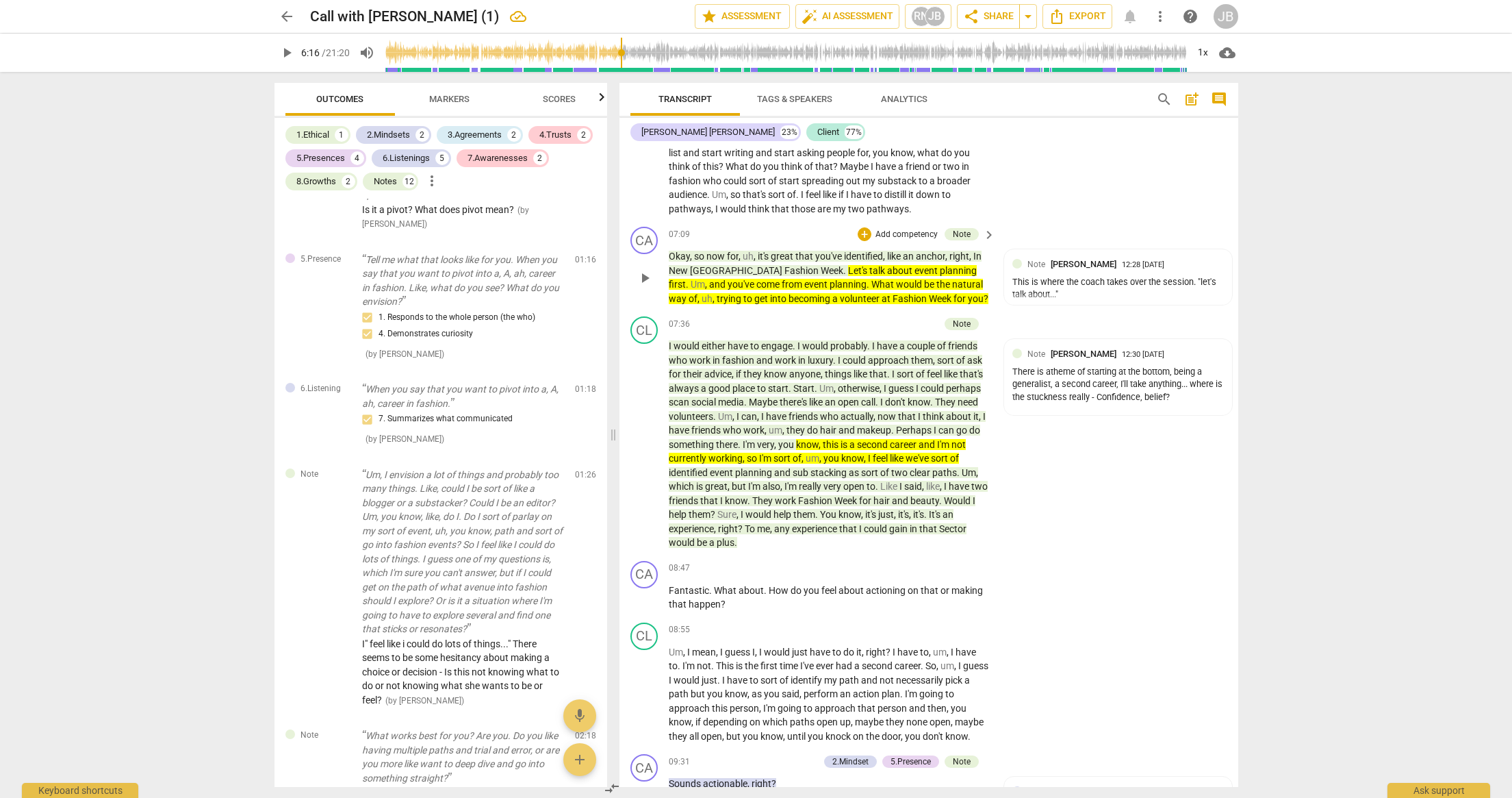
click at [641, 286] on span "play_arrow" at bounding box center [645, 278] width 17 height 17
click at [641, 286] on span "pause" at bounding box center [645, 278] width 17 height 17
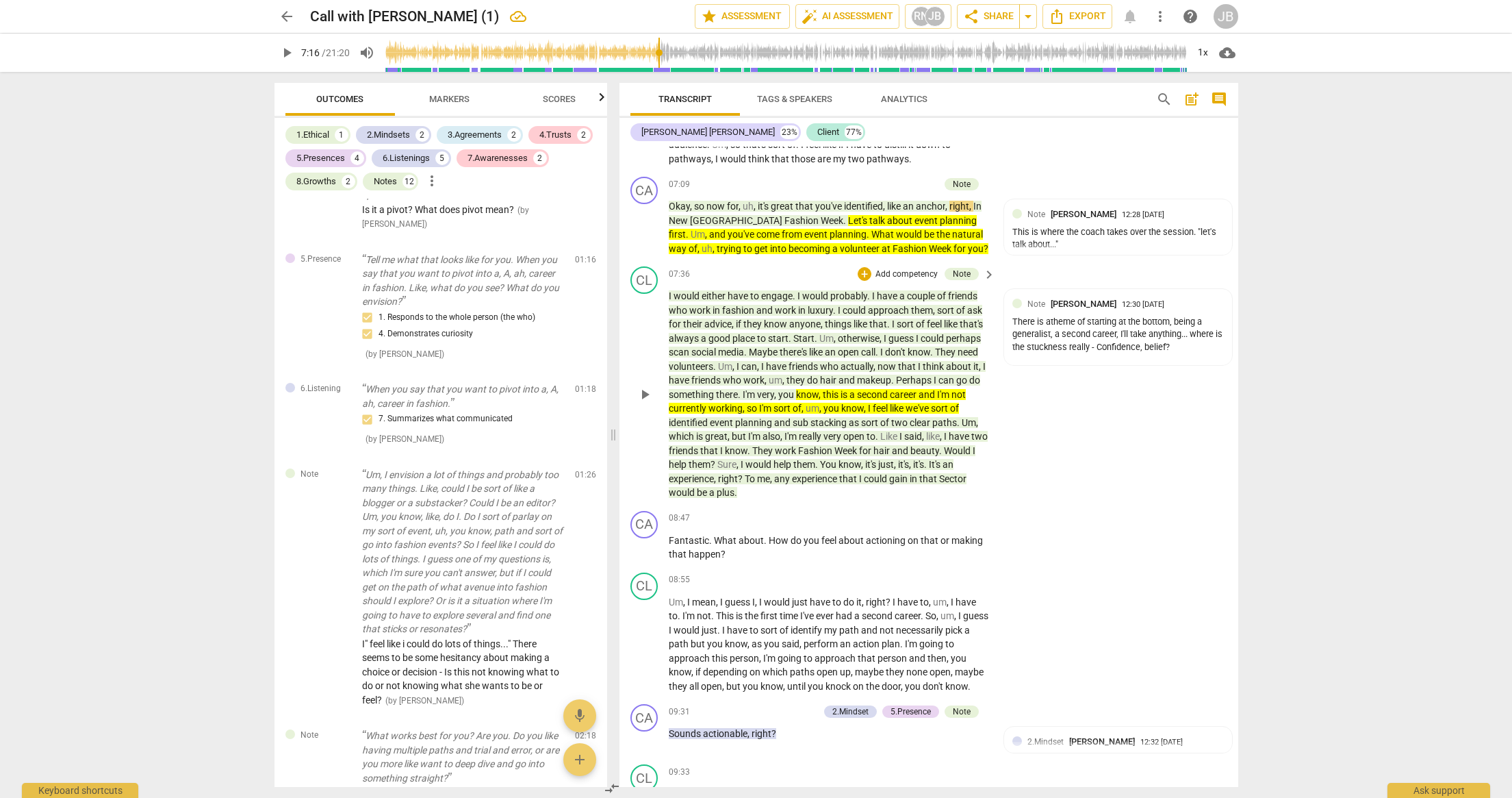
scroll to position [3933, 0]
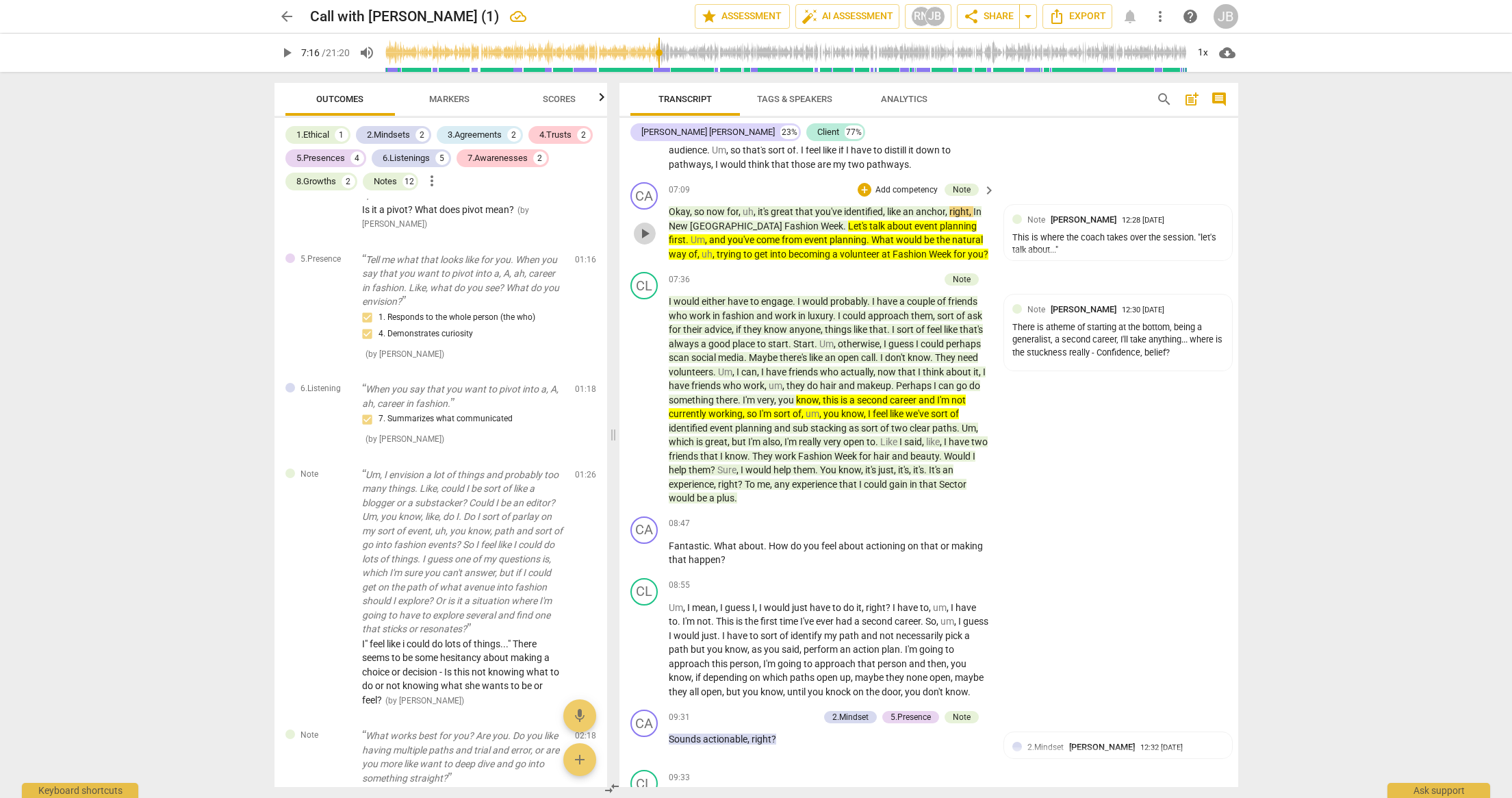
click at [648, 242] on span "play_arrow" at bounding box center [645, 234] width 17 height 17
click at [645, 242] on span "pause" at bounding box center [645, 234] width 17 height 17
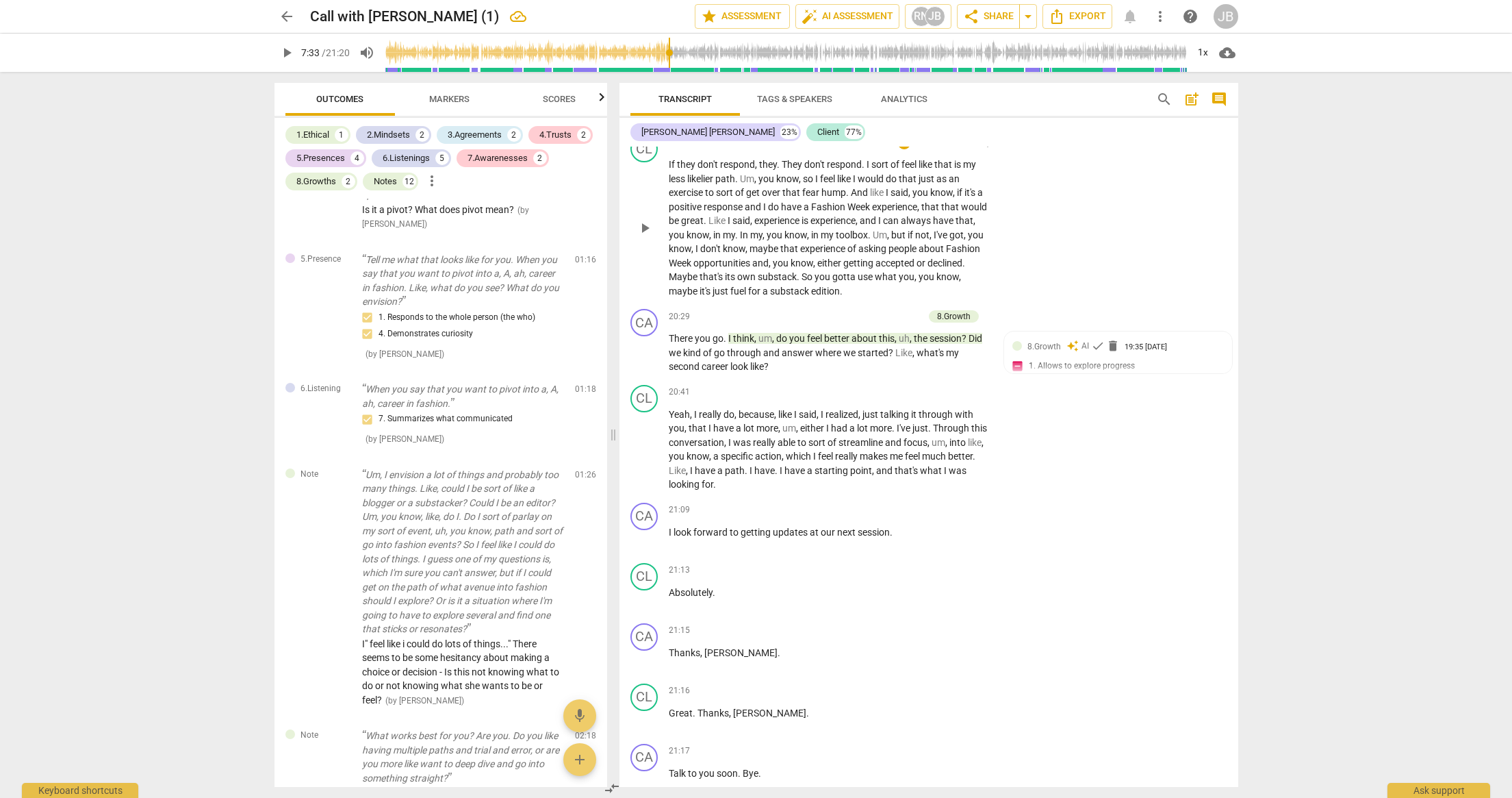
scroll to position [7269, 0]
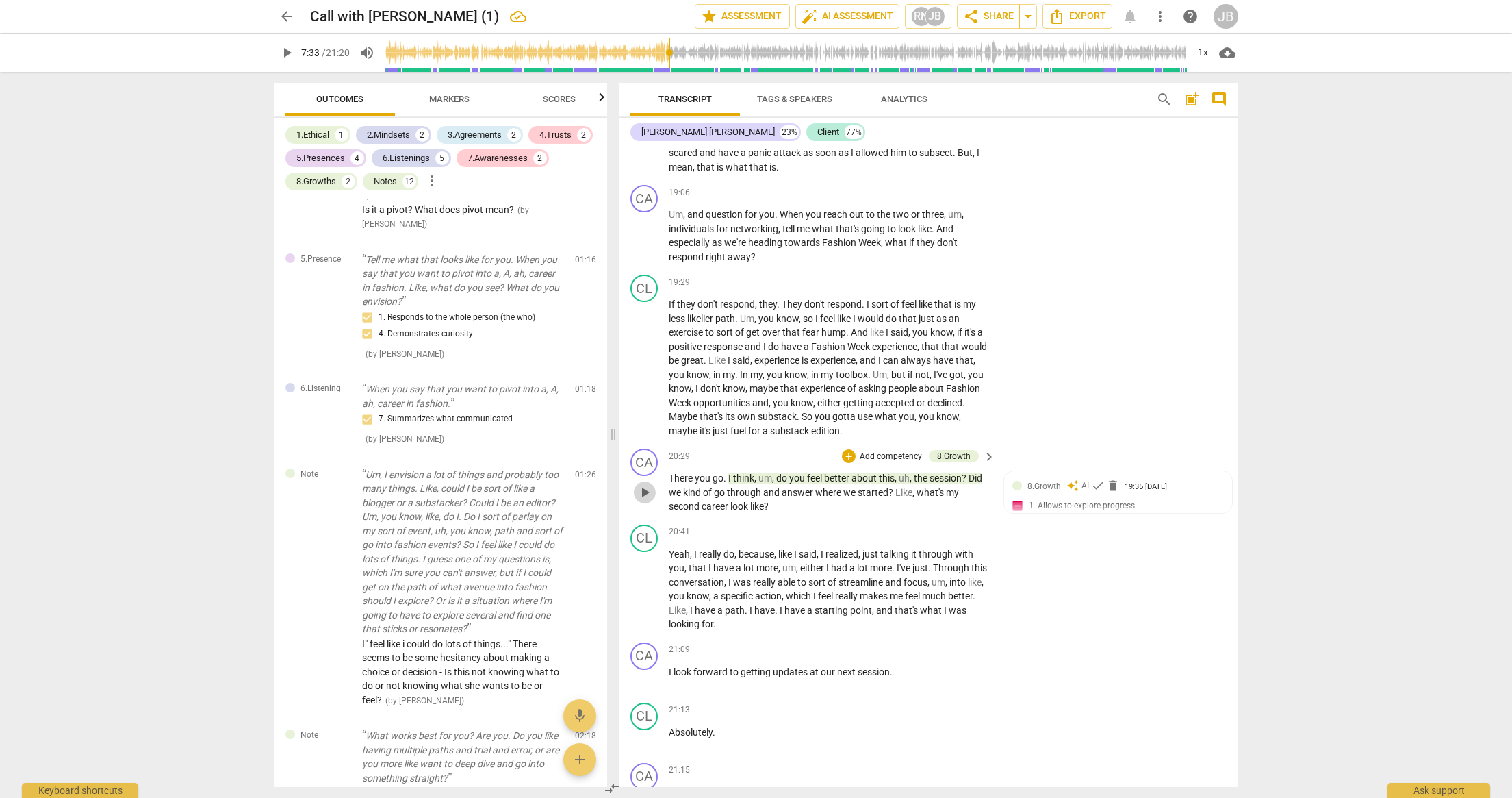
click at [642, 500] on span "play_arrow" at bounding box center [645, 493] width 17 height 17
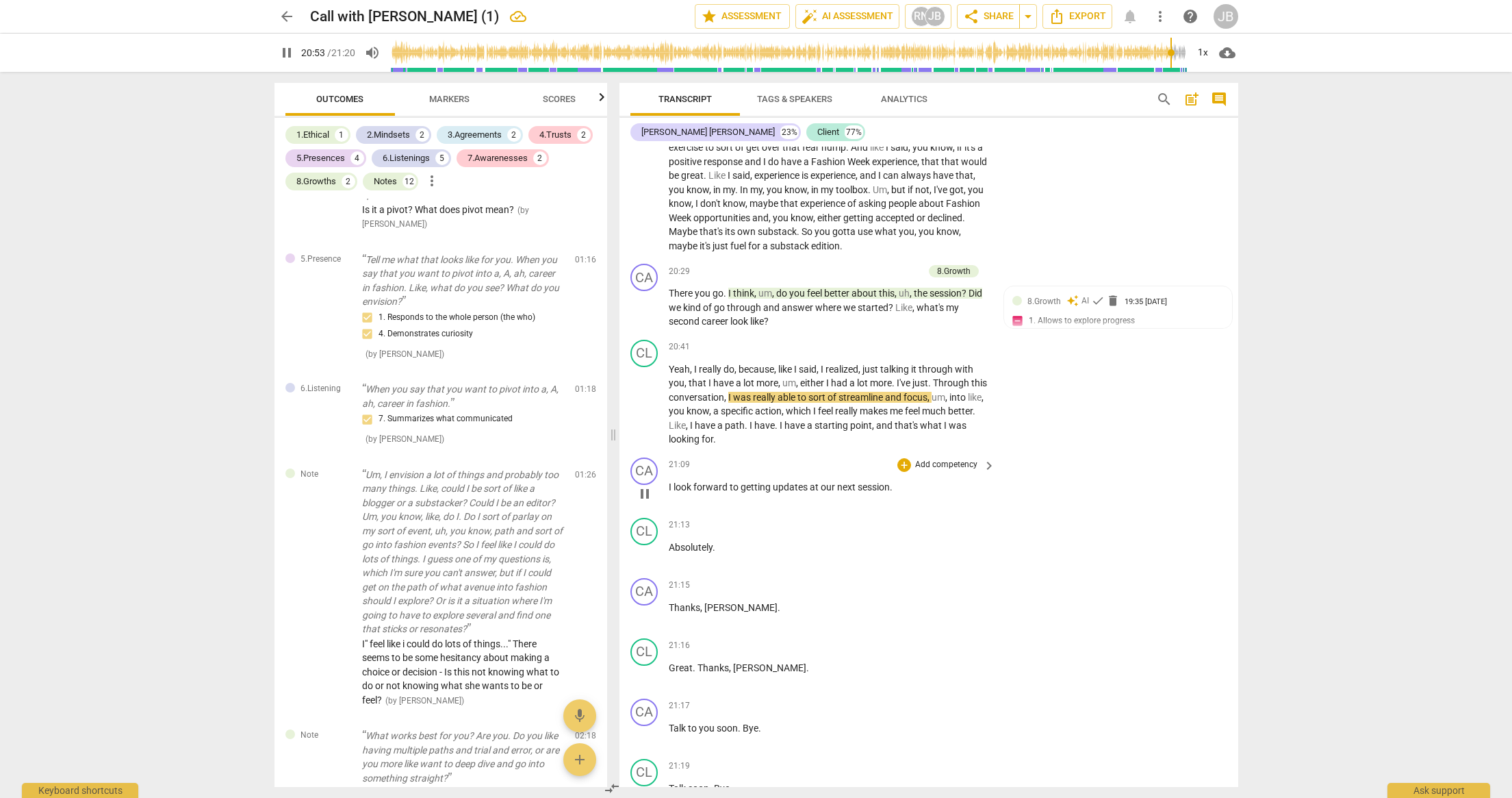
scroll to position [7436, 0]
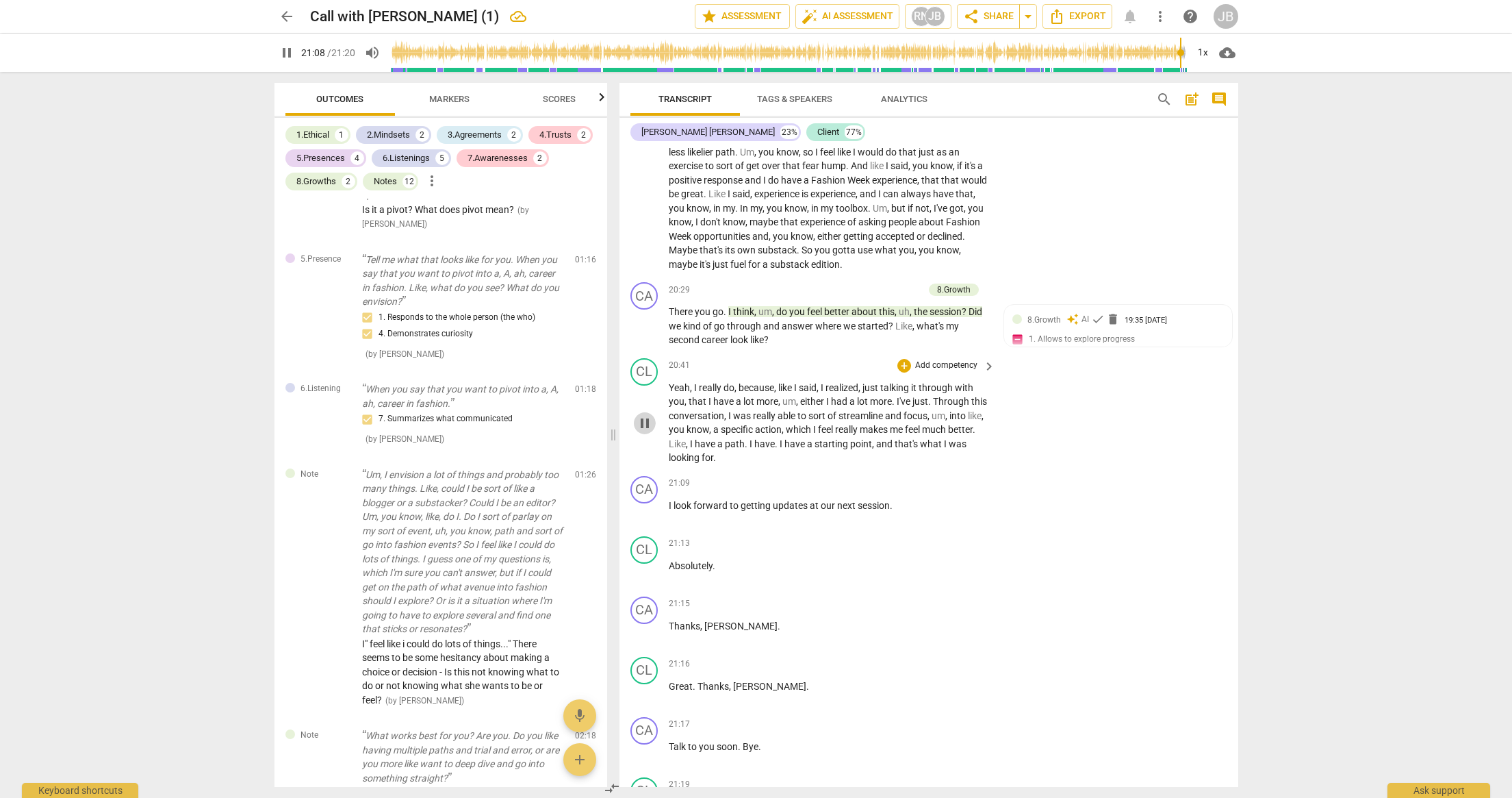
click at [641, 431] on span "pause" at bounding box center [645, 423] width 17 height 17
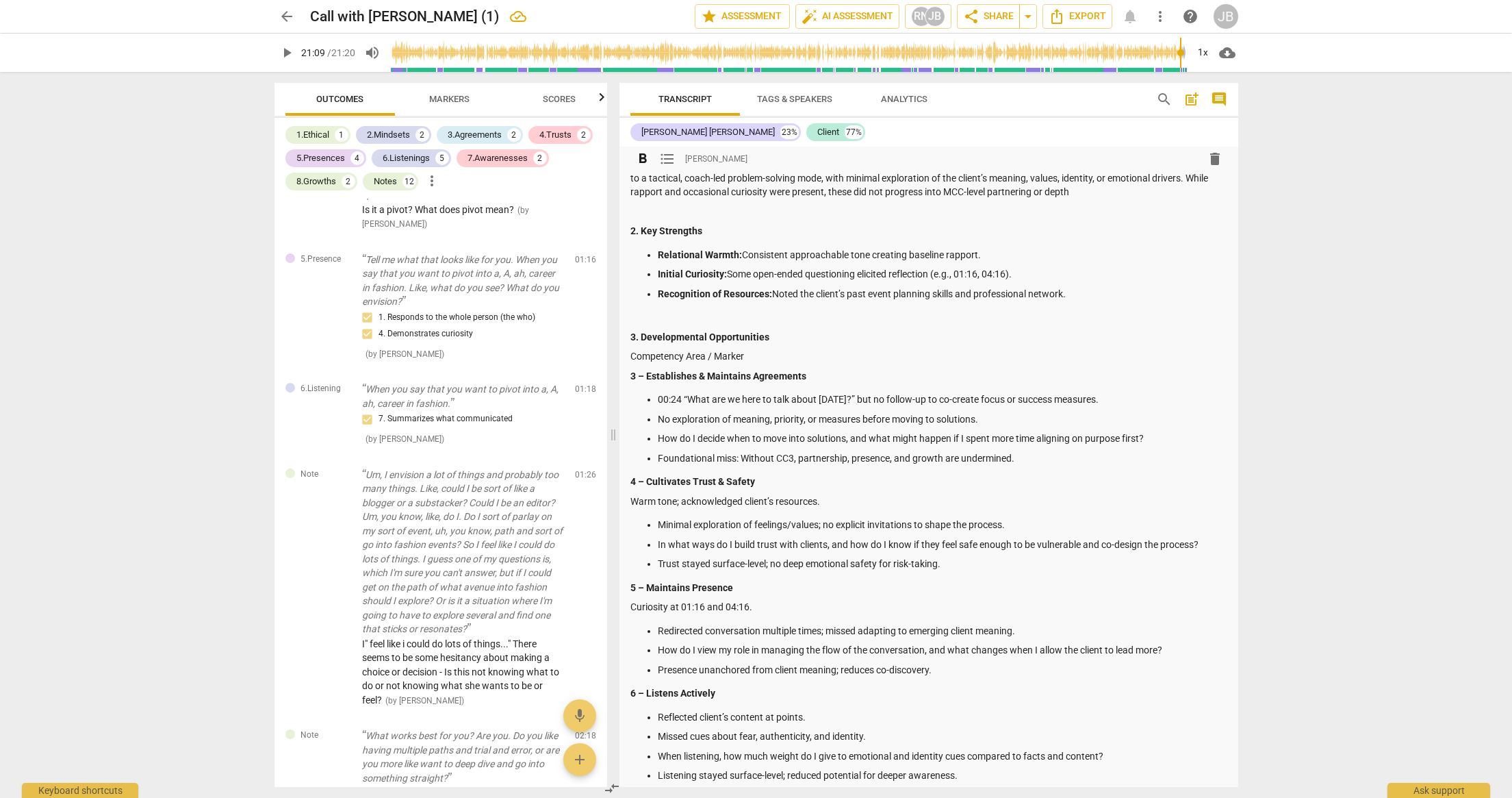
scroll to position [393, 0]
type input "1269"
